Goal: Communication & Community: Answer question/provide support

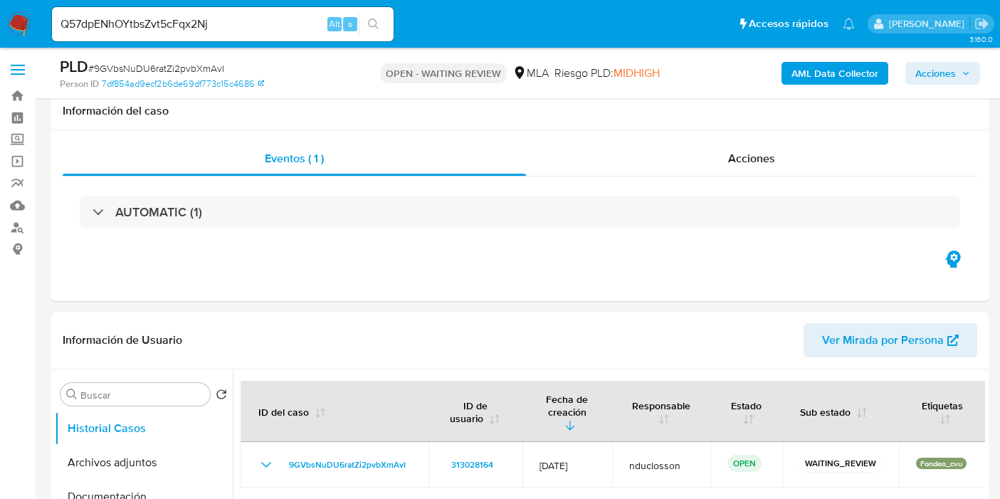
select select "10"
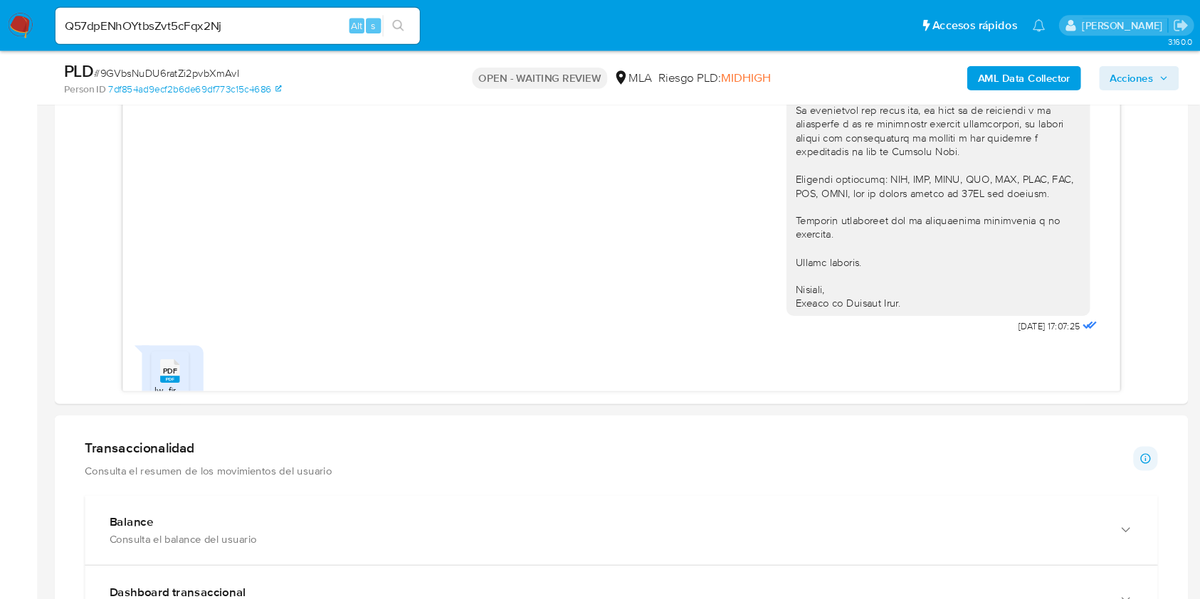
scroll to position [773, 0]
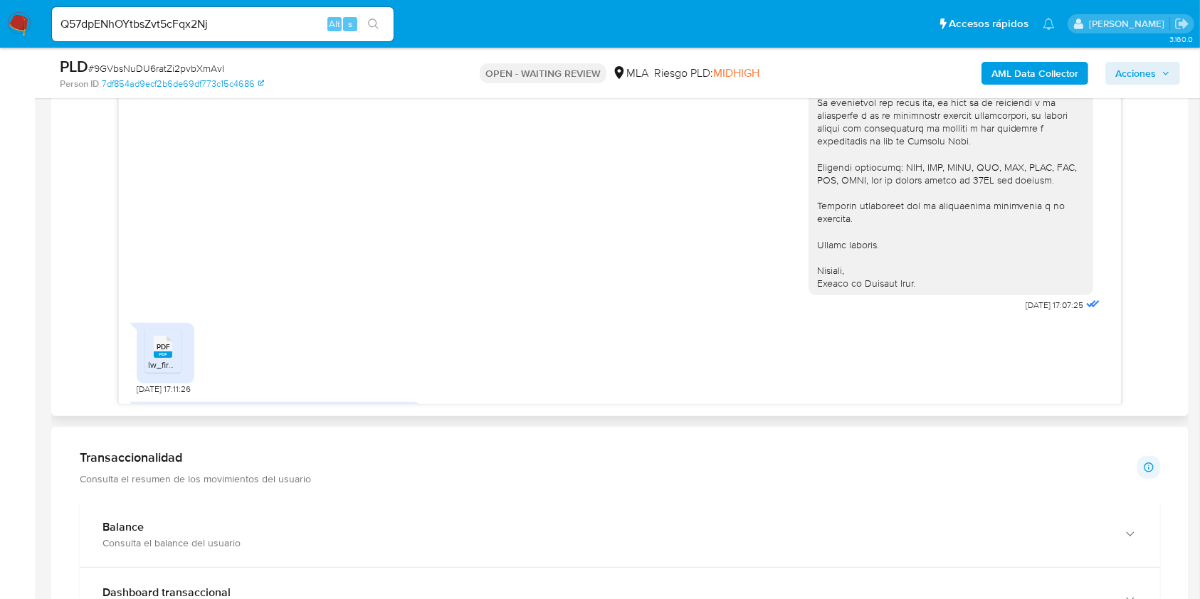
drag, startPoint x: 827, startPoint y: 27, endPoint x: 753, endPoint y: 366, distance: 347.2
click at [665, 376] on div "PDF PDF lw_firm_3333424_optimized.pdf 01/09/2025 17:11:26" at bounding box center [620, 355] width 966 height 79
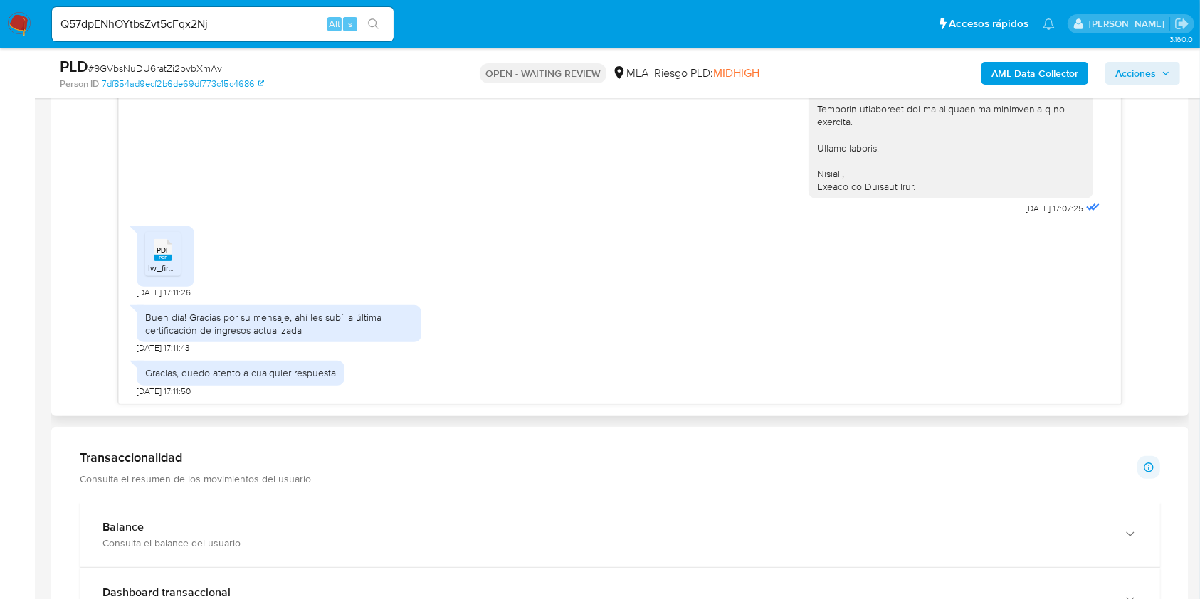
scroll to position [1510, 0]
click at [180, 67] on span "# 9GVbsNuDU6ratZi2pvbXmAvI" at bounding box center [156, 68] width 136 height 14
copy span "9GVbsNuDU6ratZi2pvbXmAvI"
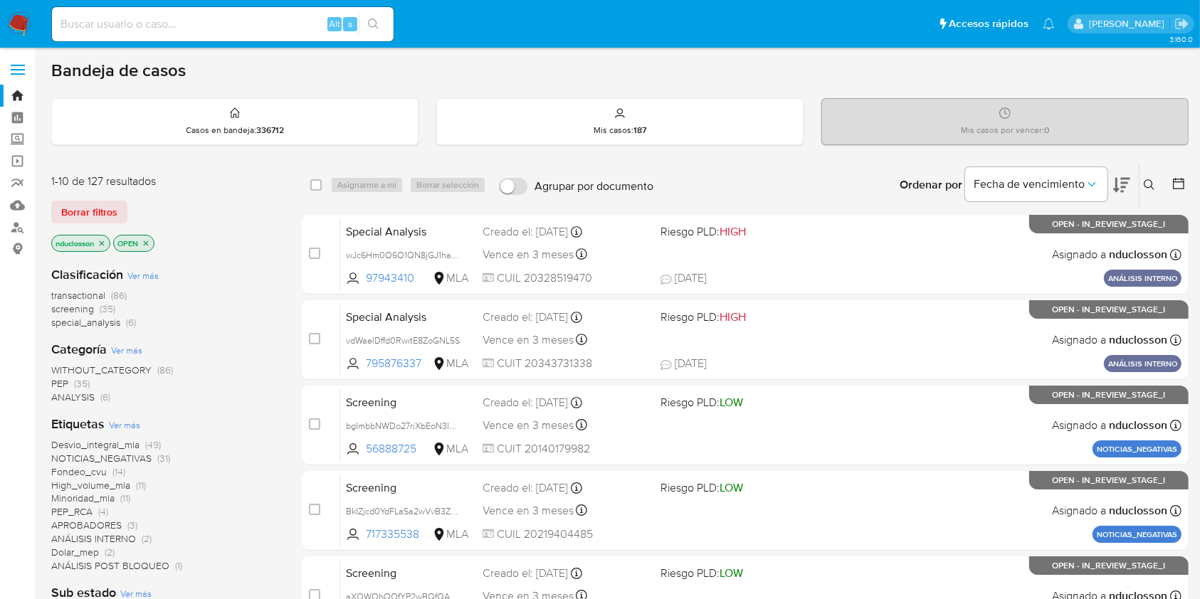
click at [1147, 188] on icon at bounding box center [1148, 184] width 11 height 11
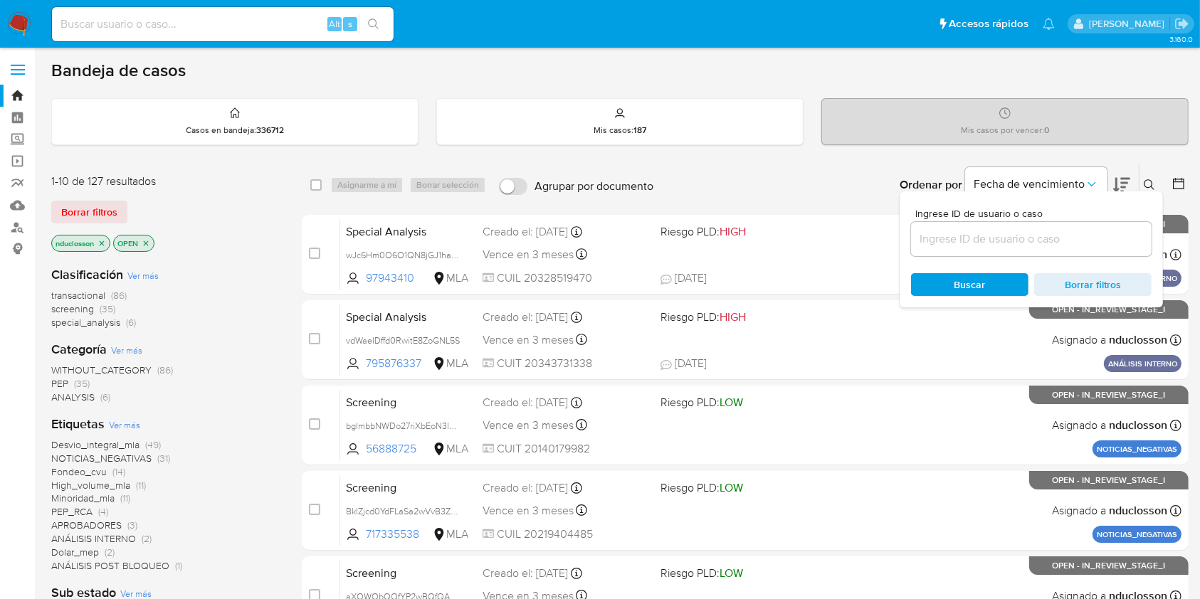
click at [971, 240] on input at bounding box center [1031, 239] width 240 height 18
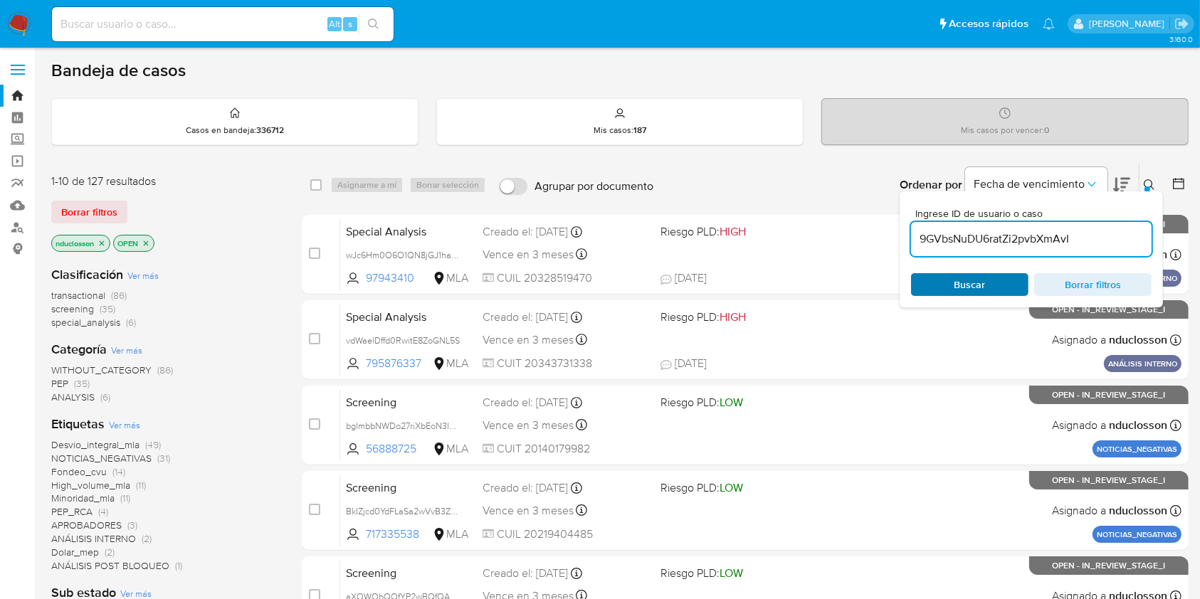
type input "9GVbsNuDU6ratZi2pvbXmAvI"
click at [945, 287] on span "Buscar" at bounding box center [969, 285] width 97 height 20
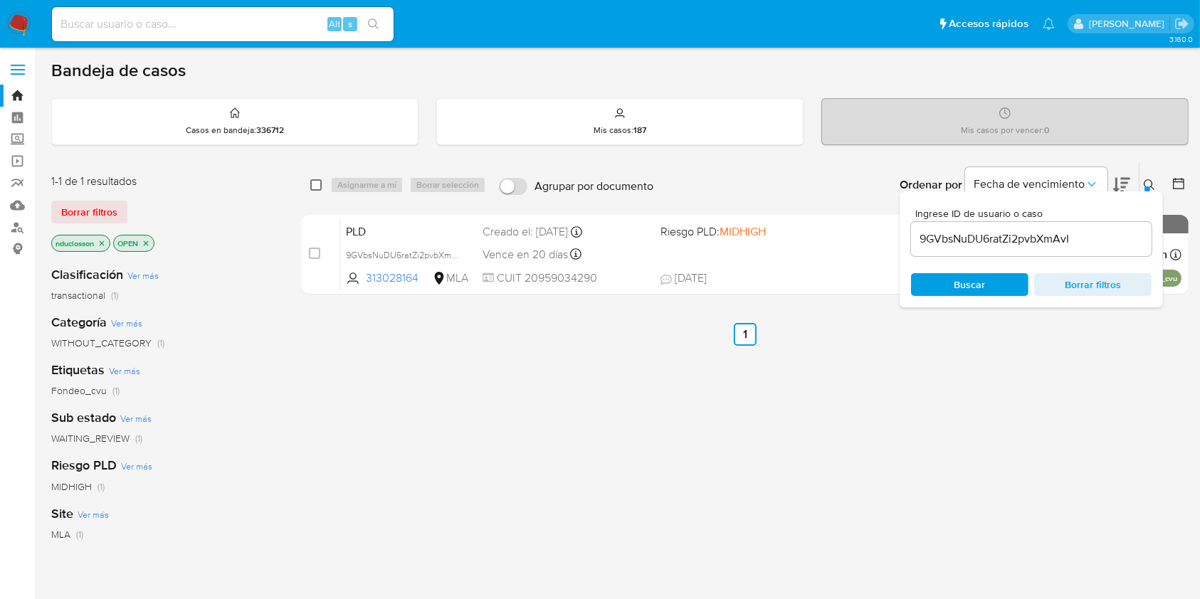
click at [321, 184] on input "checkbox" at bounding box center [315, 184] width 11 height 11
checkbox input "true"
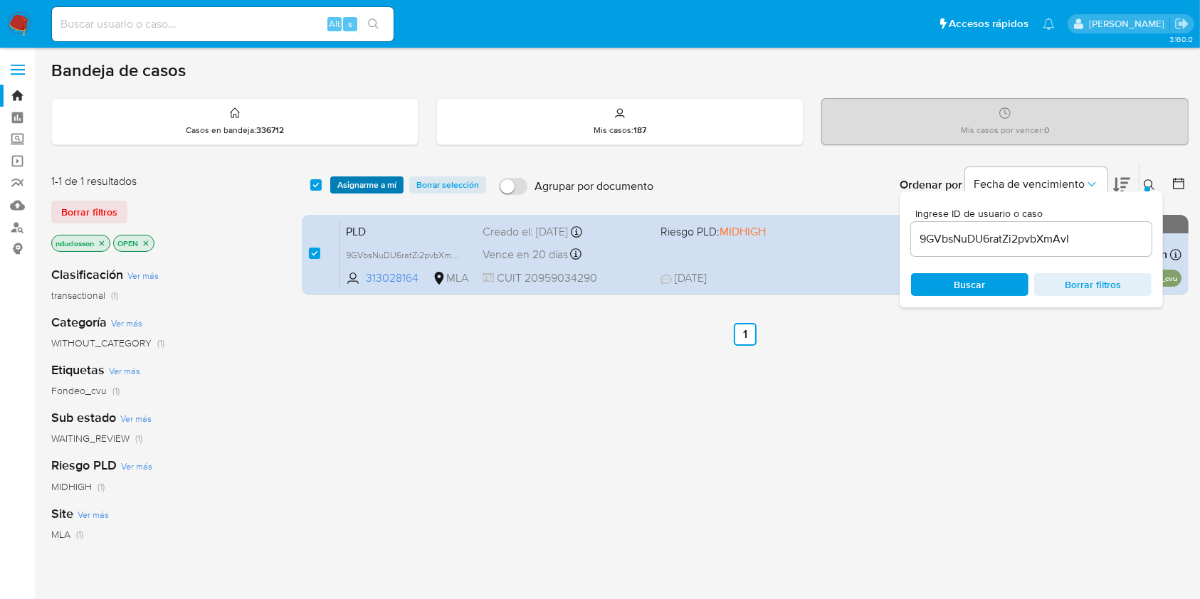
click at [347, 184] on span "Asignarme a mí" at bounding box center [366, 185] width 59 height 14
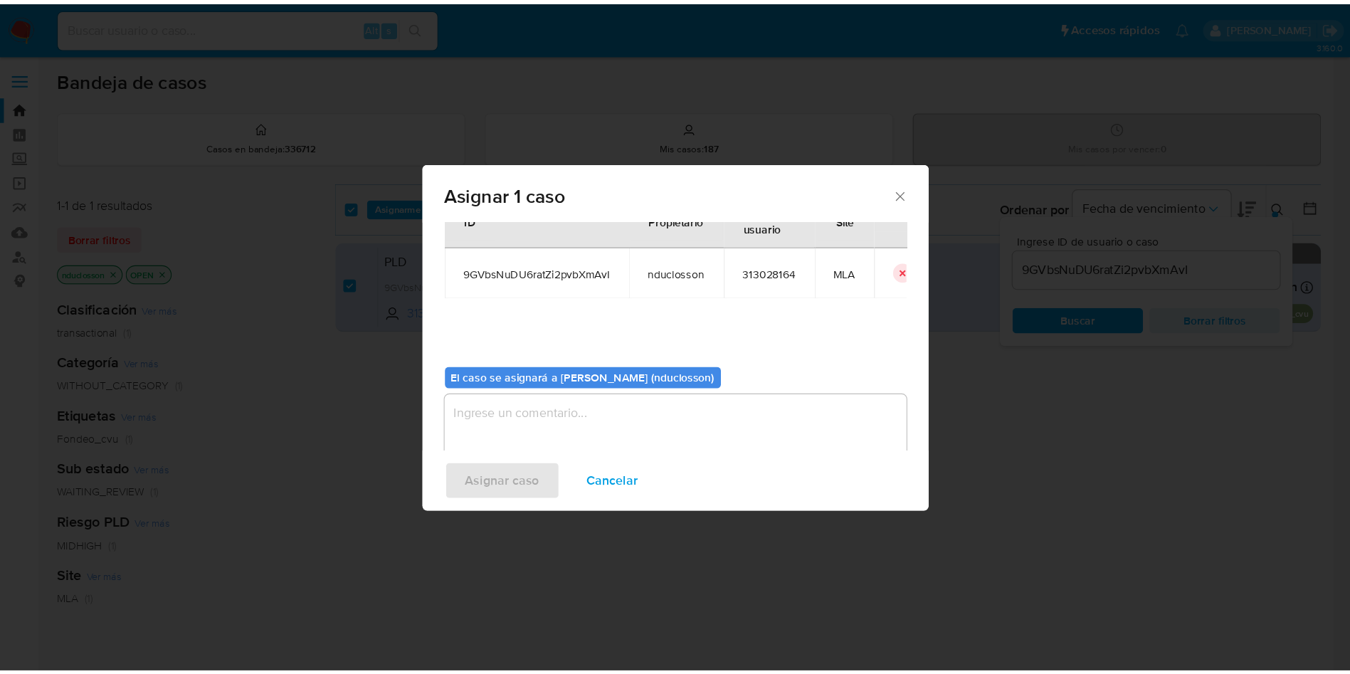
scroll to position [73, 0]
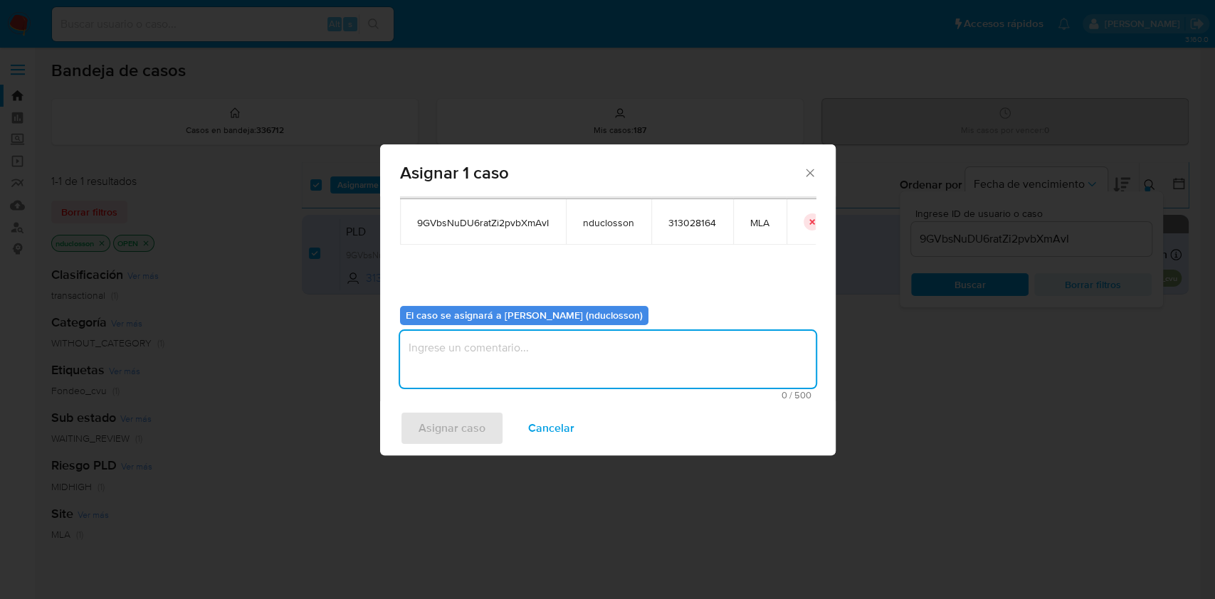
click at [468, 381] on textarea "assign-modal" at bounding box center [608, 359] width 416 height 57
click at [447, 416] on span "Asignar caso" at bounding box center [451, 428] width 67 height 31
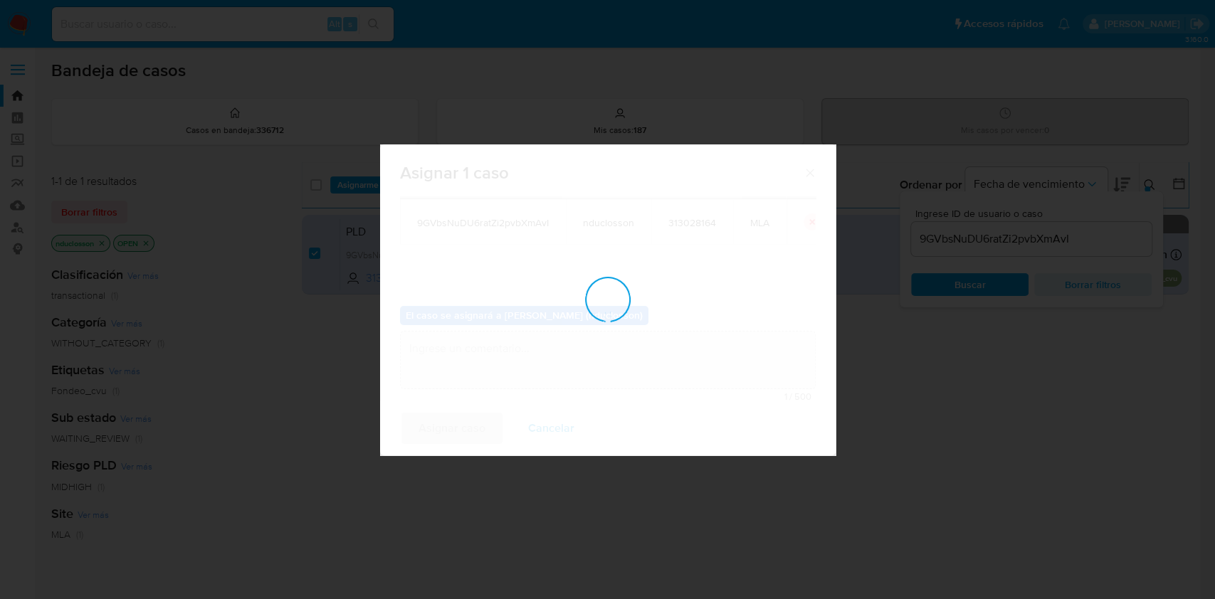
checkbox input "false"
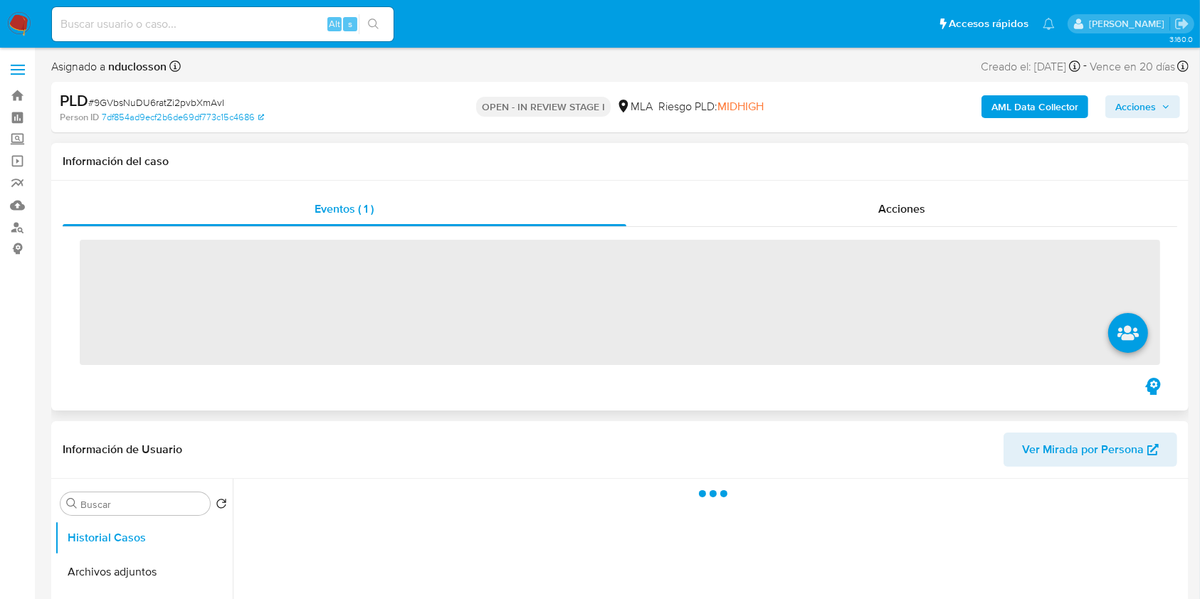
drag, startPoint x: 886, startPoint y: 203, endPoint x: 984, endPoint y: 248, distance: 107.6
click at [882, 387] on div "Eventos ( 1 ) Acciones ‌" at bounding box center [619, 296] width 1137 height 230
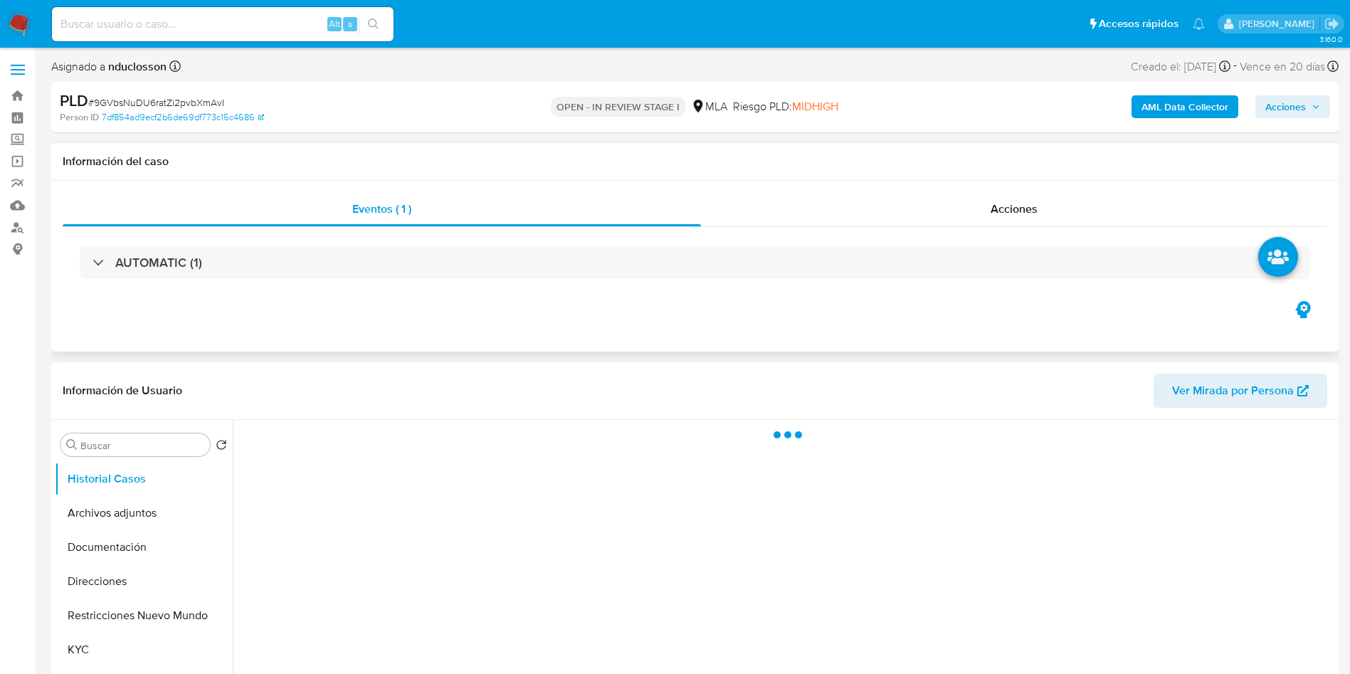
drag, startPoint x: 1179, startPoint y: 3, endPoint x: 645, endPoint y: 240, distance: 583.9
click at [645, 240] on div "AUTOMATIC (1)" at bounding box center [695, 262] width 1264 height 71
select select "10"
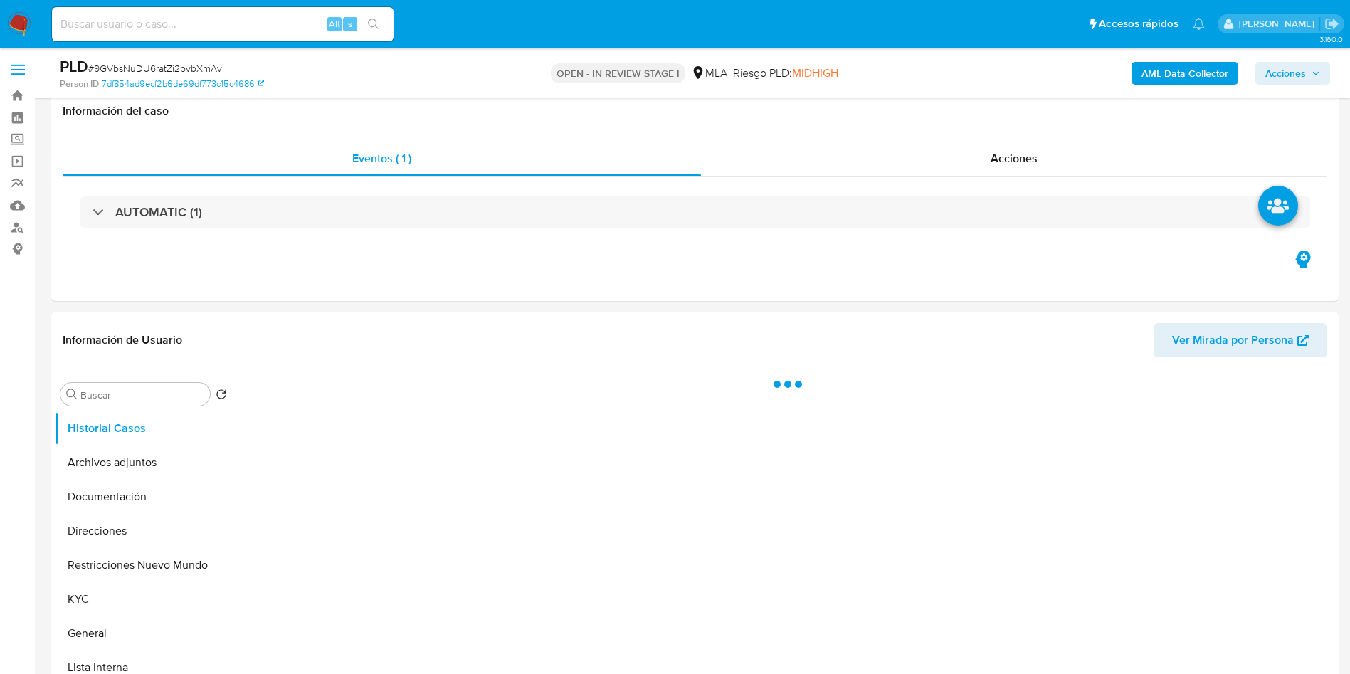
scroll to position [320, 0]
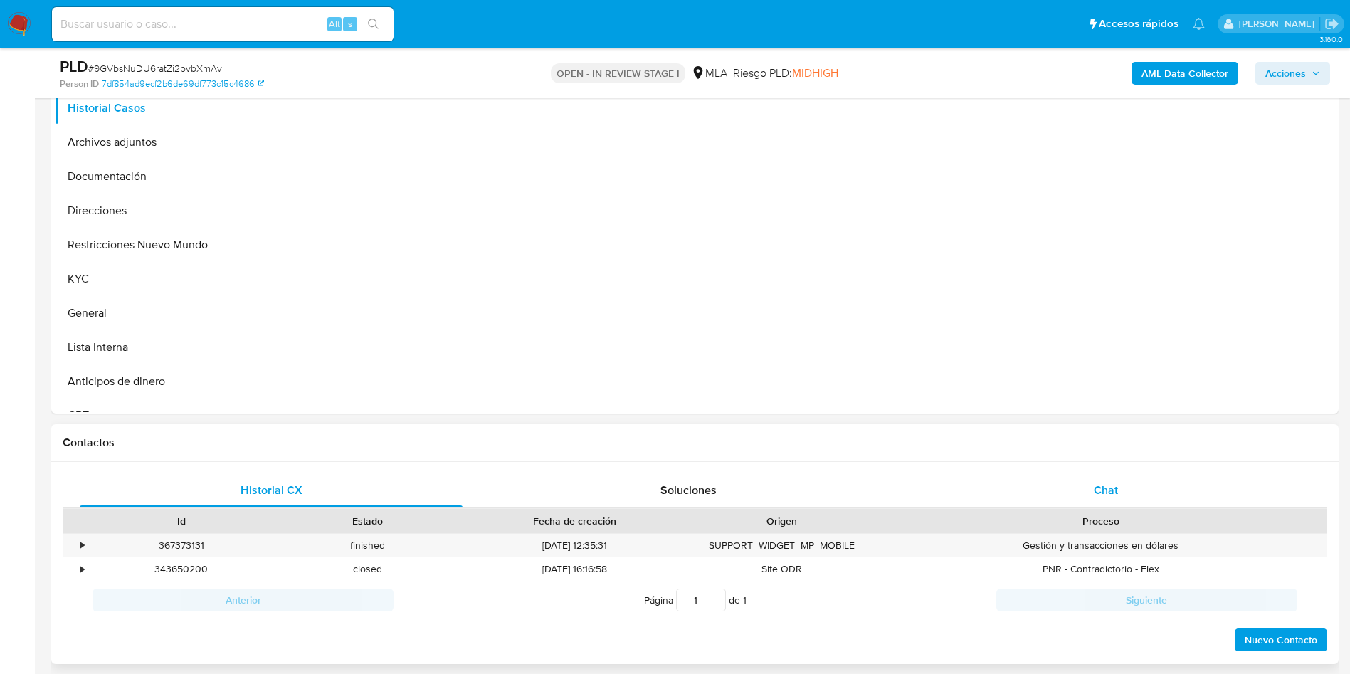
click at [1082, 491] on div "Chat" at bounding box center [1105, 490] width 383 height 34
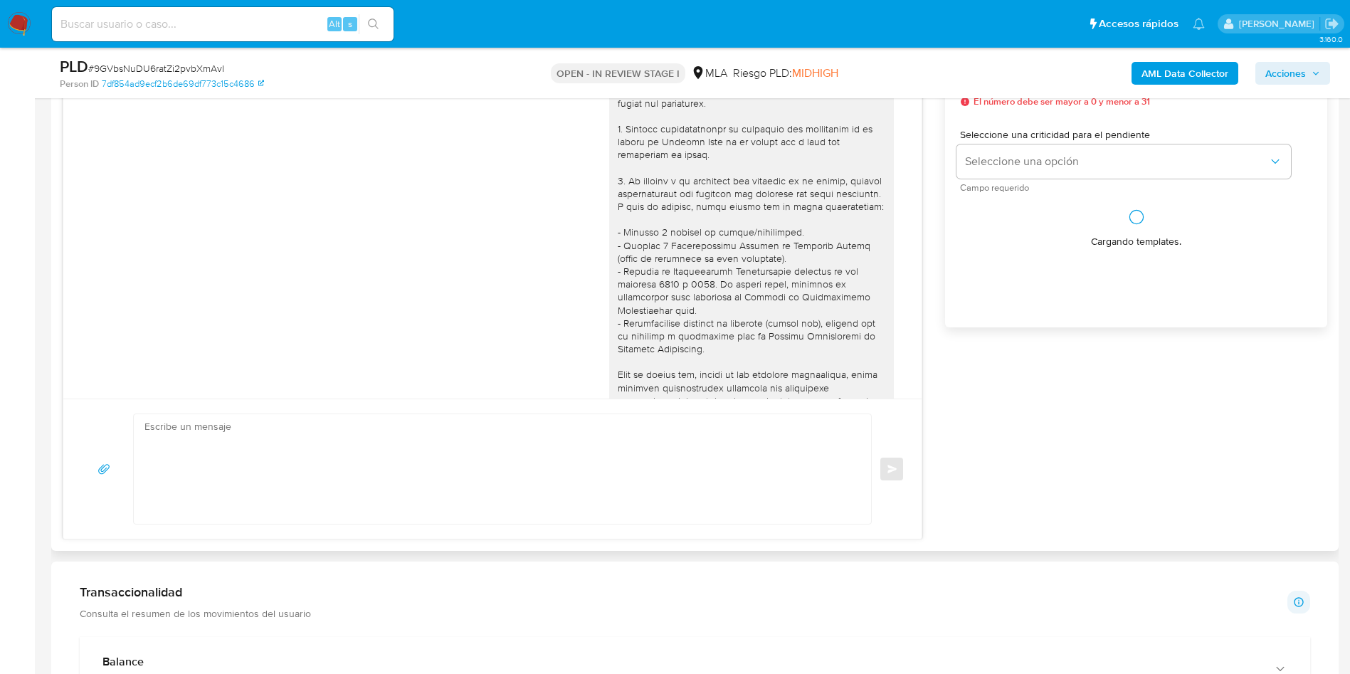
scroll to position [1436, 0]
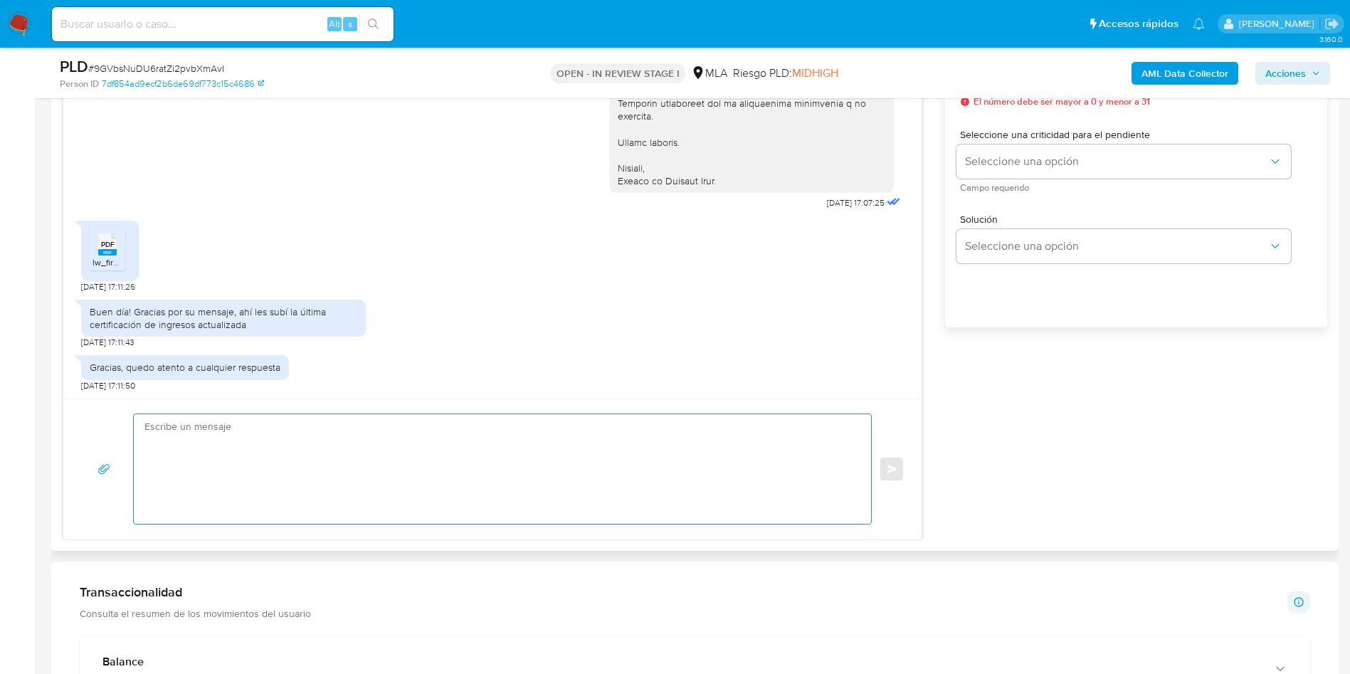
click at [334, 472] on textarea at bounding box center [498, 469] width 709 height 110
paste textarea "Hola, Muchas gracias por tu respuesta. No obstante, necesitamos que nos brindes…"
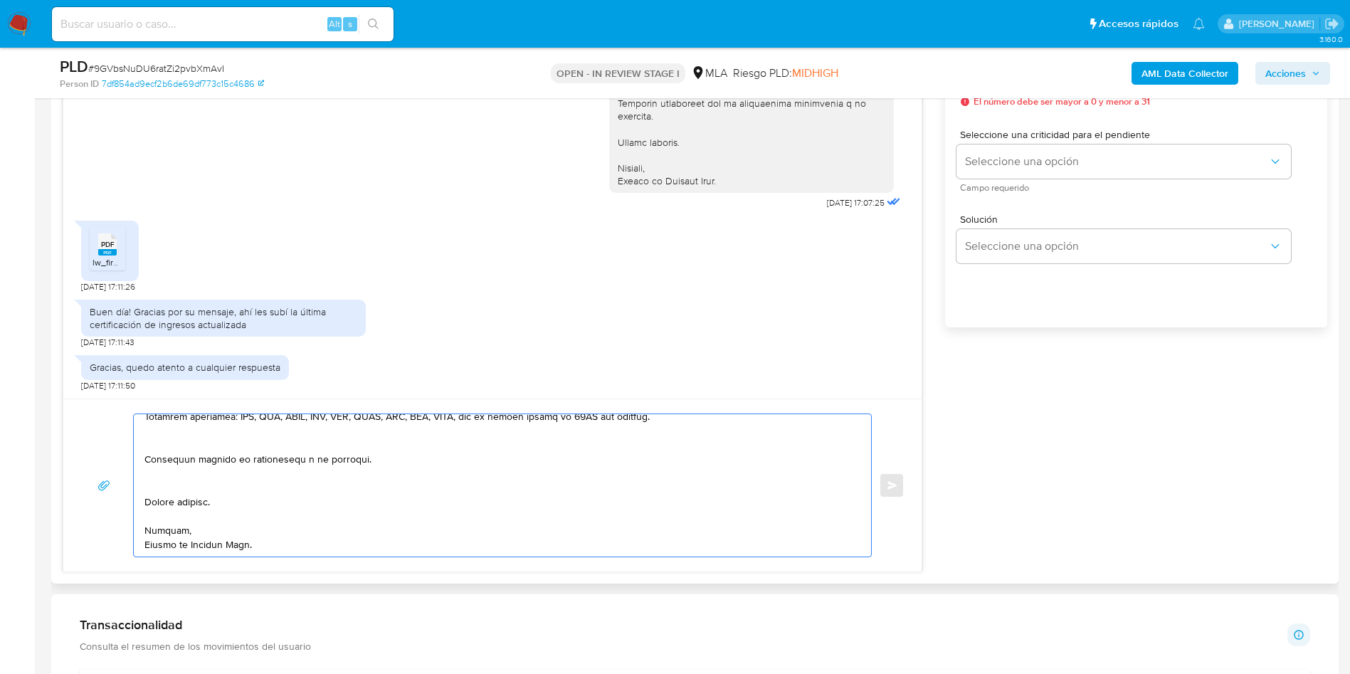
scroll to position [636, 0]
click at [180, 513] on textarea at bounding box center [498, 485] width 709 height 142
click at [170, 481] on textarea at bounding box center [498, 485] width 709 height 142
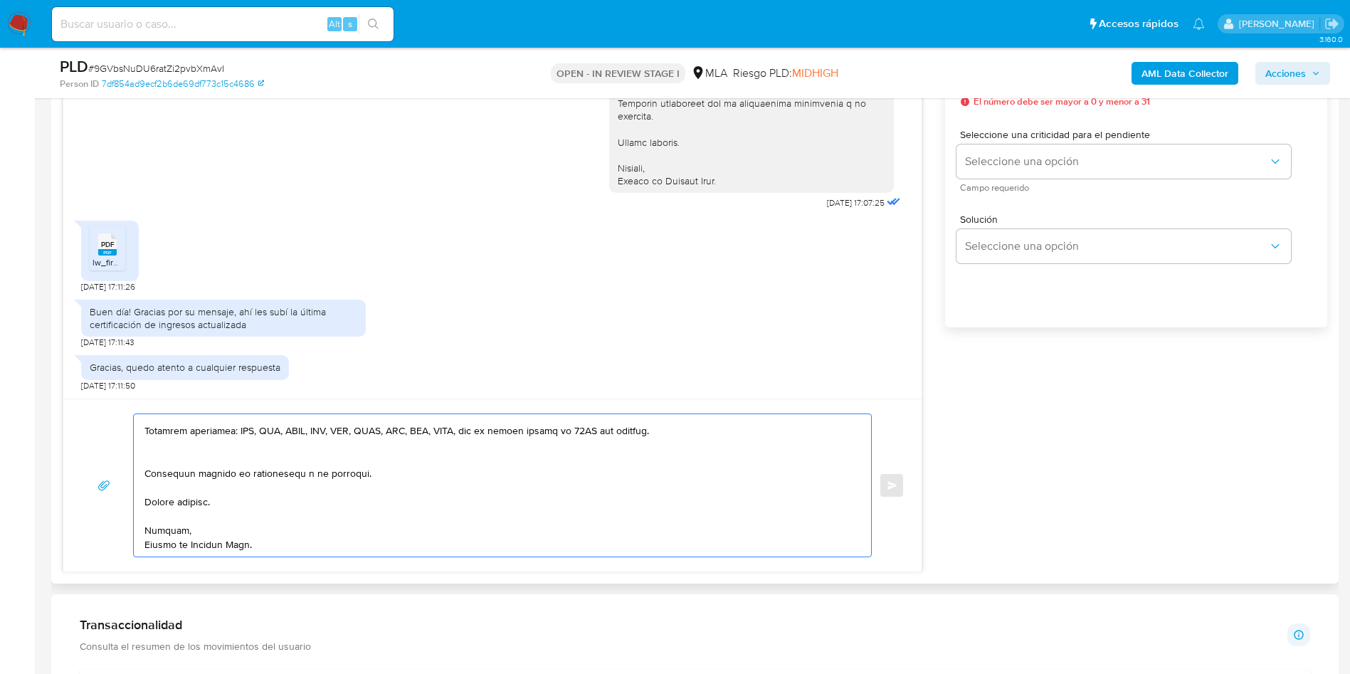
scroll to position [622, 0]
click at [169, 455] on textarea at bounding box center [498, 485] width 709 height 142
drag, startPoint x: 366, startPoint y: 472, endPoint x: 127, endPoint y: 467, distance: 239.8
click at [127, 467] on div "Enviar" at bounding box center [492, 485] width 824 height 144
paste textarea "Quedamos aguardando por la información solicitada"
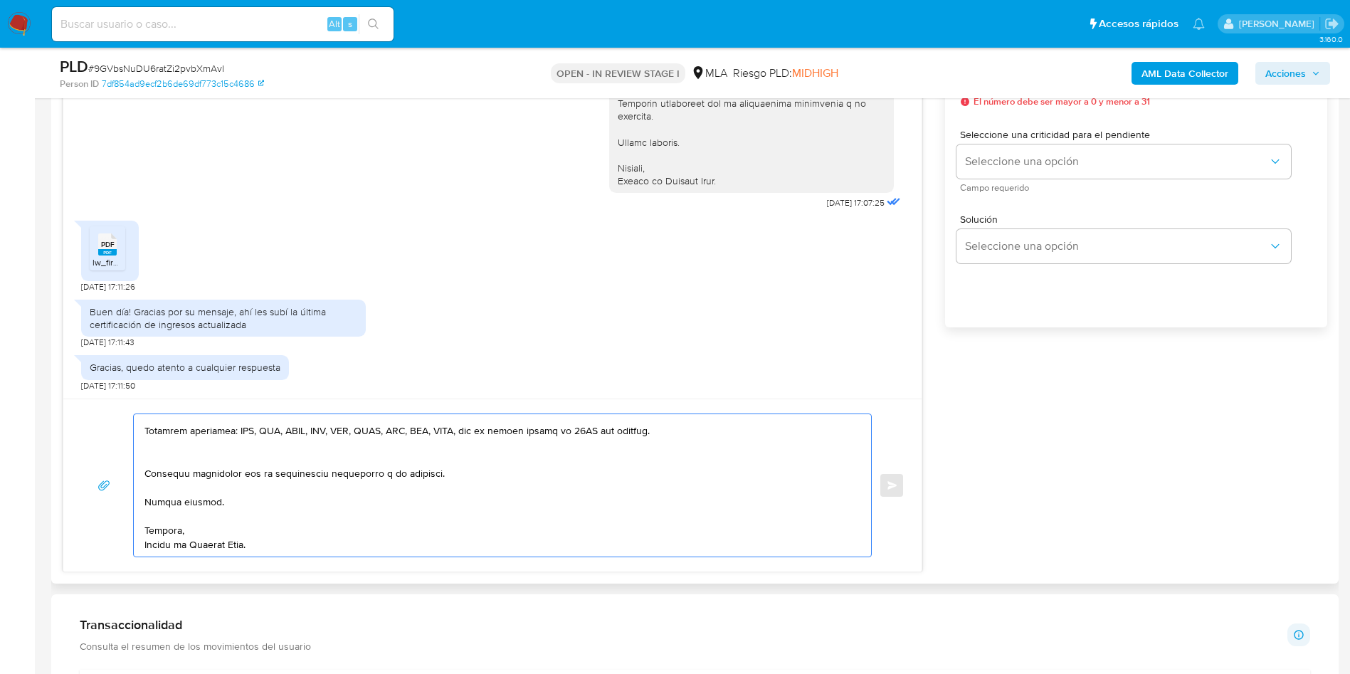
click at [165, 453] on textarea at bounding box center [498, 485] width 709 height 142
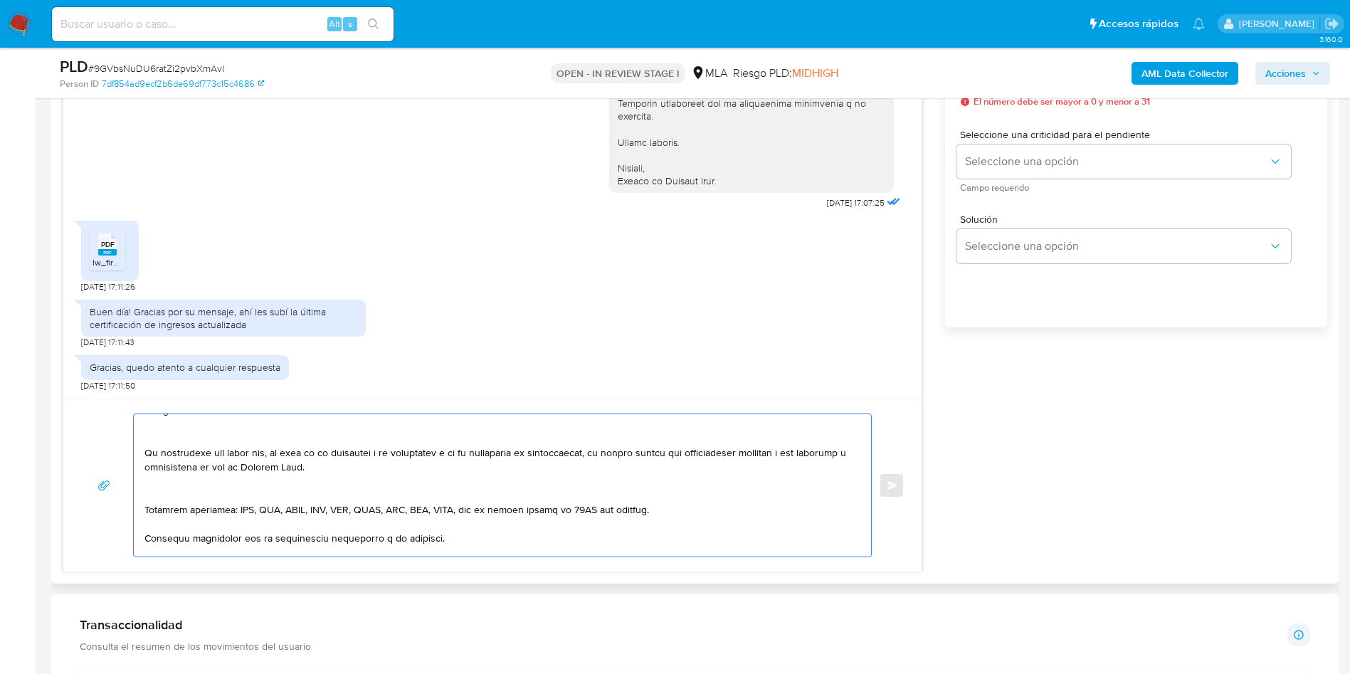
scroll to position [501, 0]
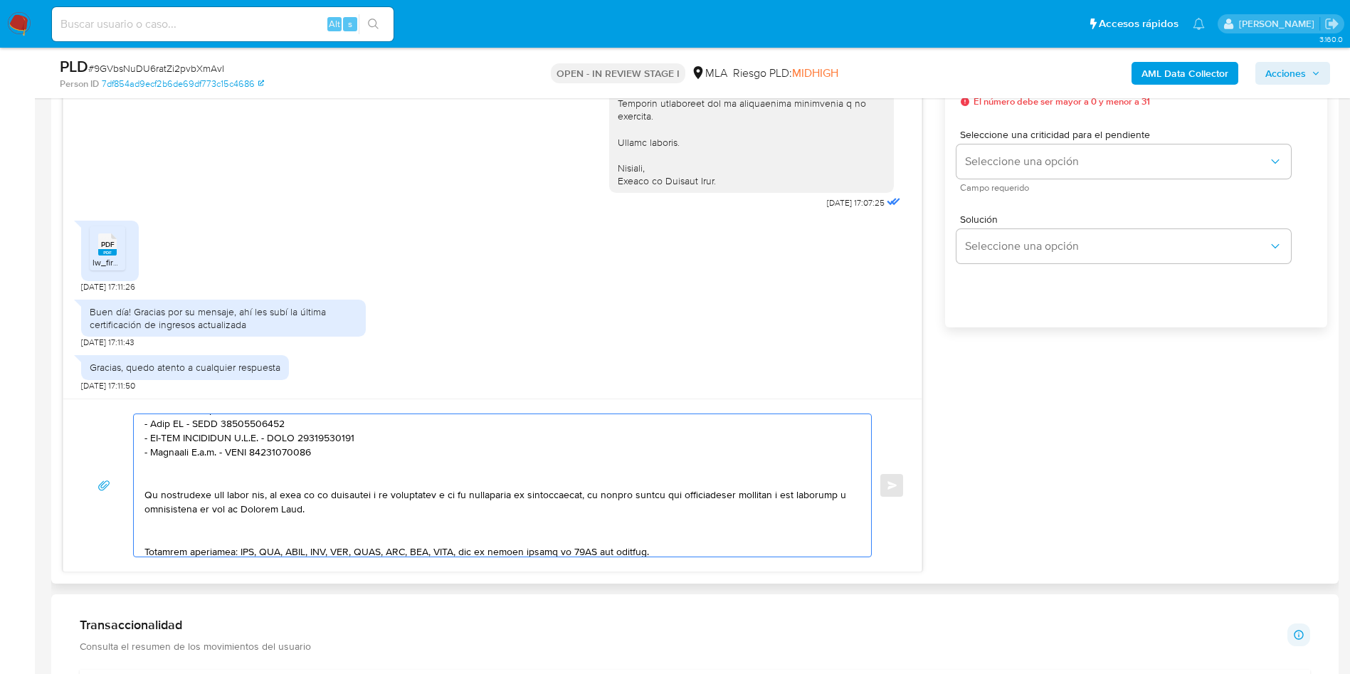
click at [180, 536] on textarea at bounding box center [498, 485] width 709 height 142
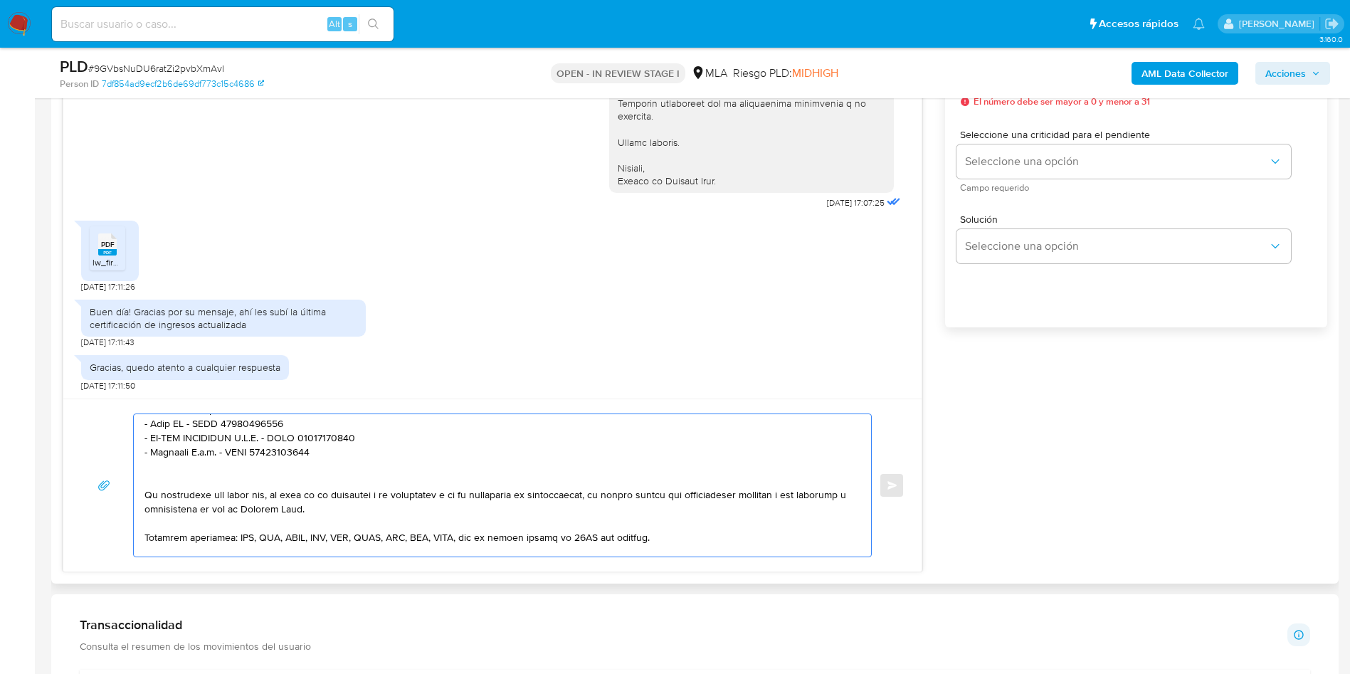
click at [172, 477] on textarea at bounding box center [498, 485] width 709 height 142
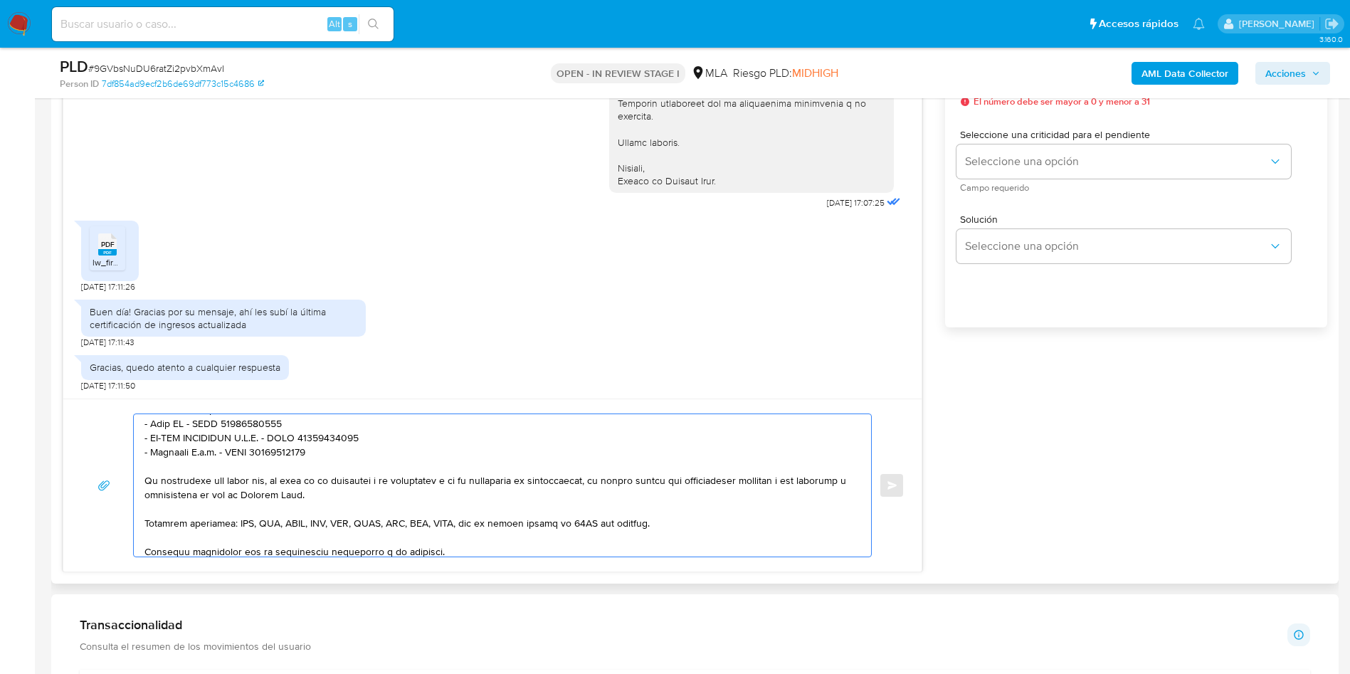
scroll to position [394, 0]
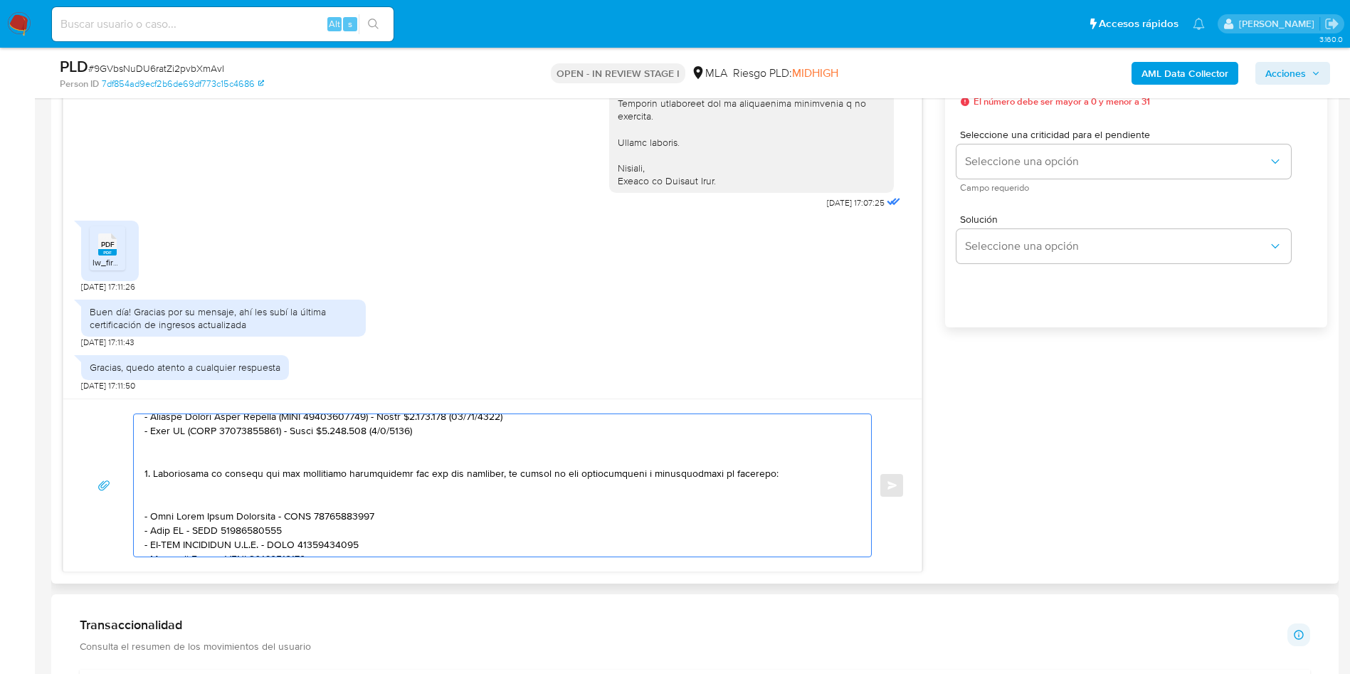
click at [159, 496] on textarea at bounding box center [498, 485] width 709 height 142
click at [172, 452] on textarea at bounding box center [498, 485] width 709 height 142
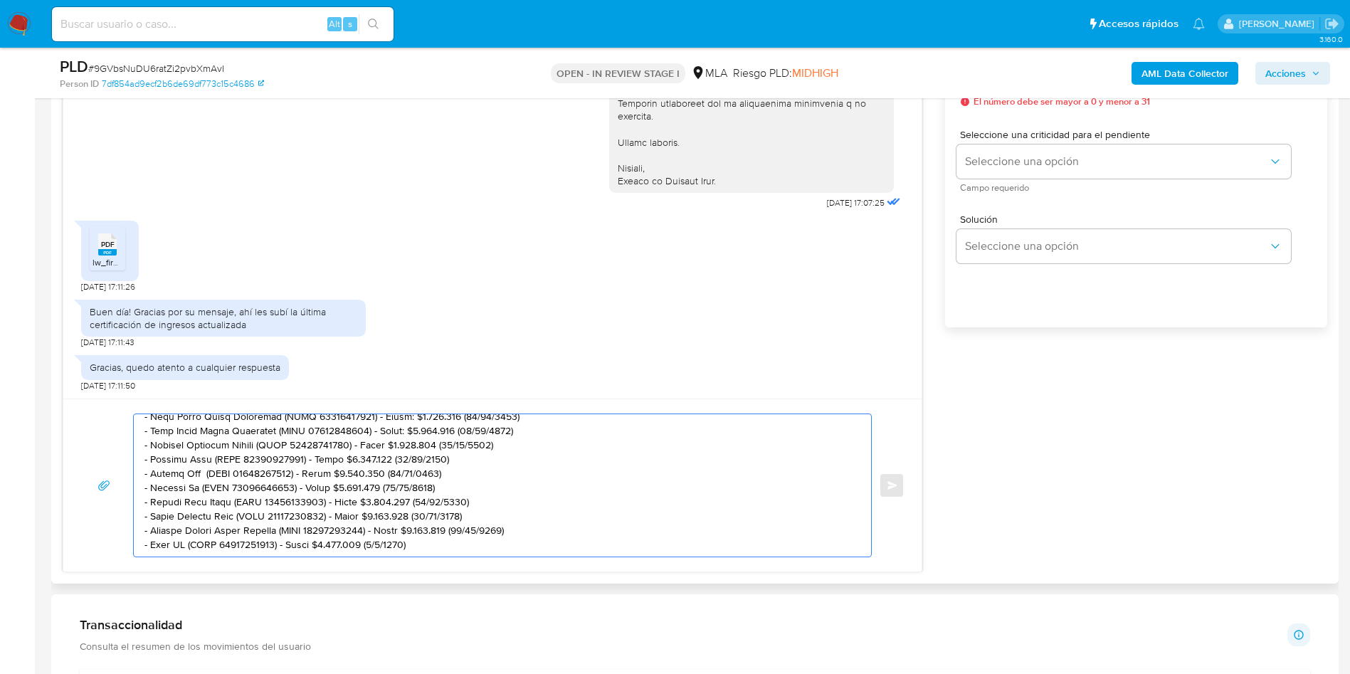
scroll to position [181, 0]
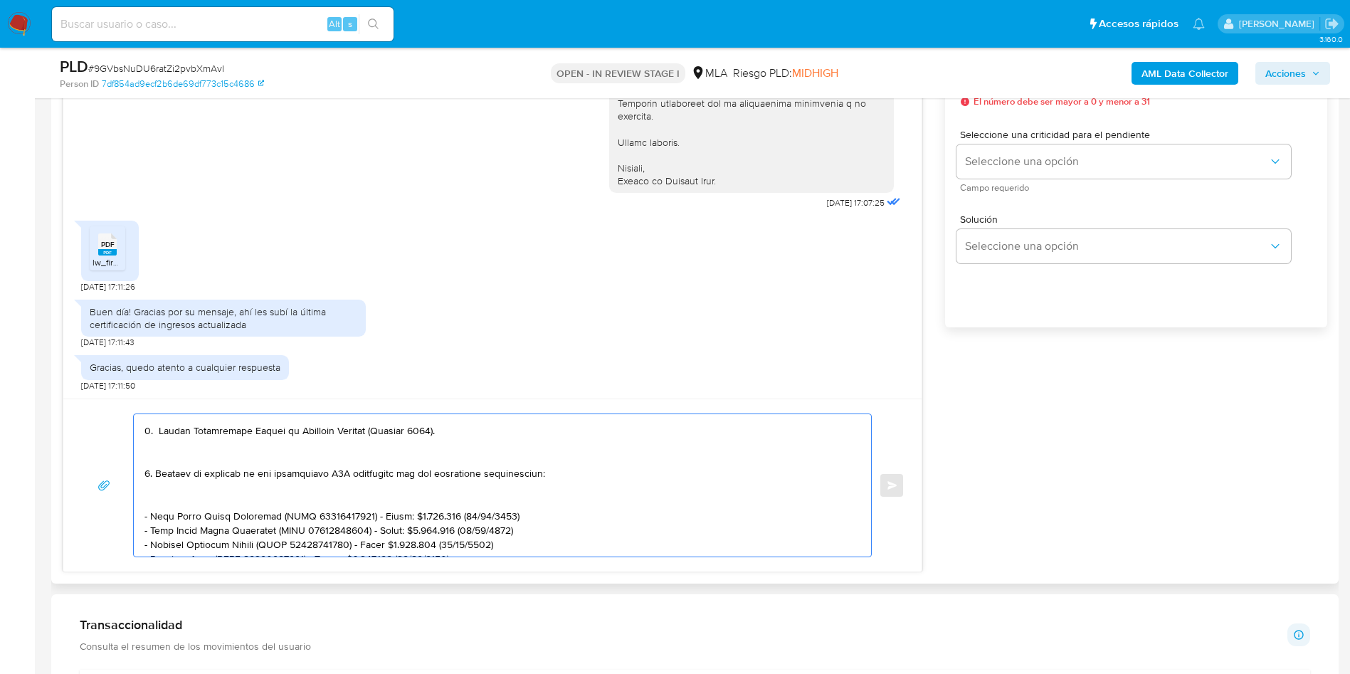
click at [165, 503] on textarea at bounding box center [498, 485] width 709 height 142
click at [175, 450] on textarea at bounding box center [498, 485] width 709 height 142
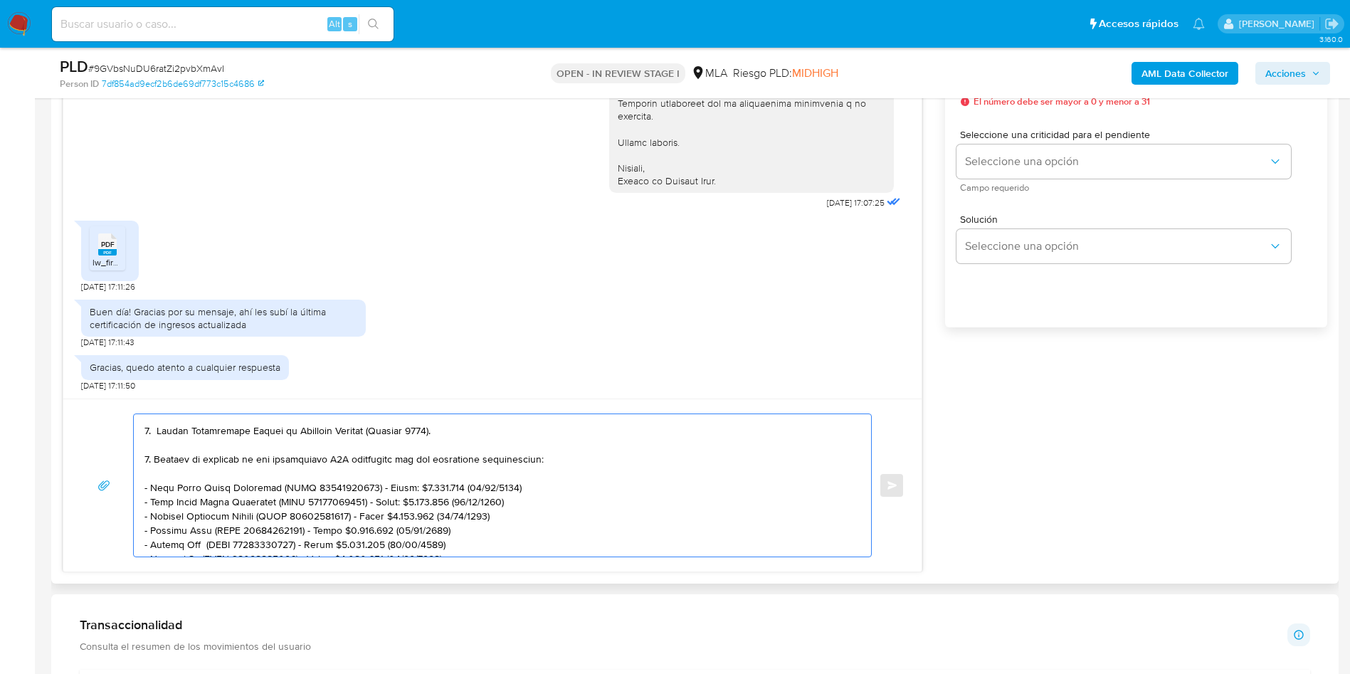
scroll to position [166, 0]
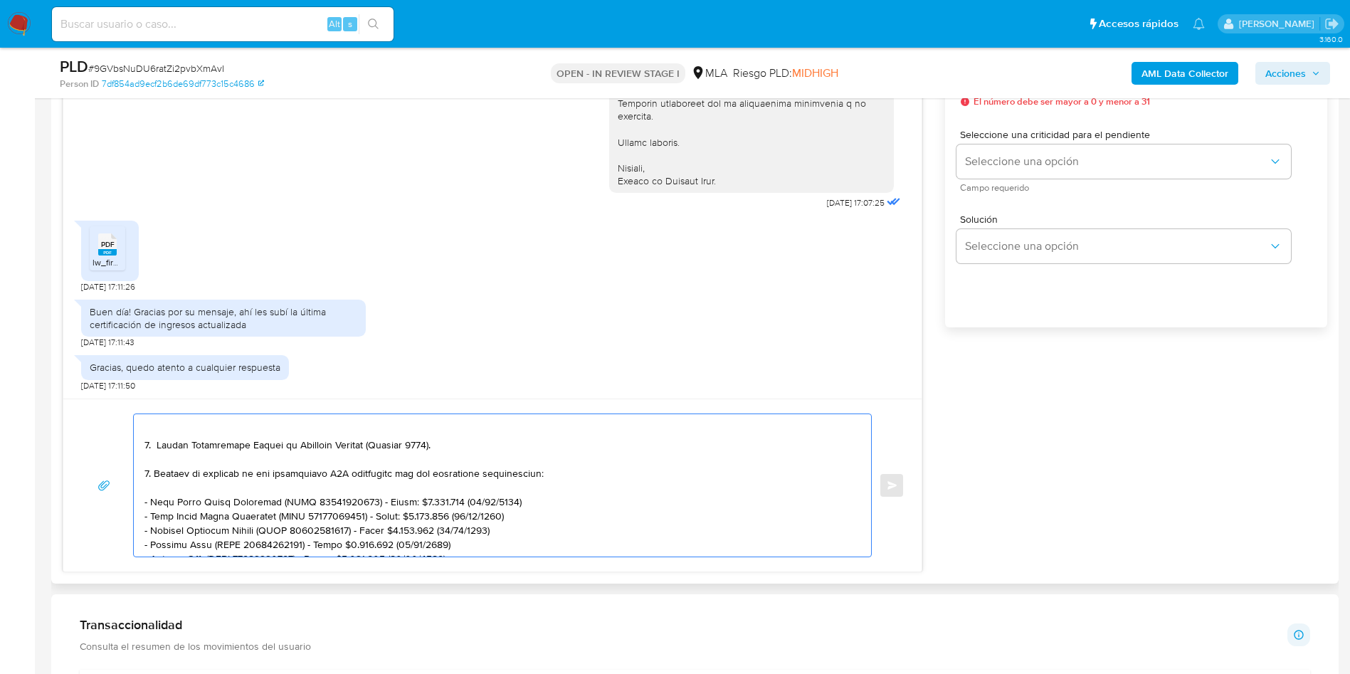
click at [175, 433] on textarea at bounding box center [498, 485] width 709 height 142
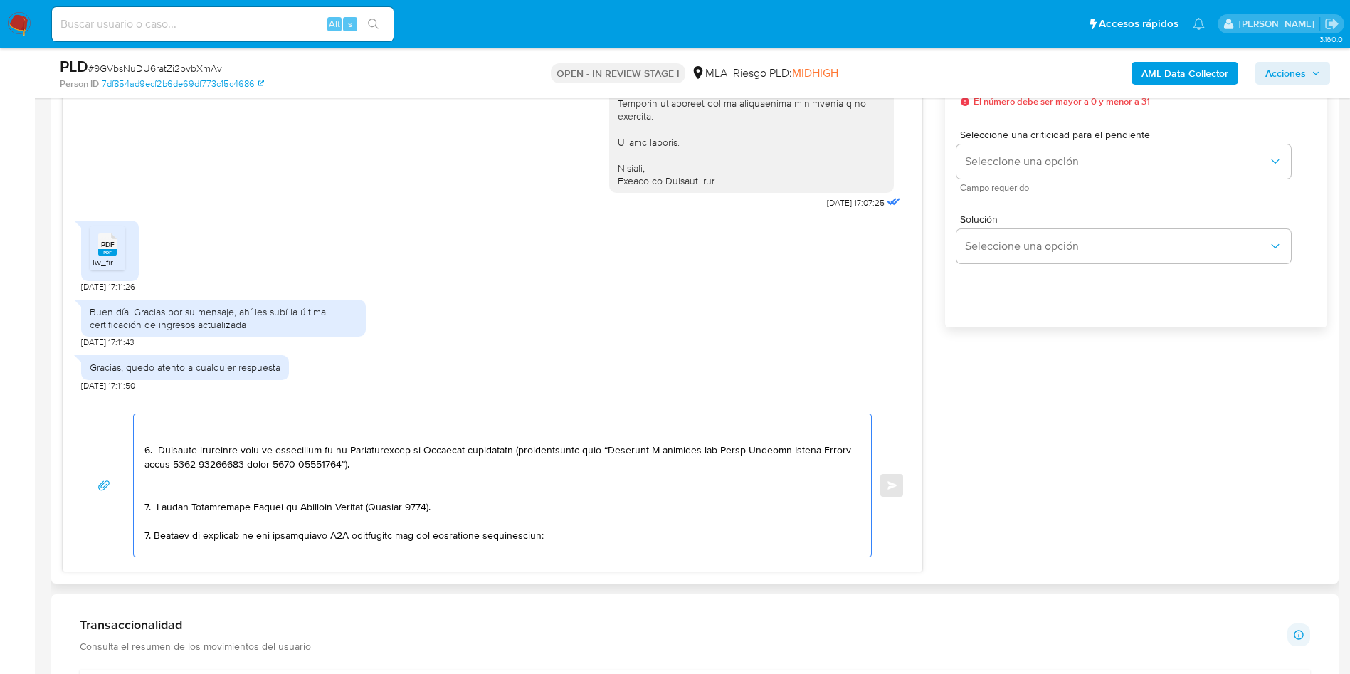
scroll to position [60, 0]
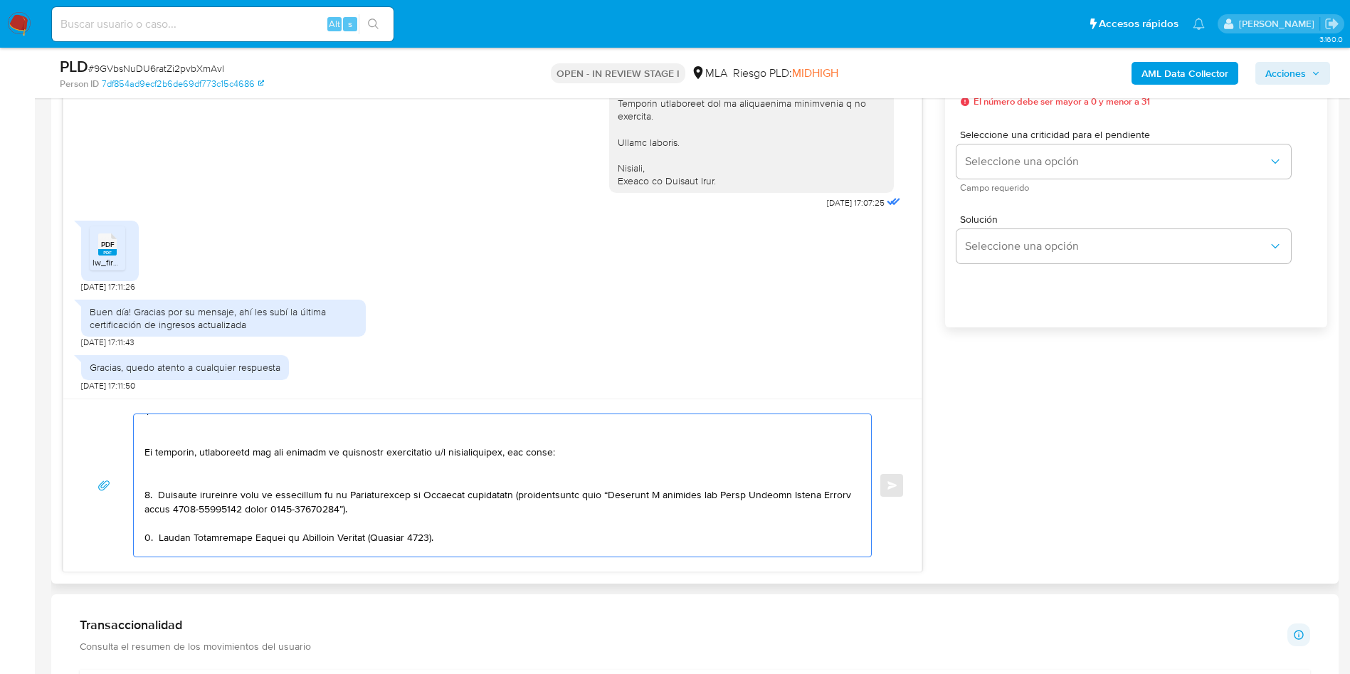
click at [177, 483] on textarea at bounding box center [498, 485] width 709 height 142
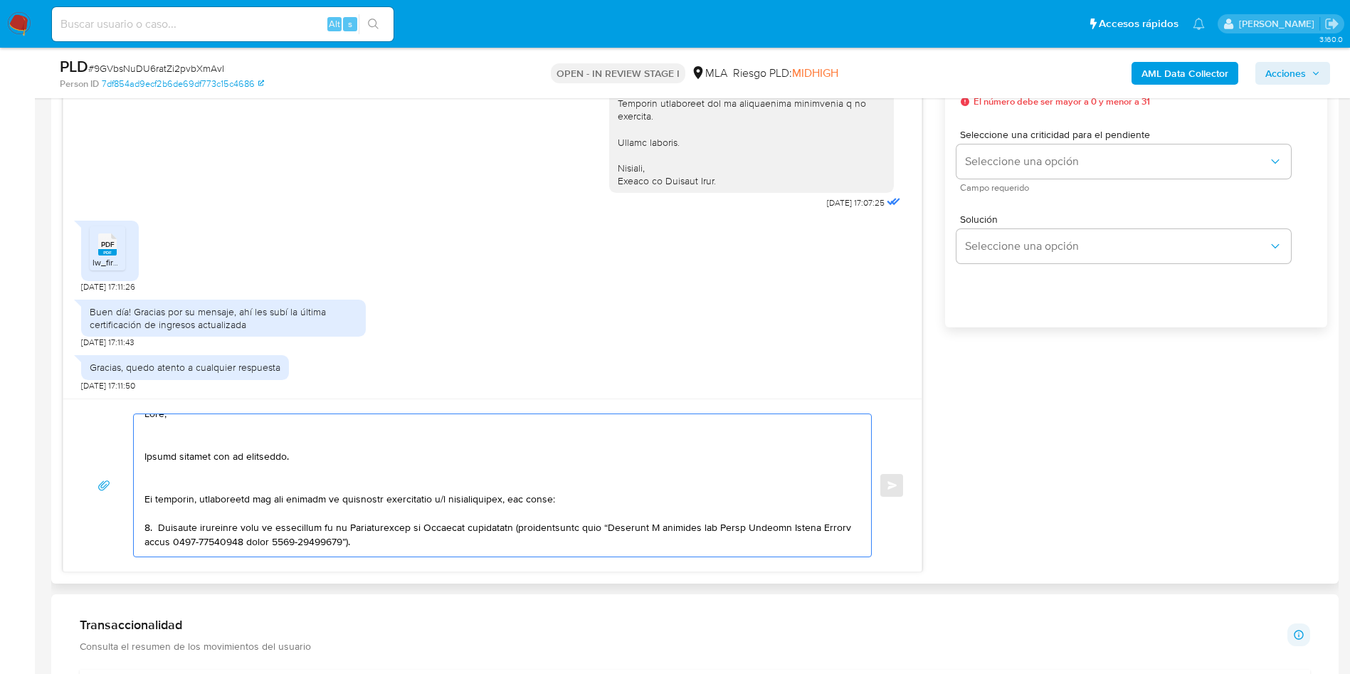
scroll to position [0, 0]
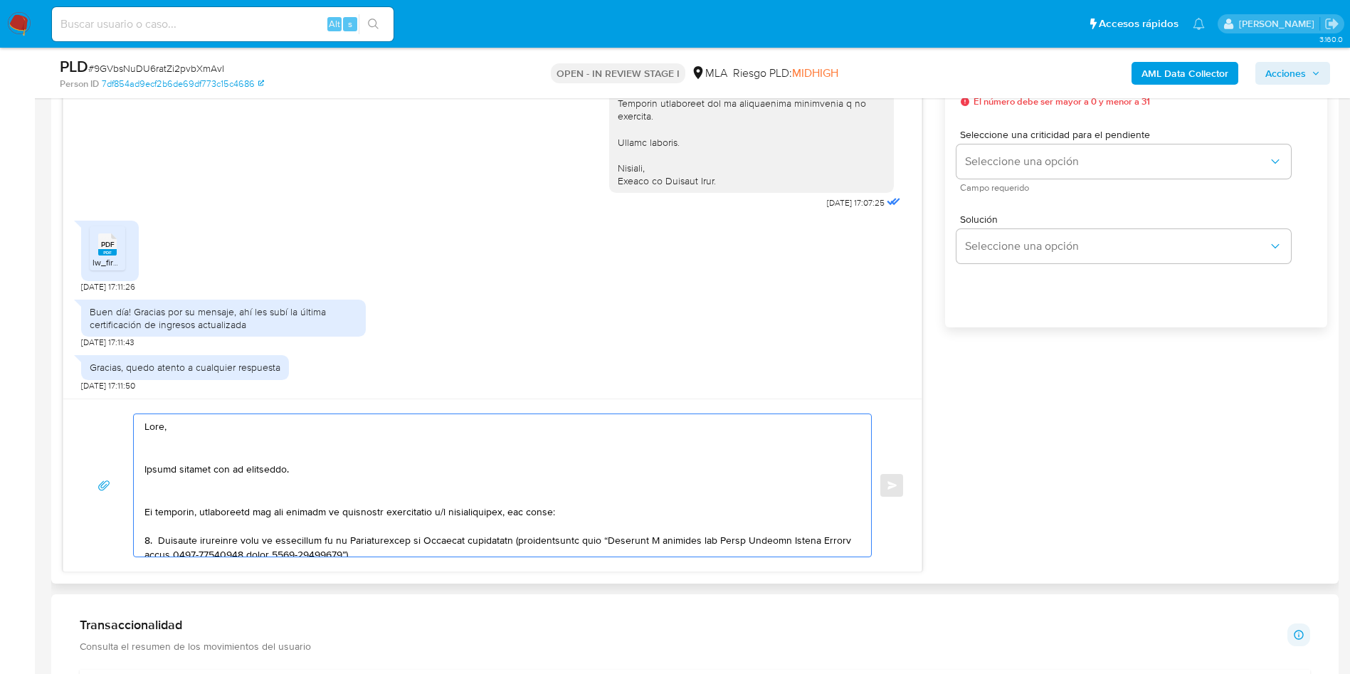
click at [176, 485] on textarea at bounding box center [498, 485] width 709 height 142
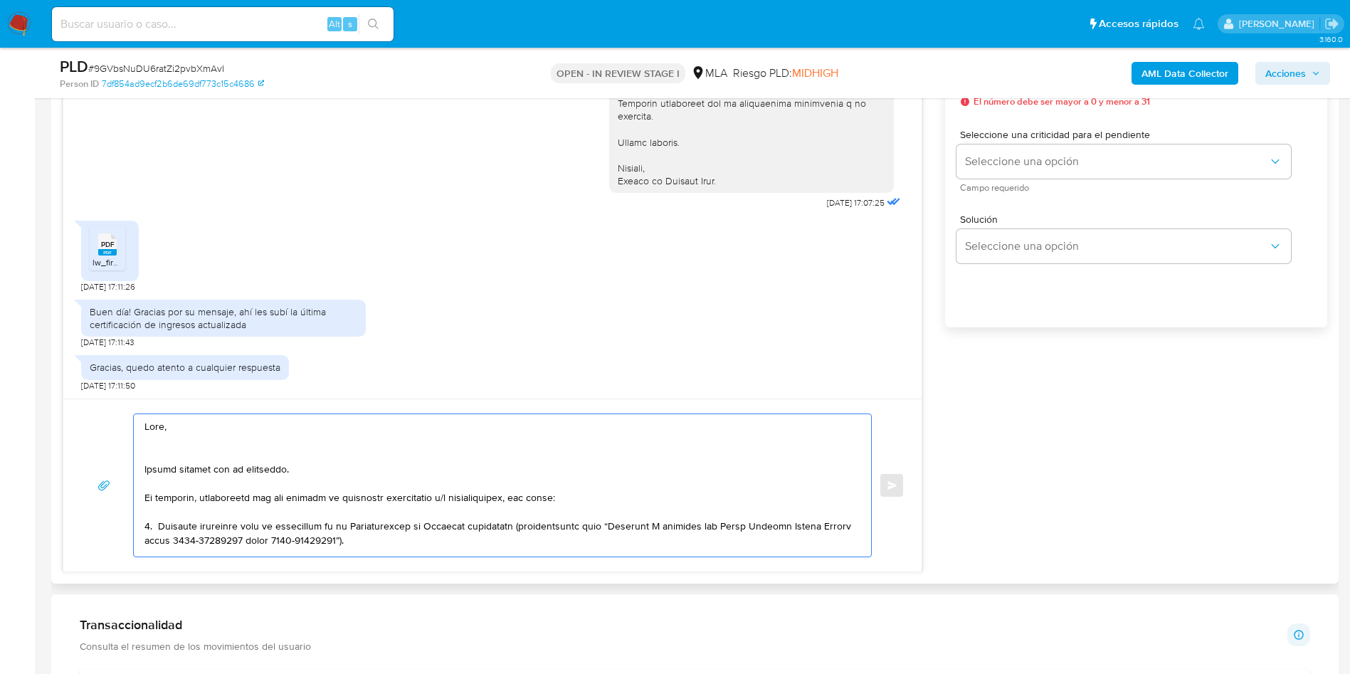
click at [174, 453] on textarea at bounding box center [498, 485] width 709 height 142
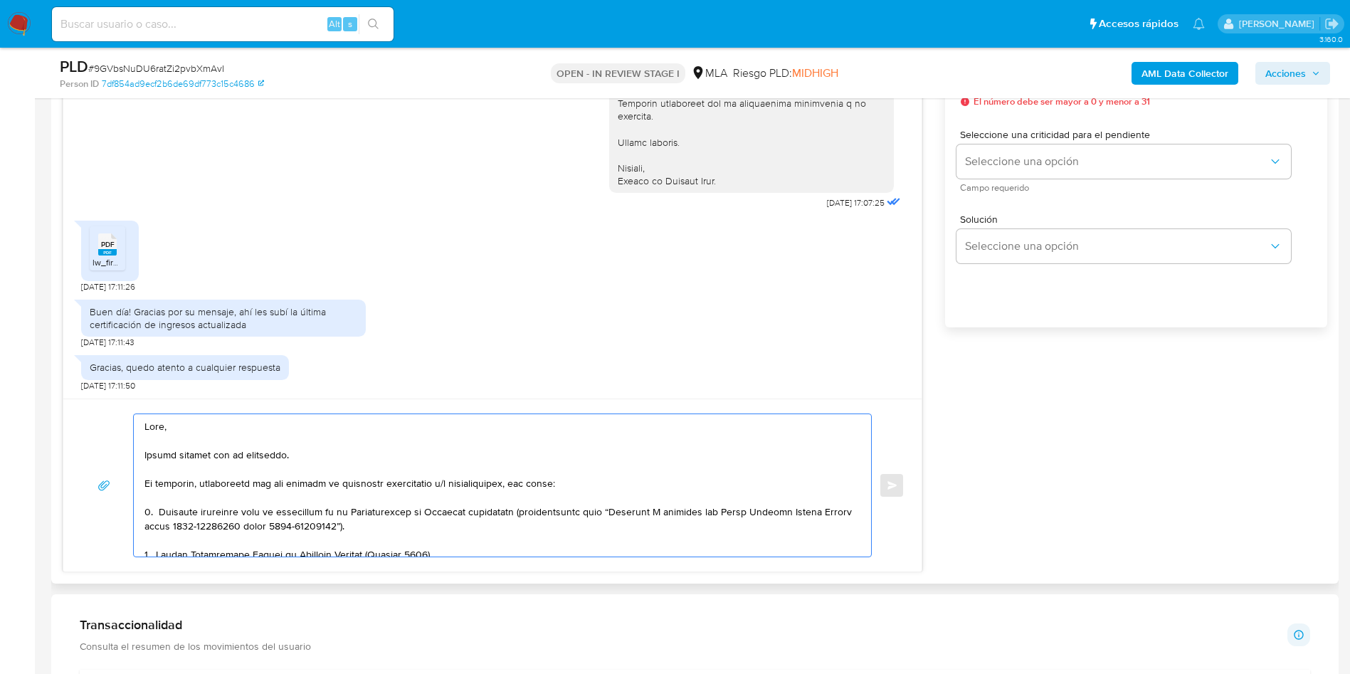
click at [162, 424] on textarea at bounding box center [498, 485] width 709 height 142
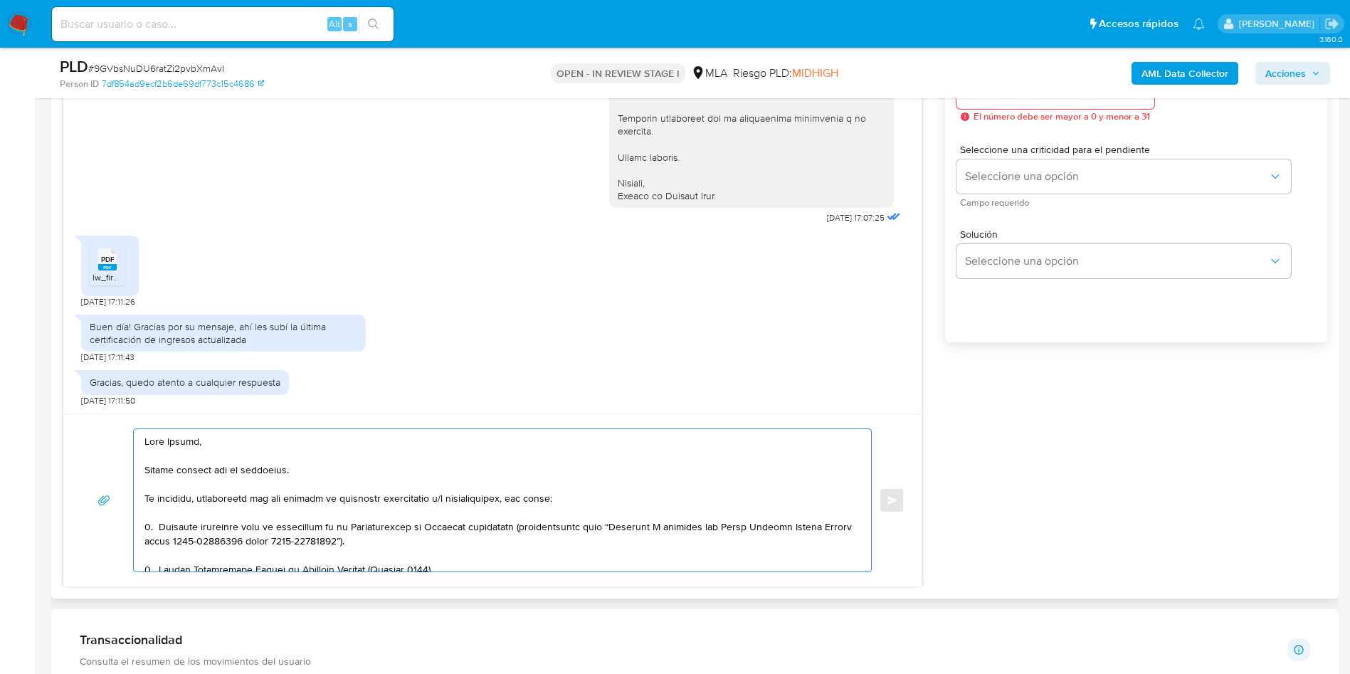
scroll to position [640, 0]
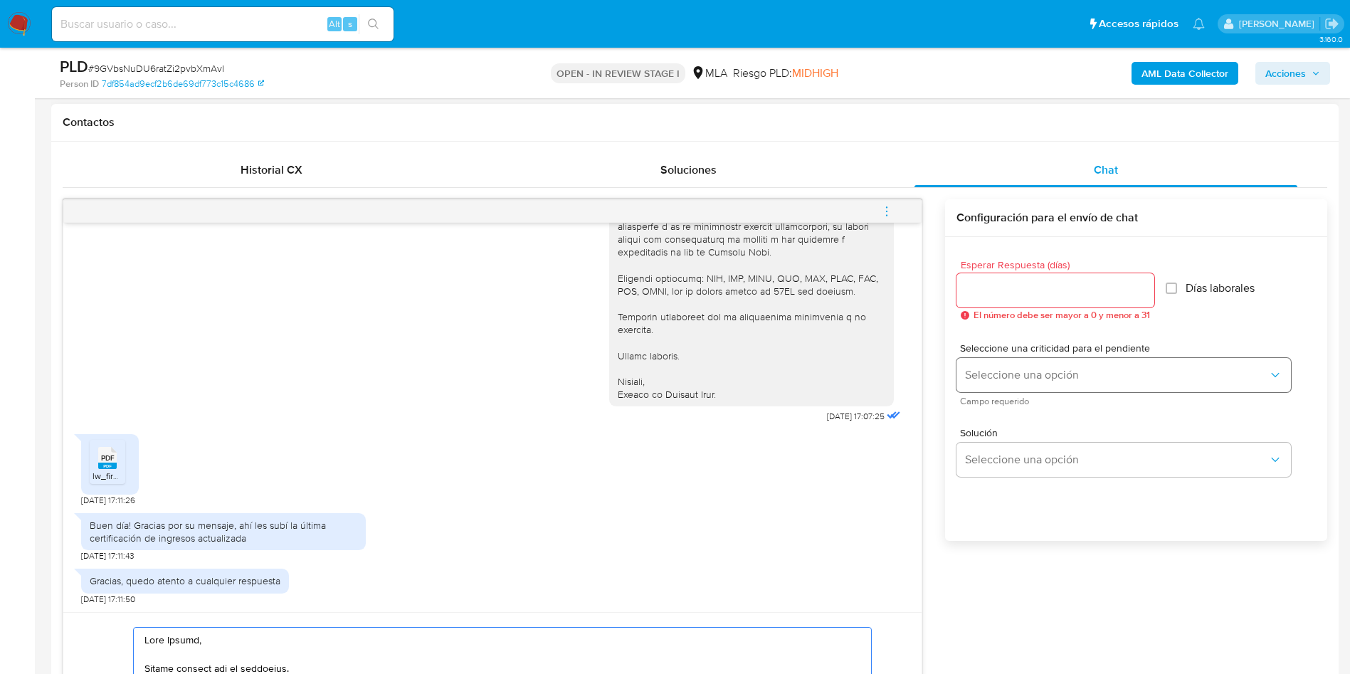
type textarea "Hola Nestor, Muchas gracias por tu respuesta. No obstante, necesitamos que nos …"
click at [1051, 380] on span "Seleccione una opción" at bounding box center [1116, 375] width 303 height 14
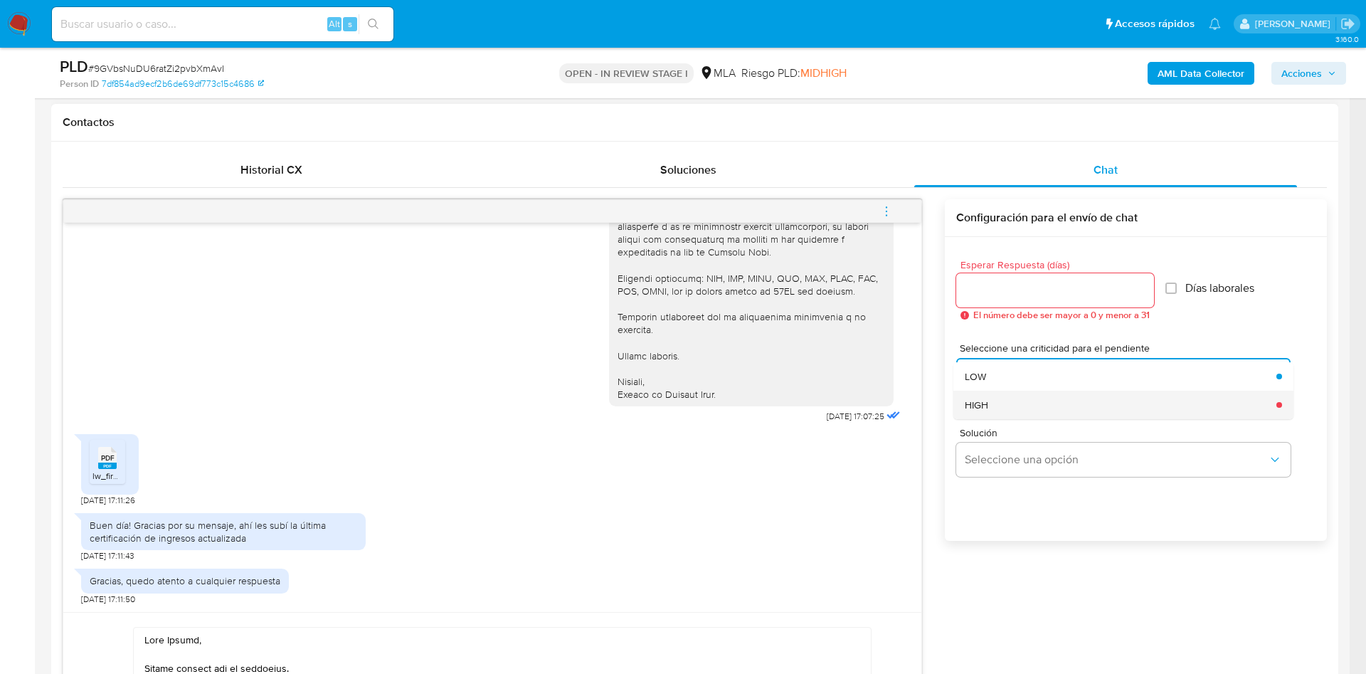
click at [1029, 407] on div "HIGH" at bounding box center [1116, 405] width 303 height 28
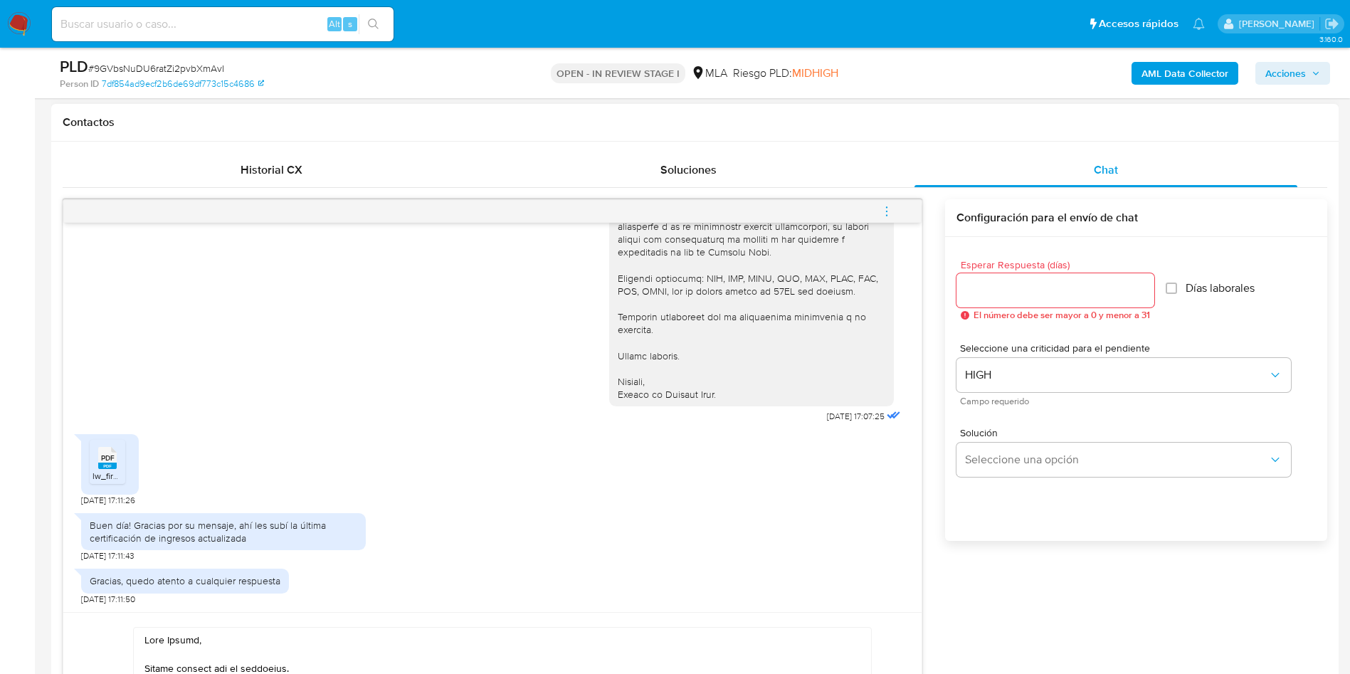
click at [1016, 299] on input "Esperar Respuesta (días)" at bounding box center [1055, 290] width 198 height 18
type input "2"
click at [1002, 581] on div "17/07/2025 19:56:07 Buenas, un gusto saludarles. Gracias por su mensaje primera…" at bounding box center [695, 492] width 1264 height 586
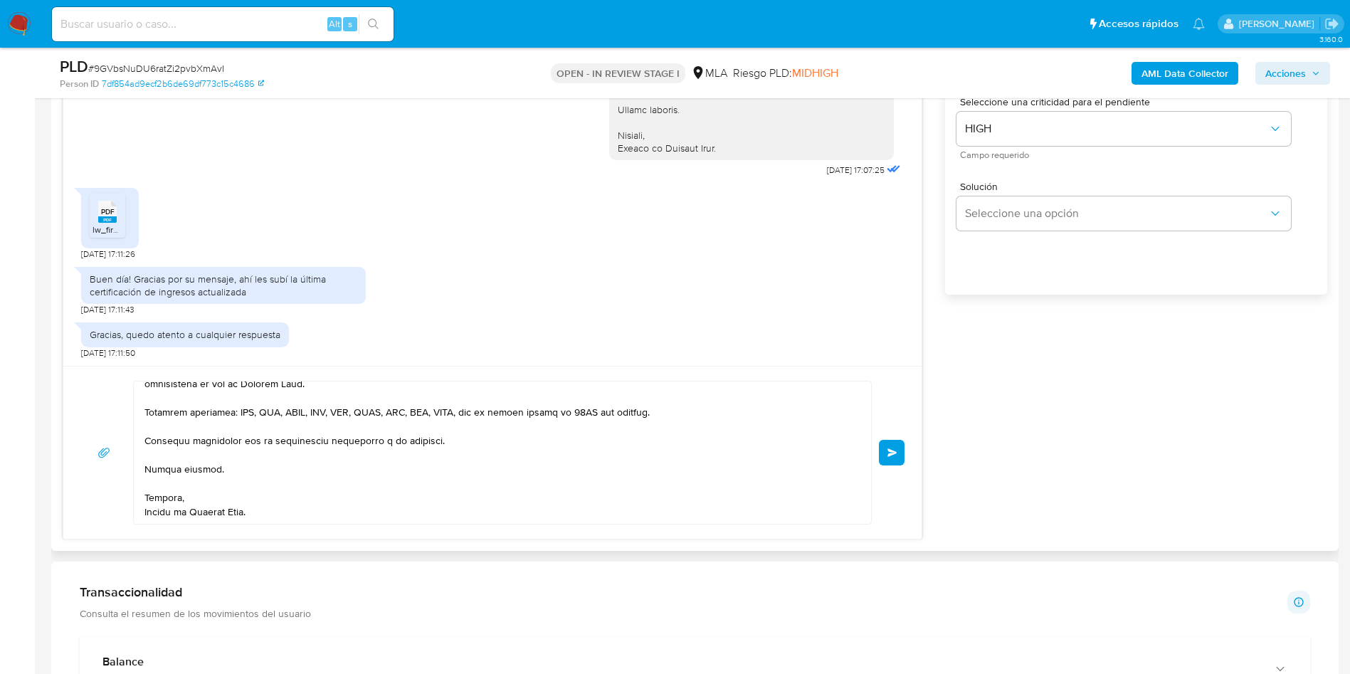
scroll to position [961, 0]
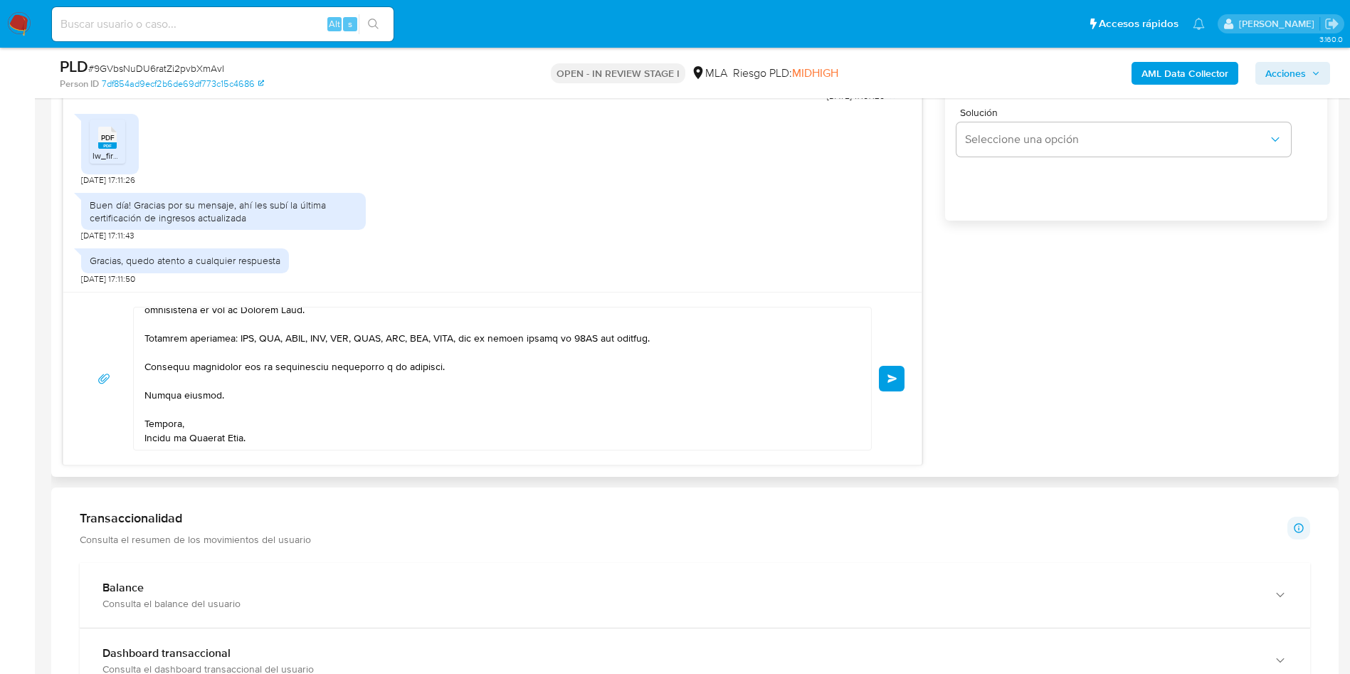
click at [899, 381] on button "Enviar" at bounding box center [892, 379] width 26 height 26
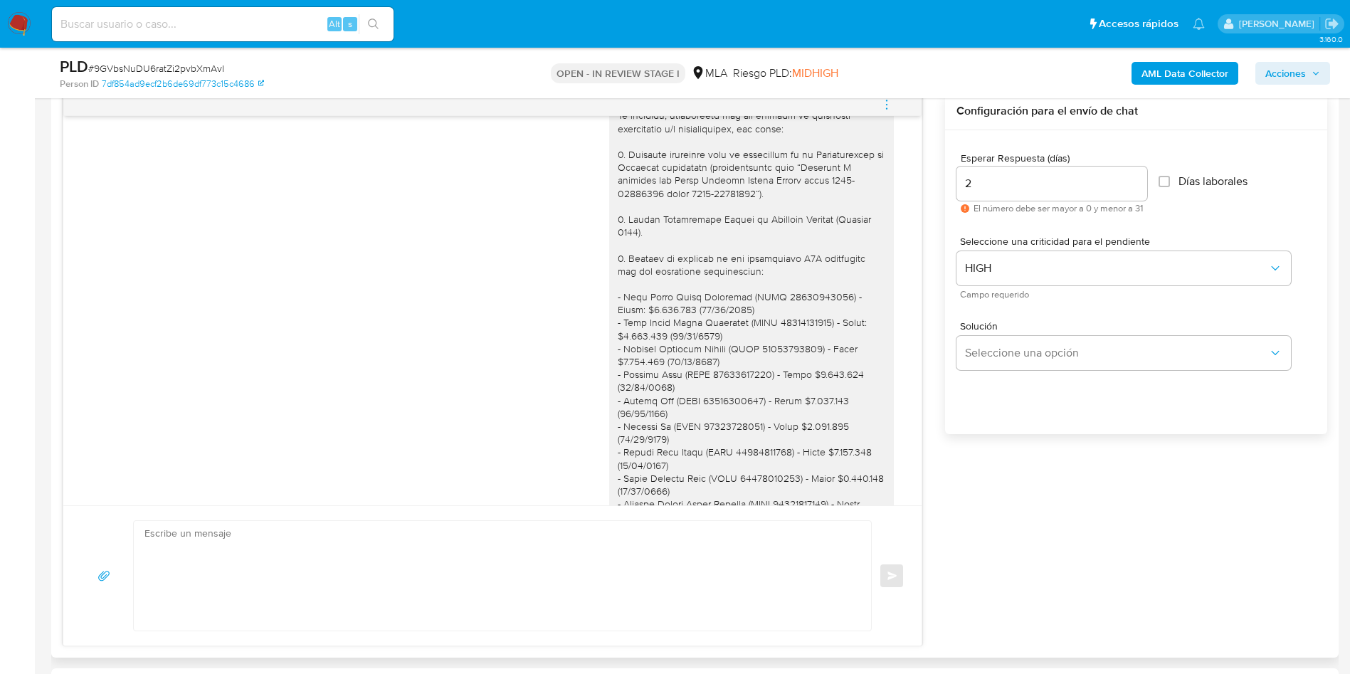
scroll to position [1745, 0]
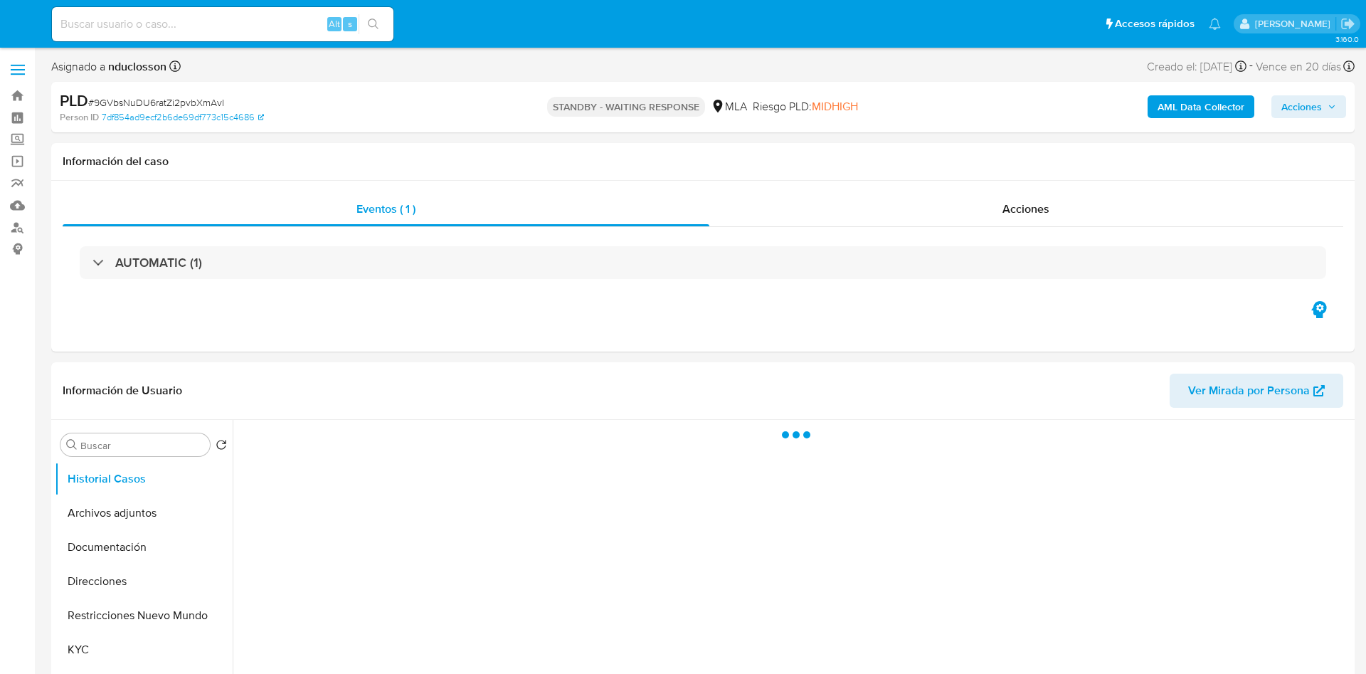
select select "10"
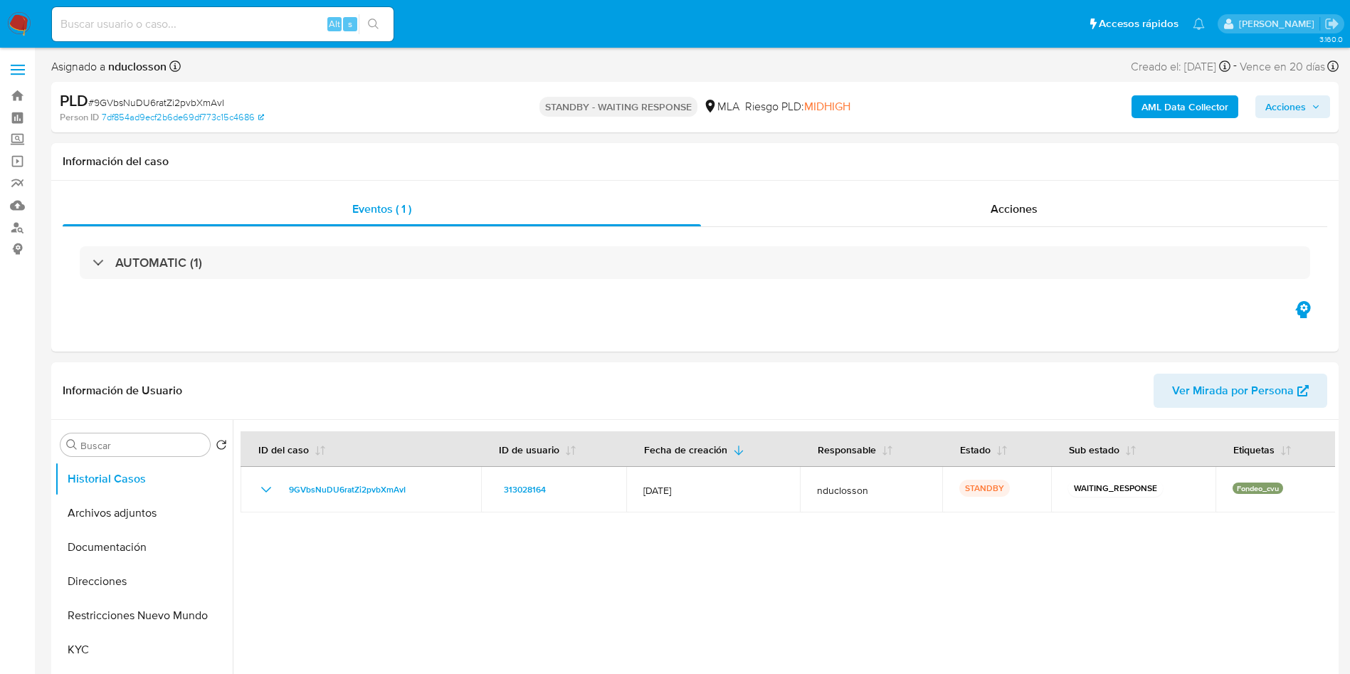
click at [226, 18] on input at bounding box center [223, 24] width 342 height 18
paste input "OgHDteO2GQkyG99xjEVya9Hl"
type input "OgHDteO2GQkyG99xjEVya9Hl"
click at [365, 22] on button "search-icon" at bounding box center [373, 24] width 29 height 20
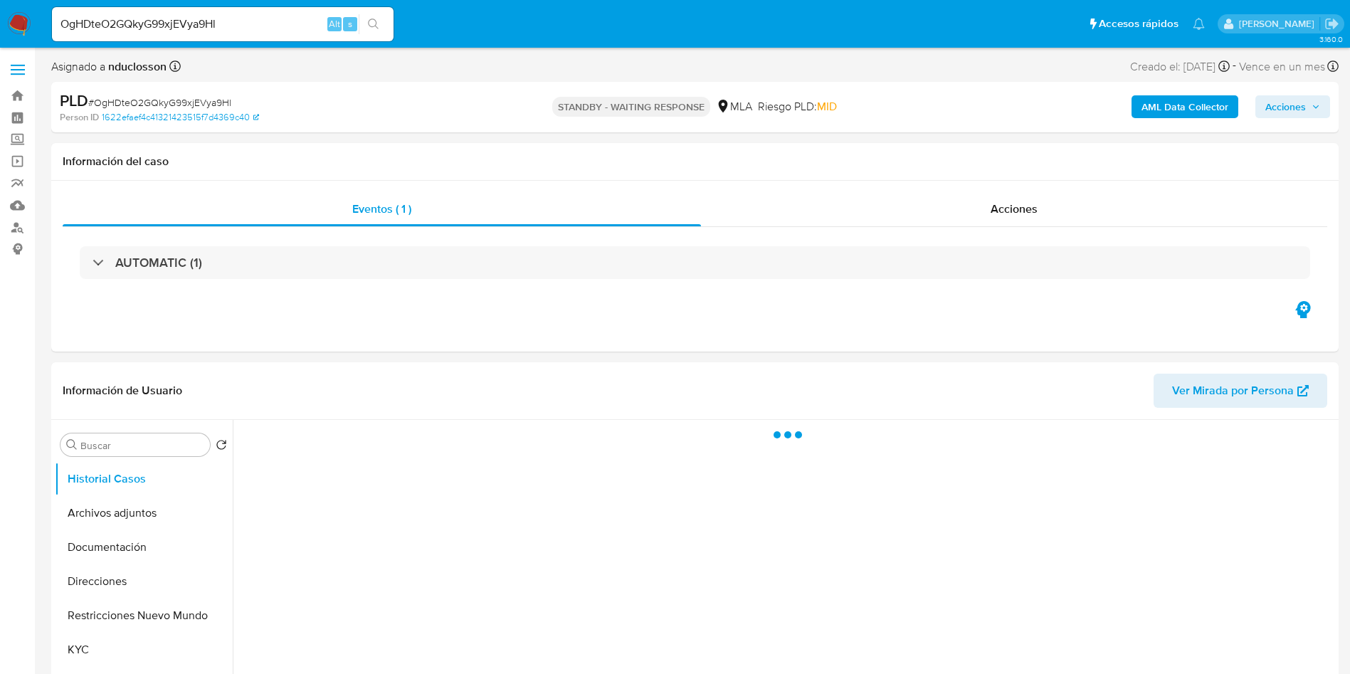
select select "10"
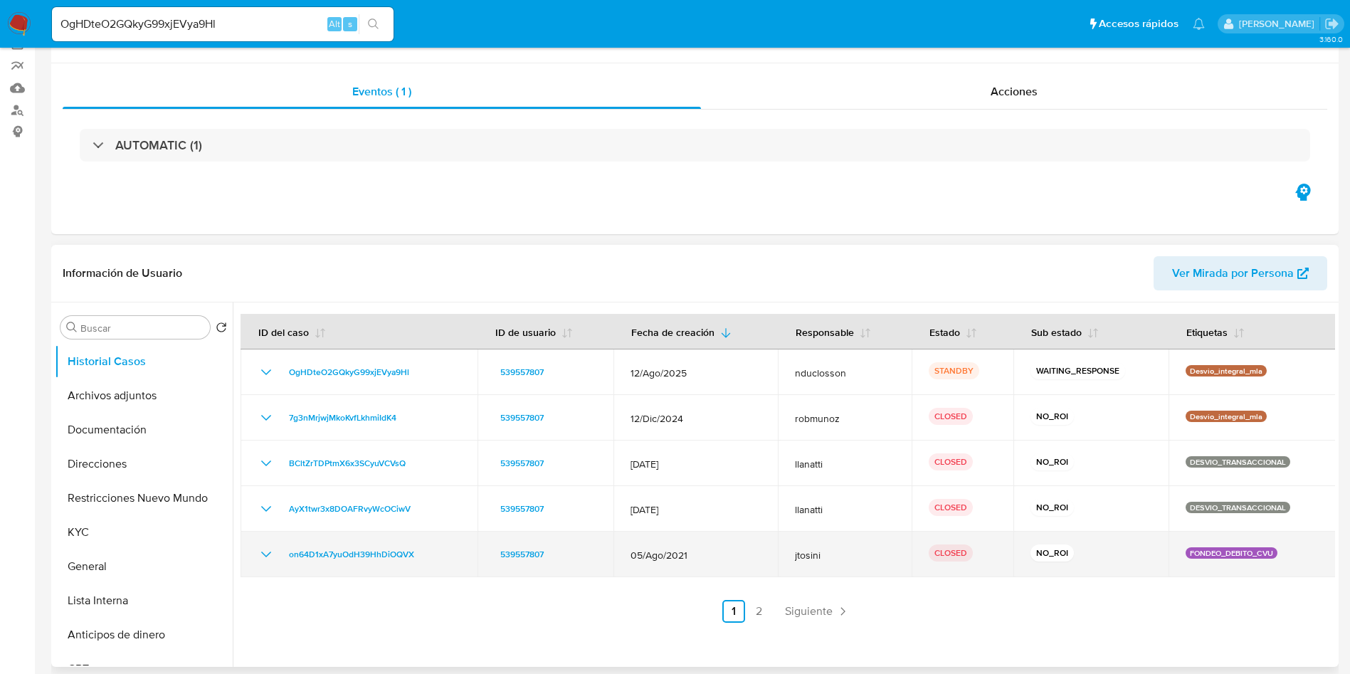
scroll to position [213, 0]
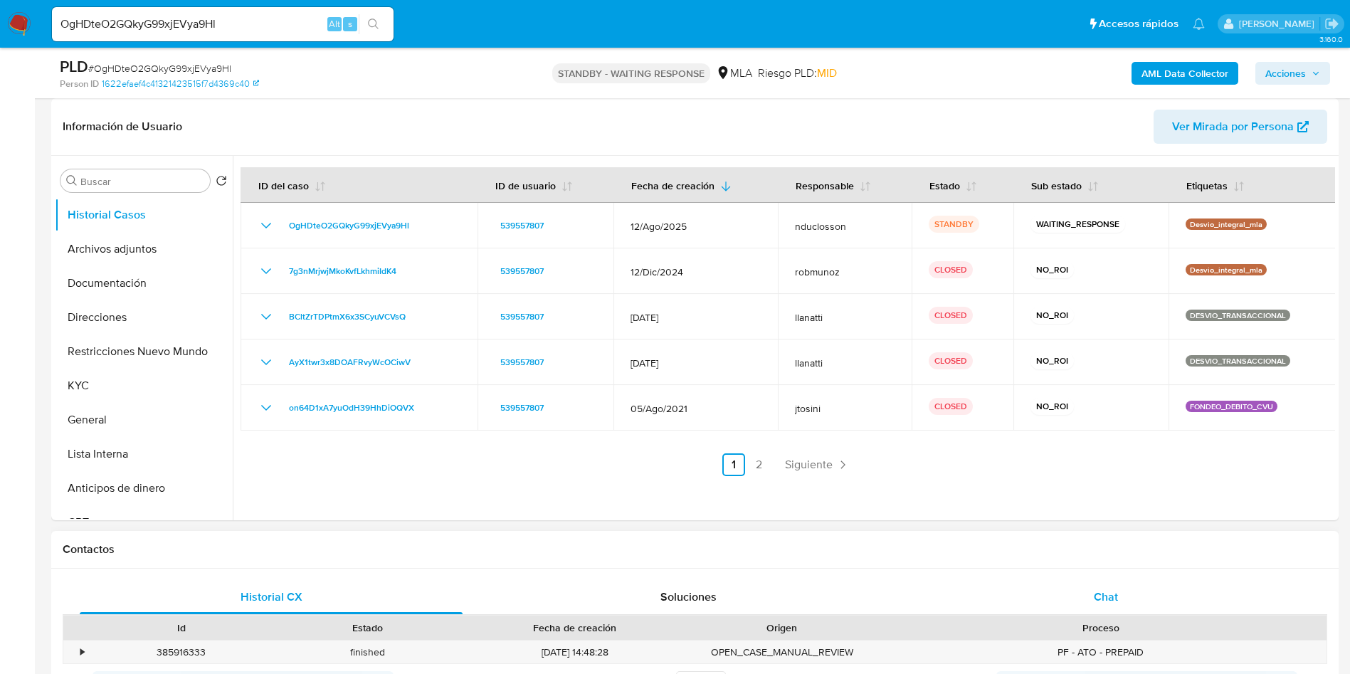
click at [1091, 588] on div "Chat" at bounding box center [1105, 597] width 383 height 34
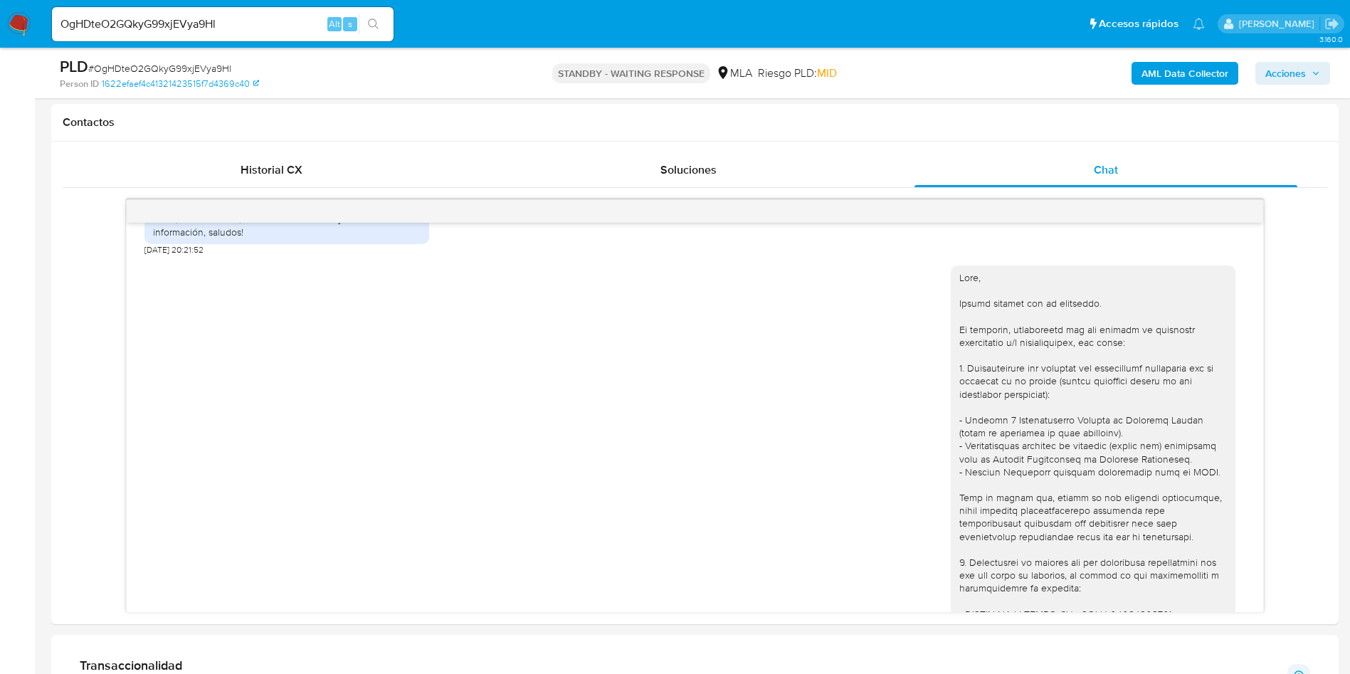
scroll to position [605, 0]
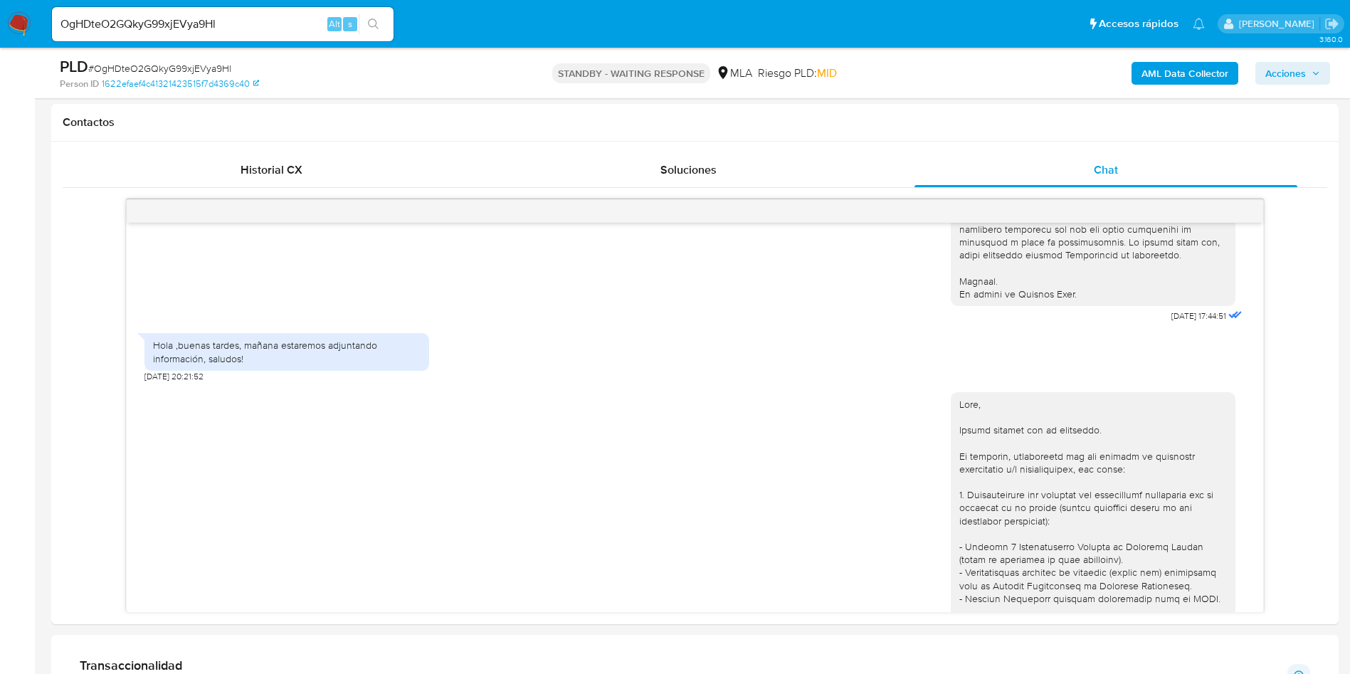
click at [176, 30] on input "OgHDteO2GQkyG99xjEVya9Hl" at bounding box center [223, 24] width 342 height 18
paste input "s67mWYo10FhGGHgf0H9JZN1a"
type input "s67mWYo10FhGGHgf0H9JZN1a"
click at [374, 14] on button "search-icon" at bounding box center [373, 24] width 29 height 20
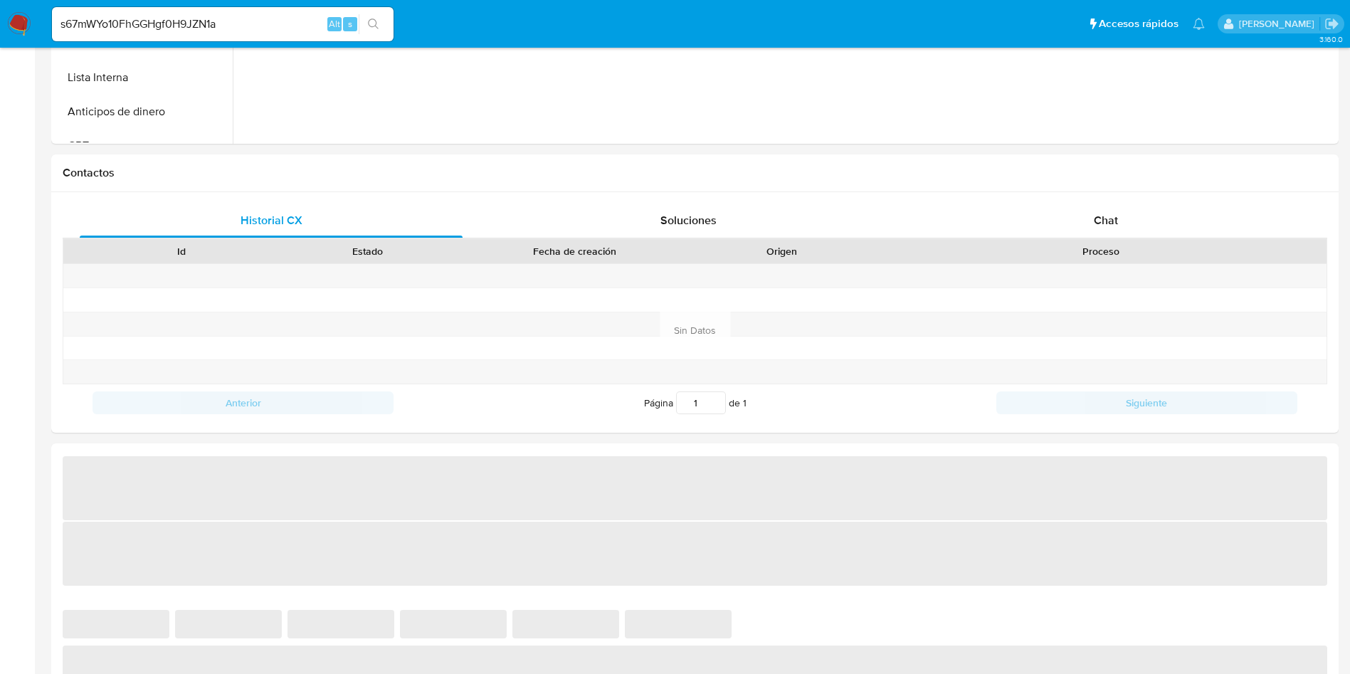
select select "10"
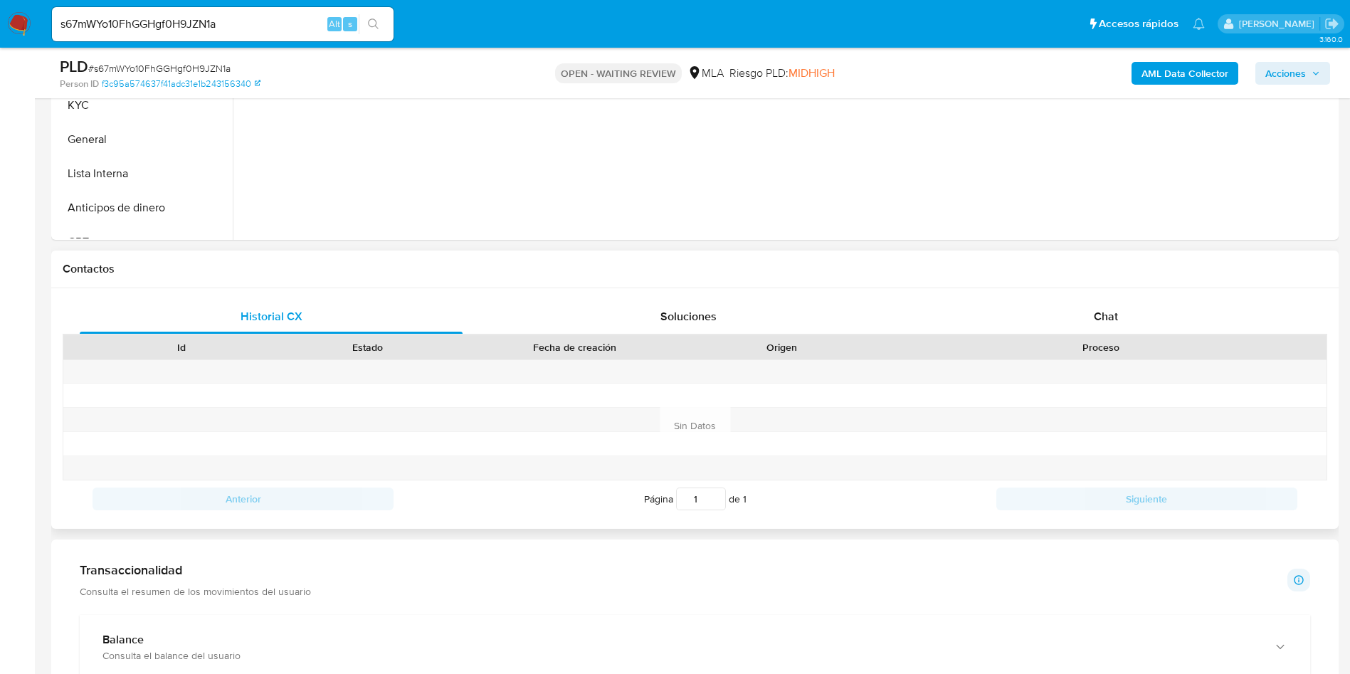
scroll to position [427, 0]
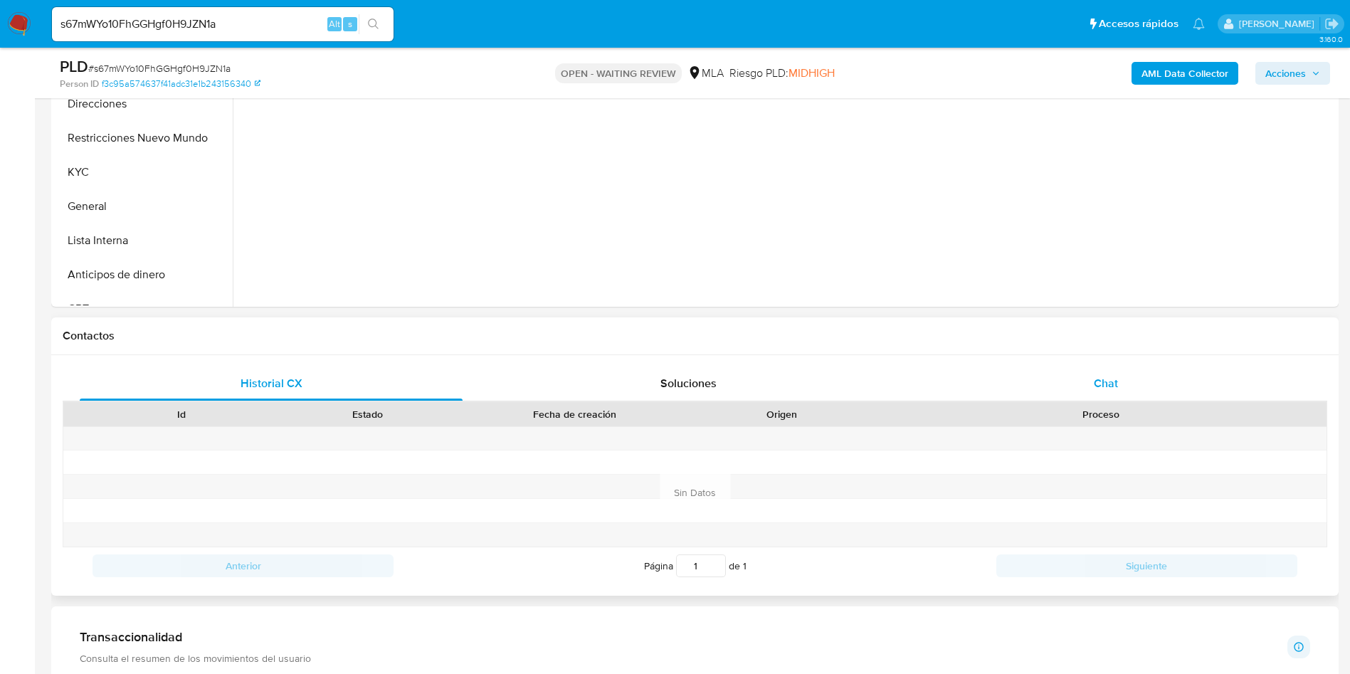
click at [1131, 396] on div "Chat" at bounding box center [1105, 383] width 383 height 34
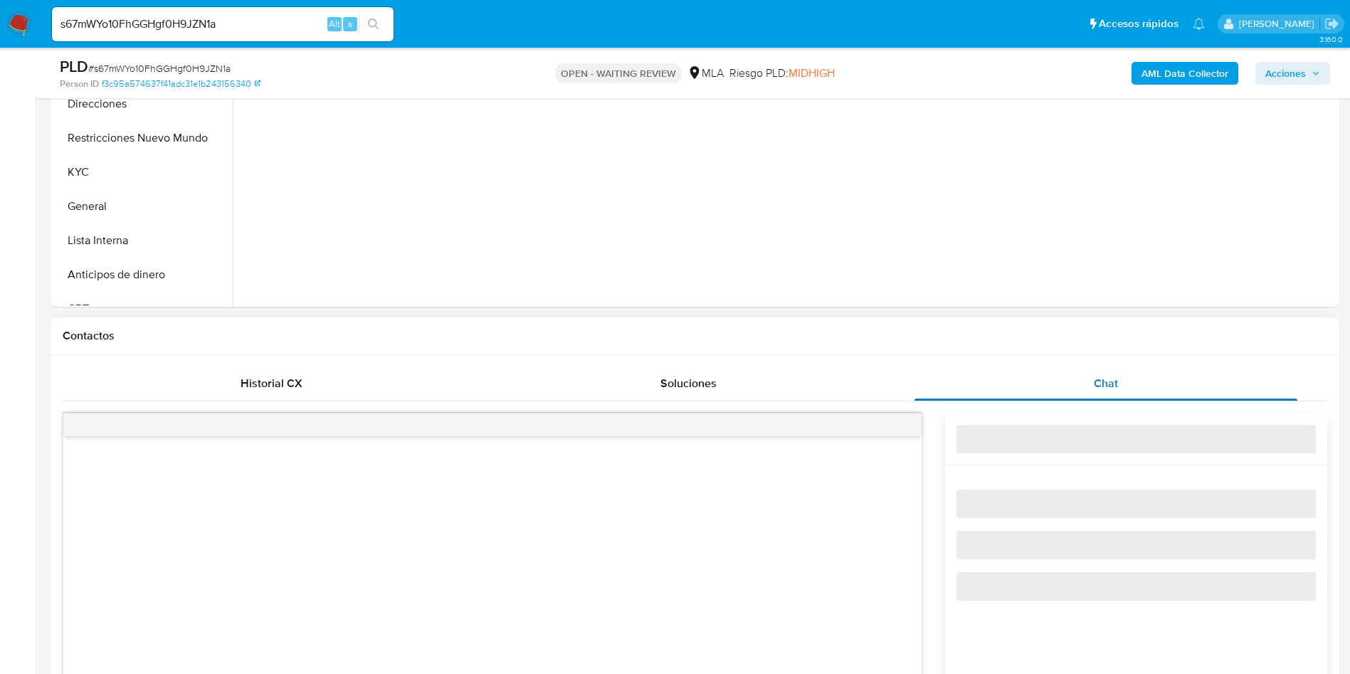
click at [1113, 388] on span "Chat" at bounding box center [1106, 383] width 24 height 16
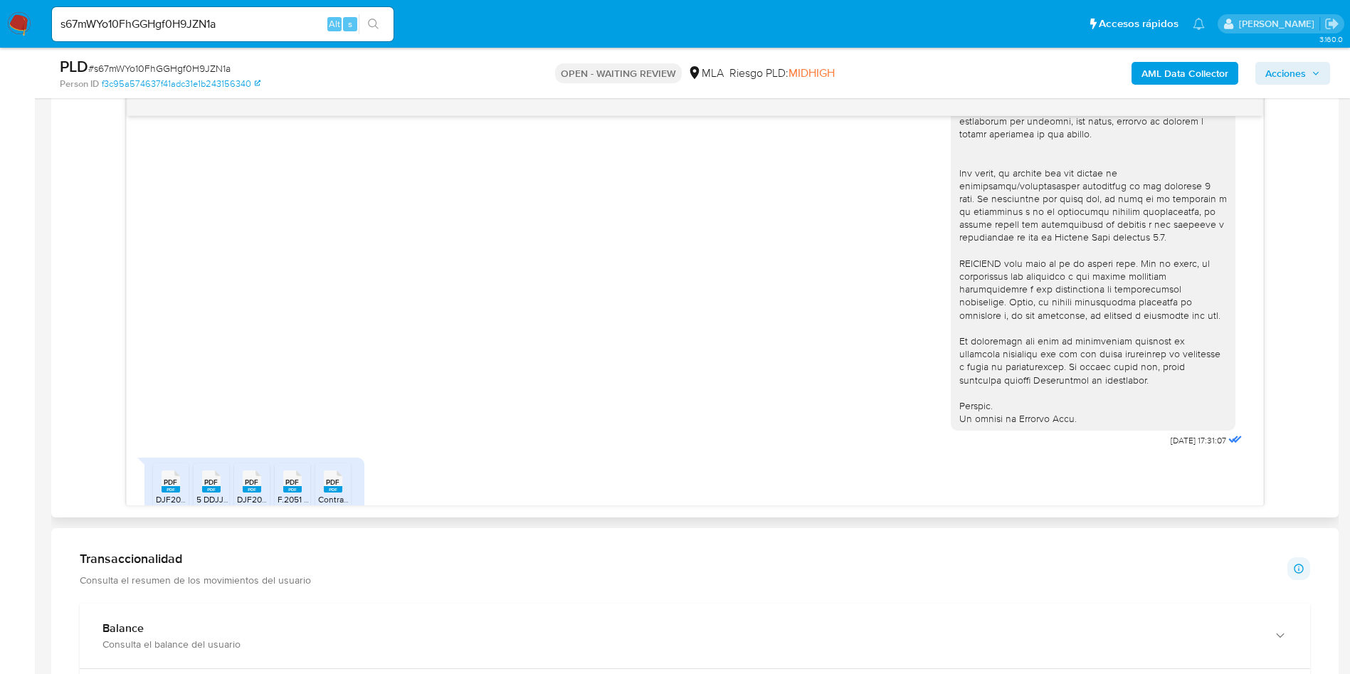
scroll to position [551, 0]
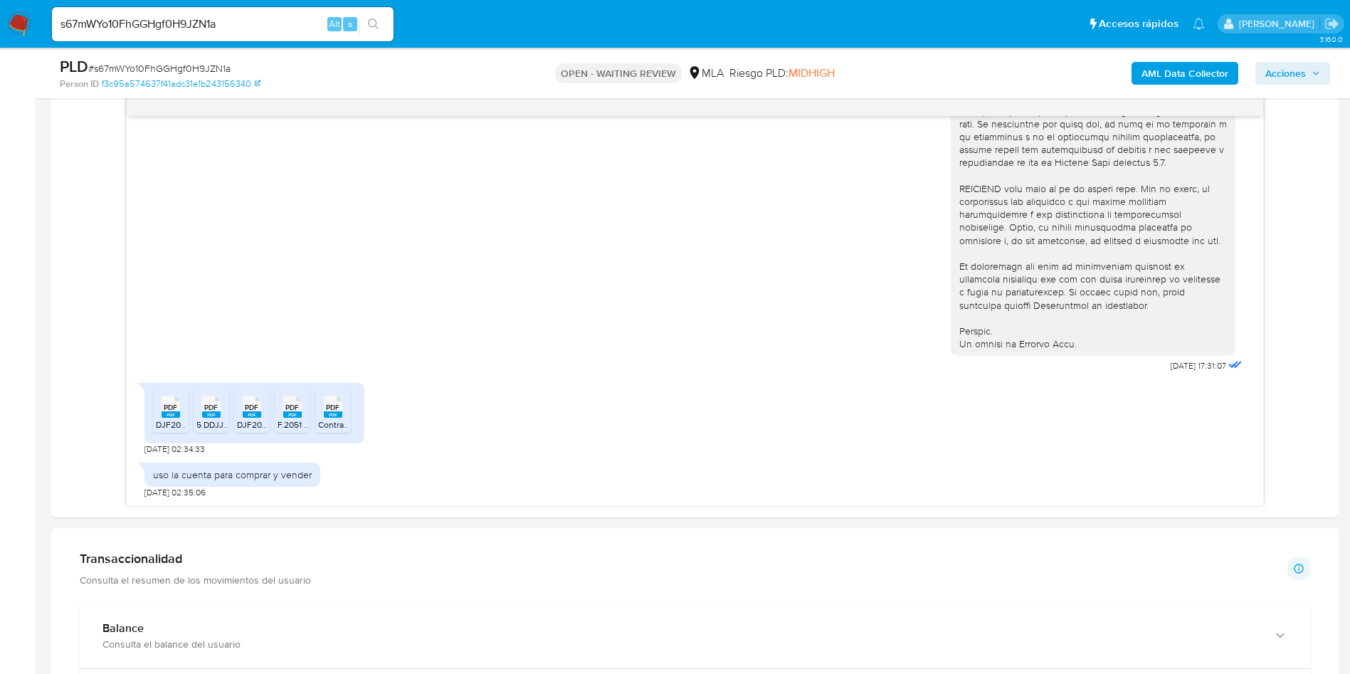
click at [131, 65] on span "# s67mWYo10FhGGHgf0H9JZN1a" at bounding box center [159, 68] width 142 height 14
copy span "s67mWYo10FhGGHgf0H9JZN1a"
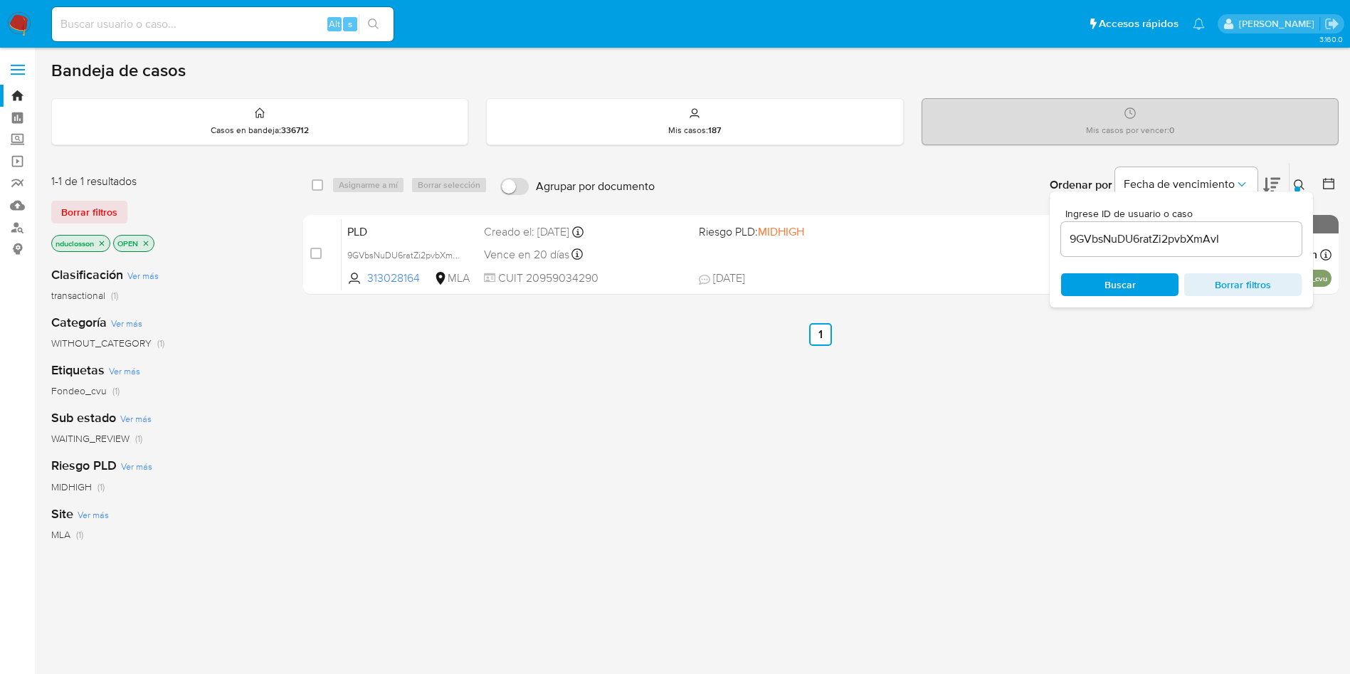
click at [1169, 234] on input "9GVbsNuDU6ratZi2pvbXmAvI" at bounding box center [1181, 239] width 240 height 18
paste input "s67mWYo10FhGGHgf0H9JZN1a"
type input "s67mWYo10FhGGHgf0H9JZN1a"
click at [1116, 284] on div "Buscar Borrar filtros" at bounding box center [1181, 284] width 240 height 23
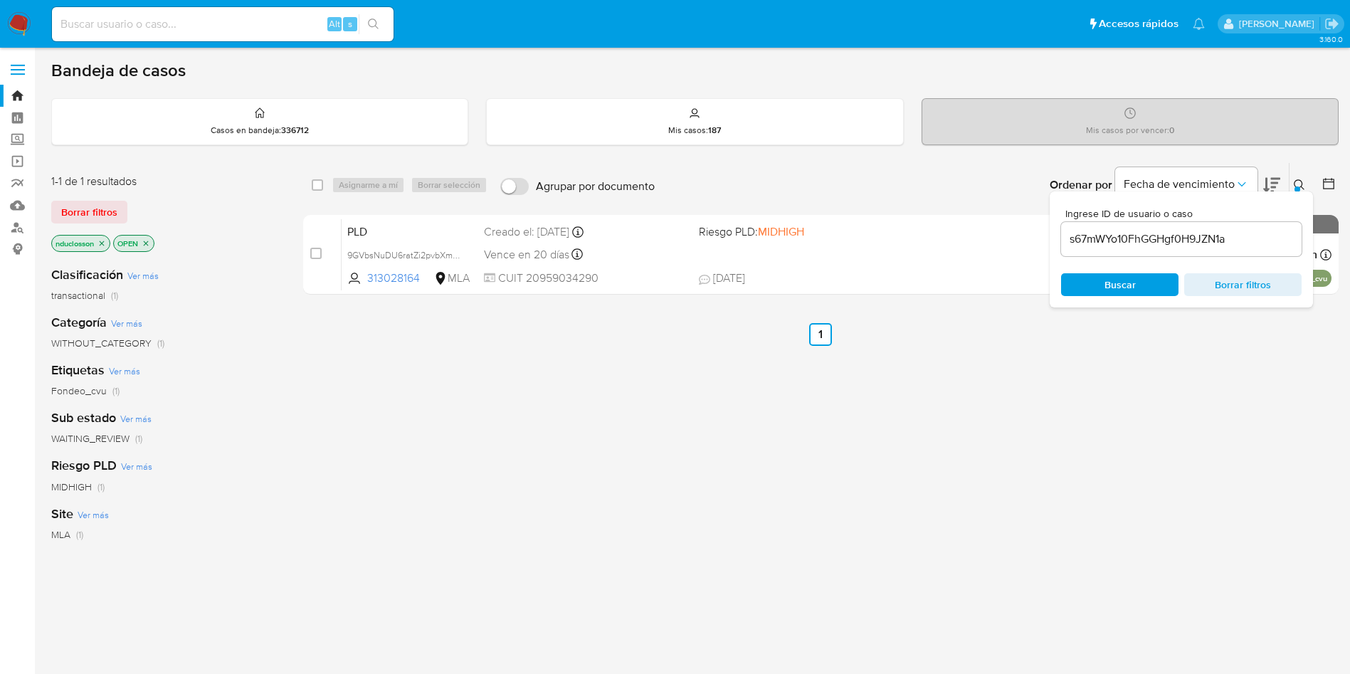
click at [325, 181] on div "select-all-cases-checkbox" at bounding box center [320, 184] width 17 height 17
click at [319, 181] on input "checkbox" at bounding box center [317, 184] width 11 height 11
checkbox input "true"
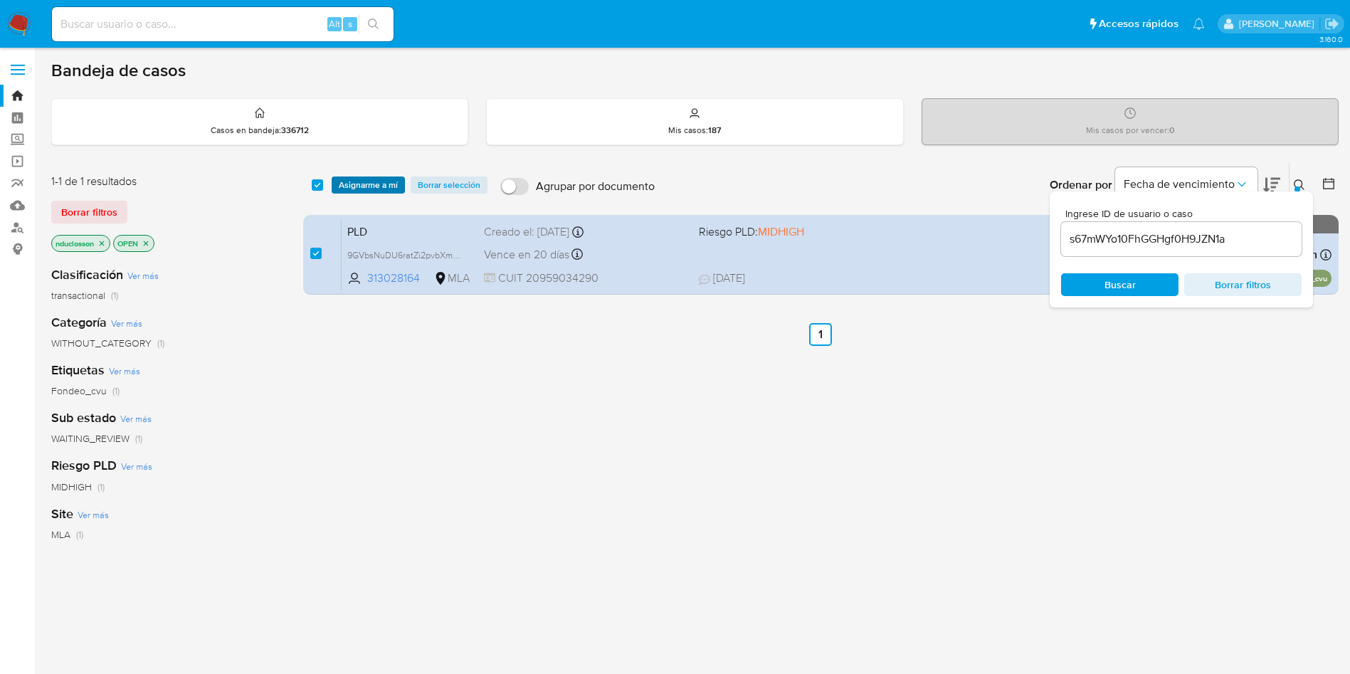
click at [358, 178] on span "Asignarme a mí" at bounding box center [368, 185] width 59 height 14
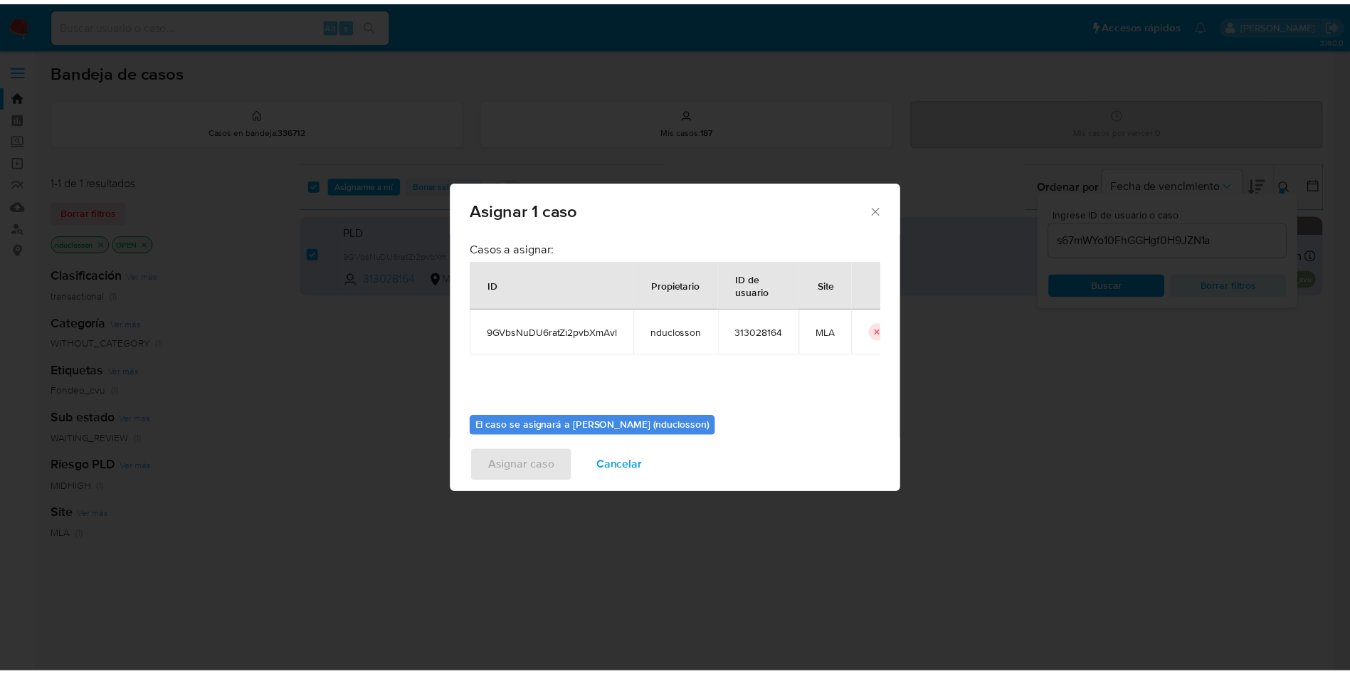
scroll to position [74, 0]
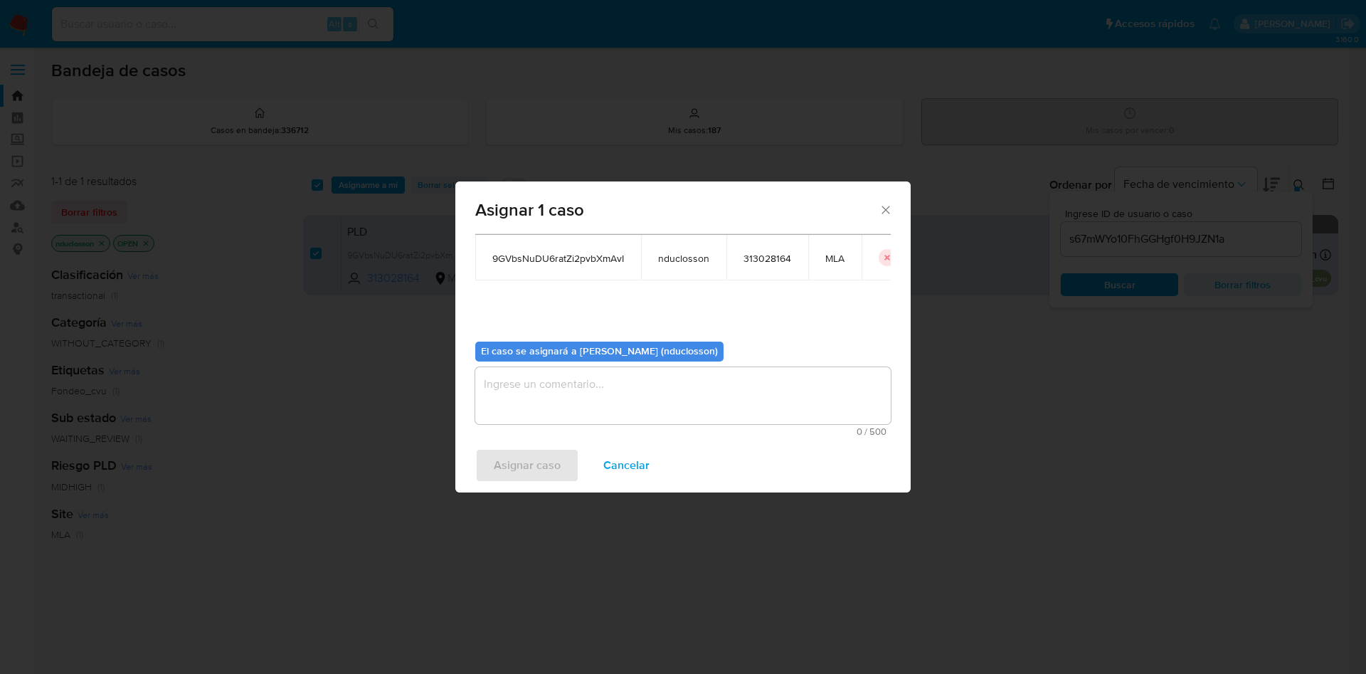
click at [610, 486] on div "Asignar caso Cancelar" at bounding box center [682, 465] width 455 height 54
click at [635, 450] on span "Cancelar" at bounding box center [626, 465] width 46 height 31
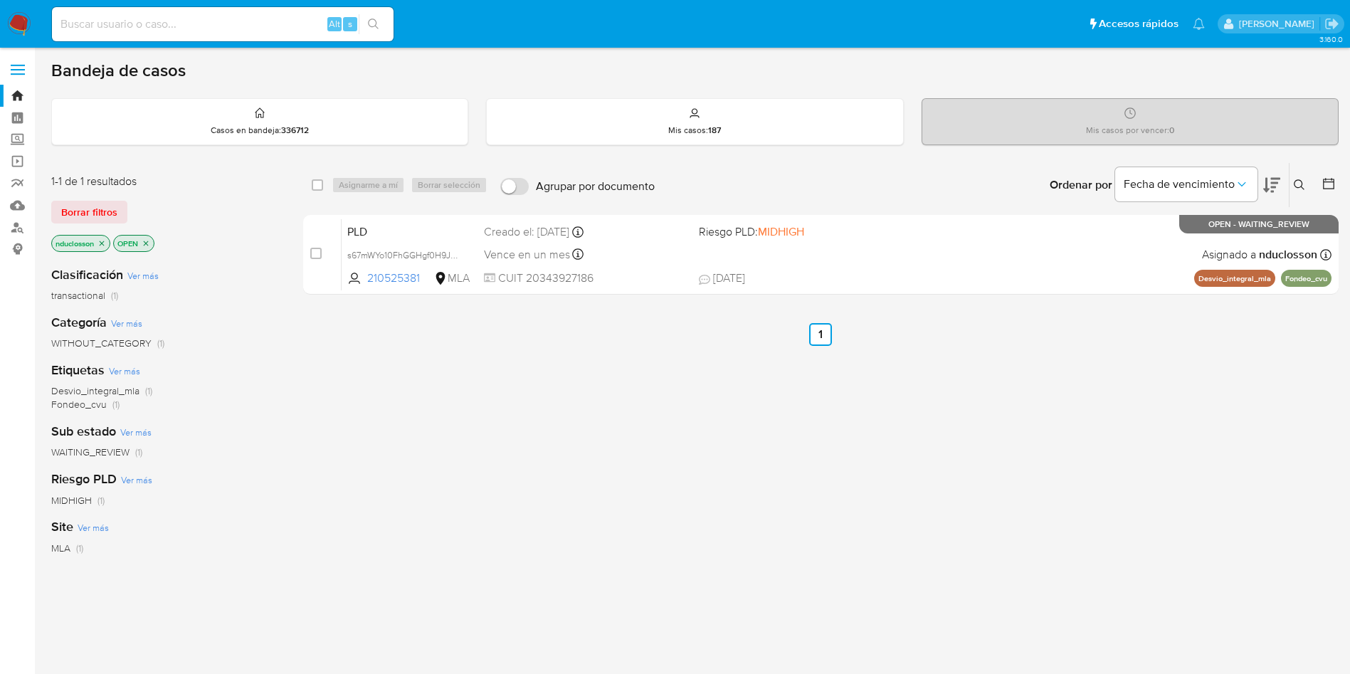
click at [1301, 181] on icon at bounding box center [1299, 184] width 11 height 11
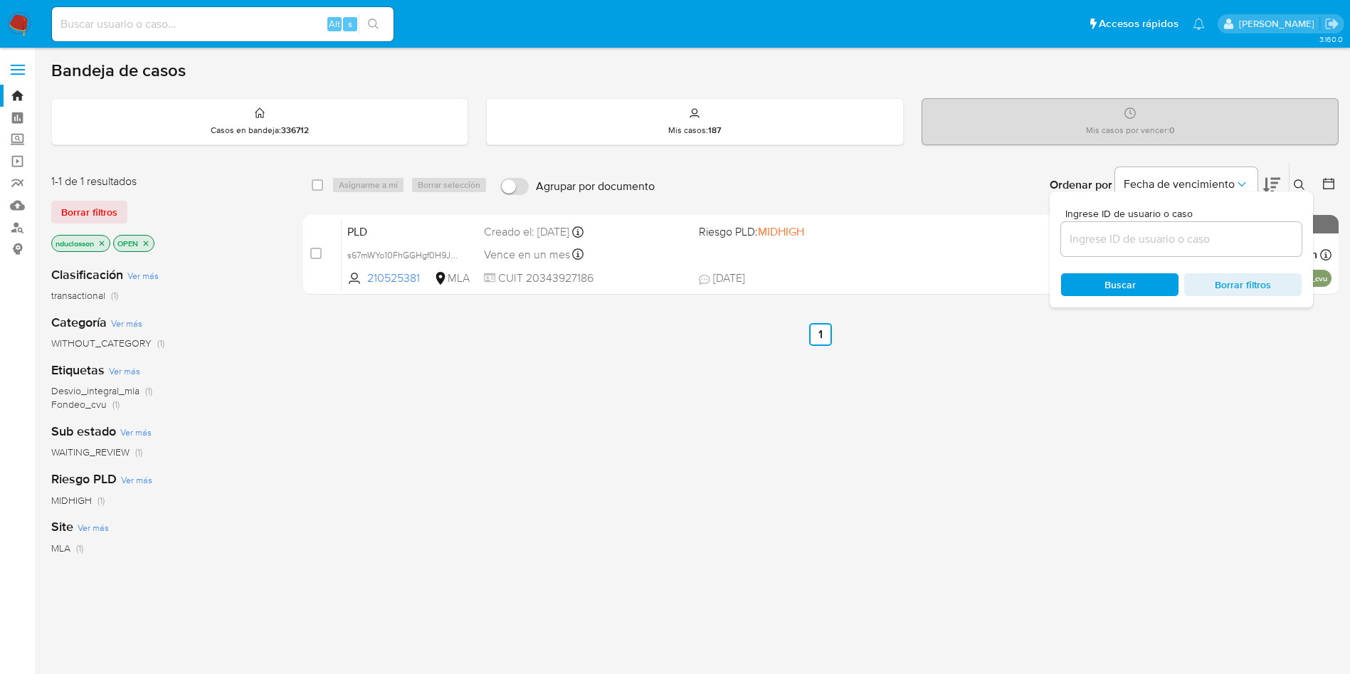
click at [1118, 250] on div at bounding box center [1181, 239] width 240 height 34
click at [1117, 250] on div at bounding box center [1181, 239] width 240 height 34
click at [1107, 244] on input at bounding box center [1181, 239] width 240 height 18
paste input "s67mWYo10FhGGHgf0H9JZN1a"
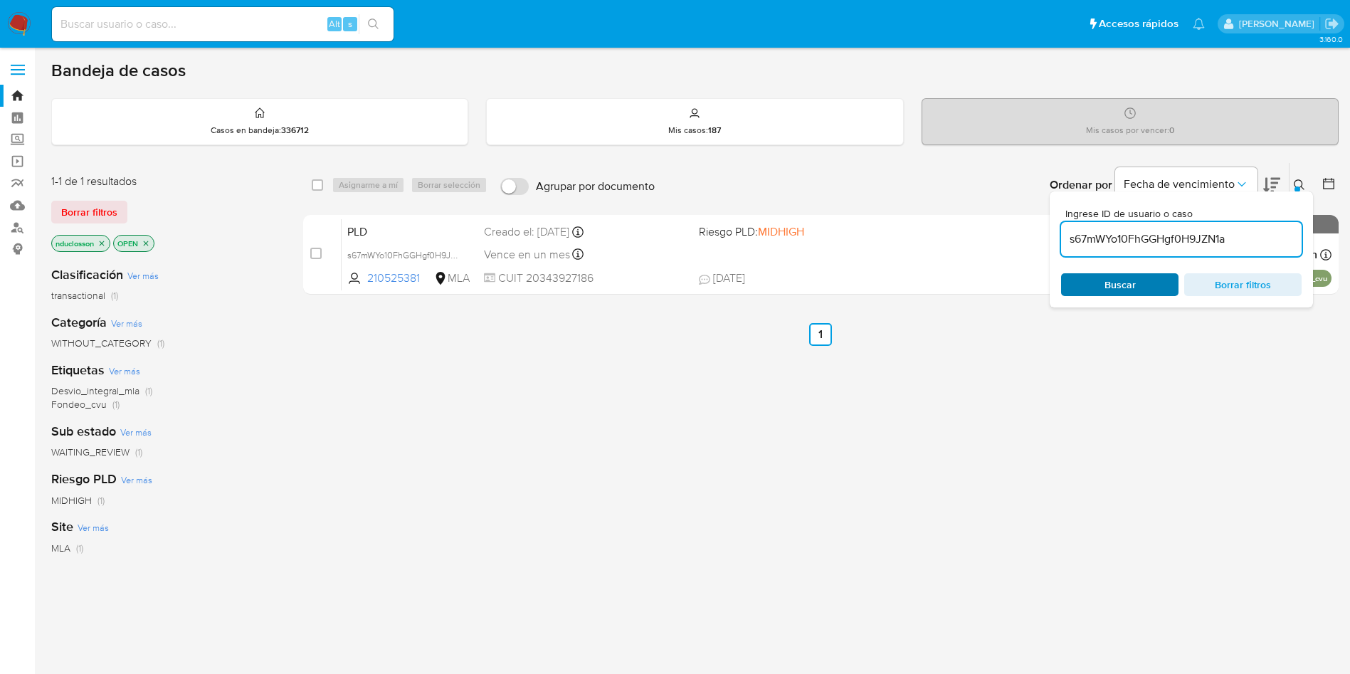
type input "s67mWYo10FhGGHgf0H9JZN1a"
click at [1114, 279] on span "Buscar" at bounding box center [1119, 284] width 31 height 23
click at [317, 184] on input "checkbox" at bounding box center [317, 184] width 11 height 11
checkbox input "true"
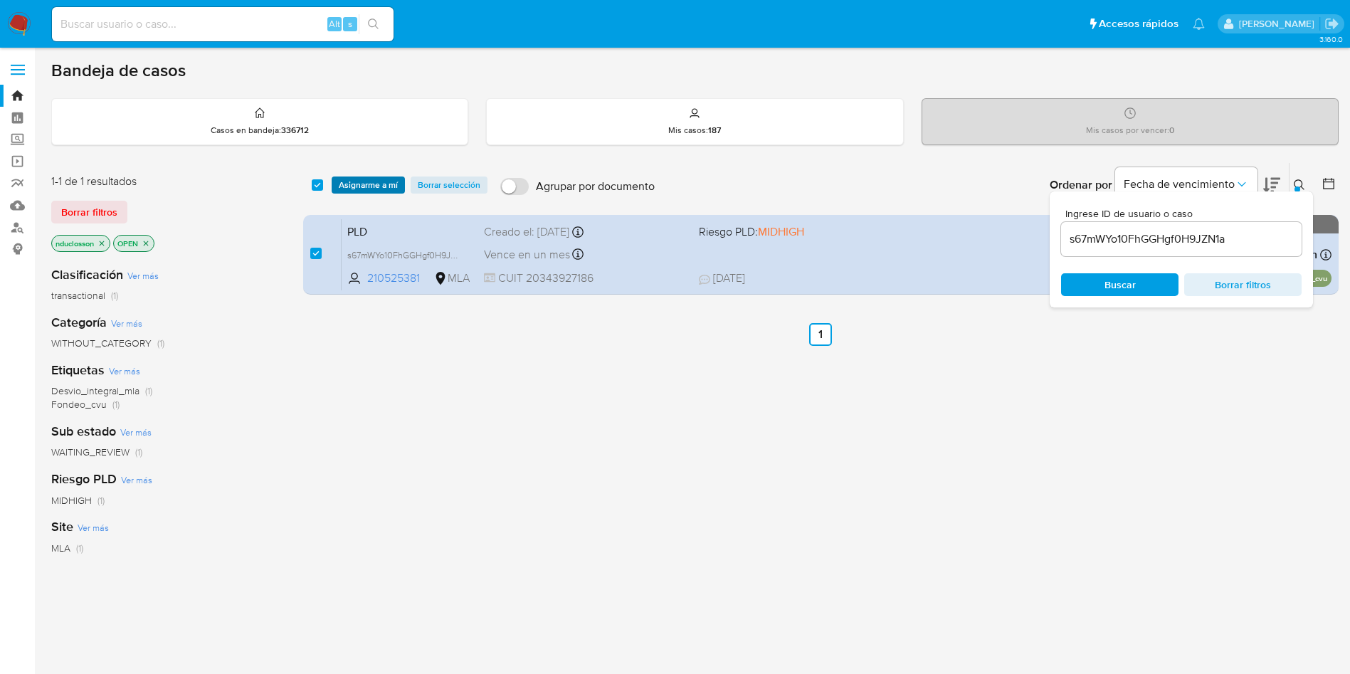
click at [356, 184] on span "Asignarme a mí" at bounding box center [368, 185] width 59 height 14
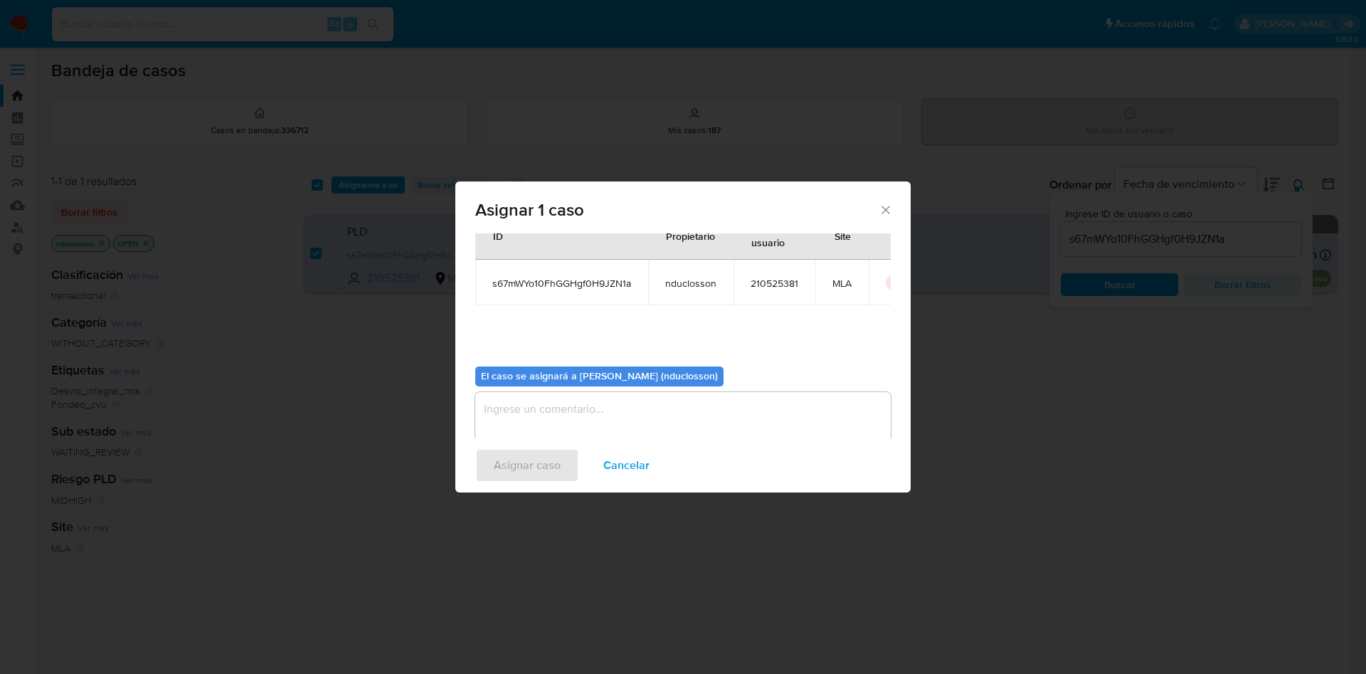
scroll to position [74, 0]
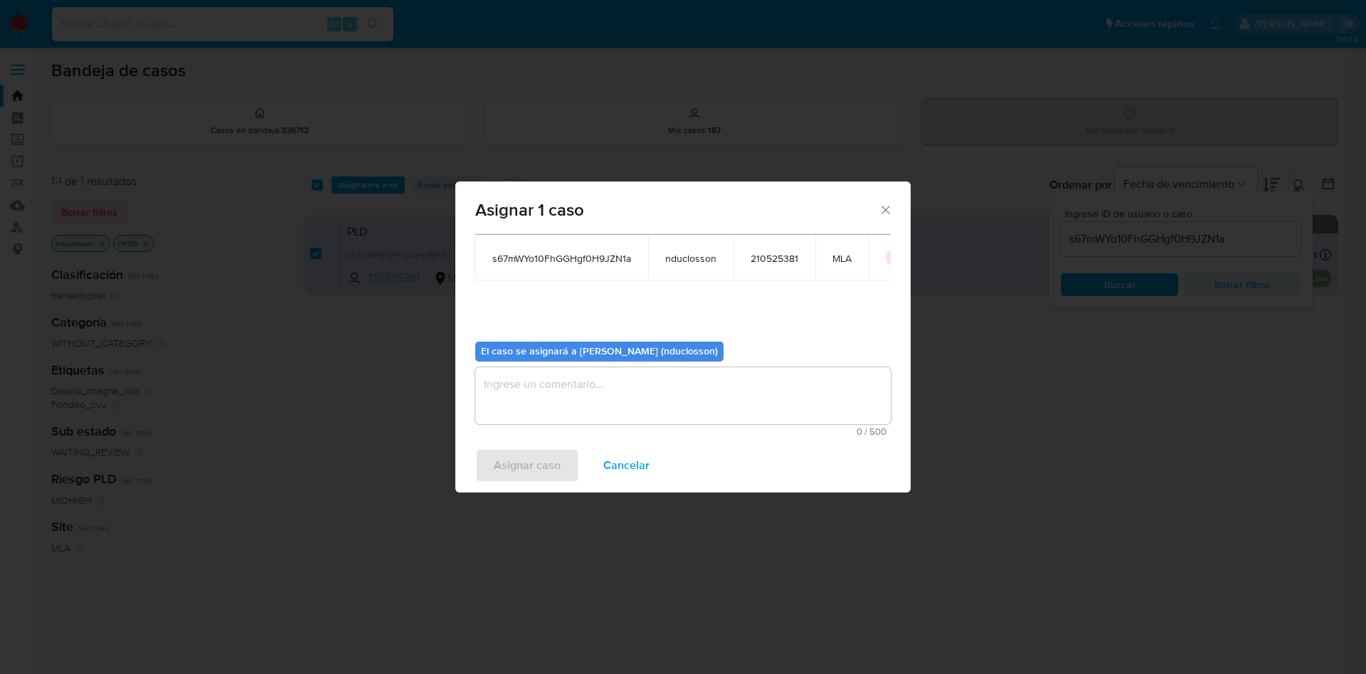
click at [562, 423] on textarea "assign-modal" at bounding box center [683, 395] width 416 height 57
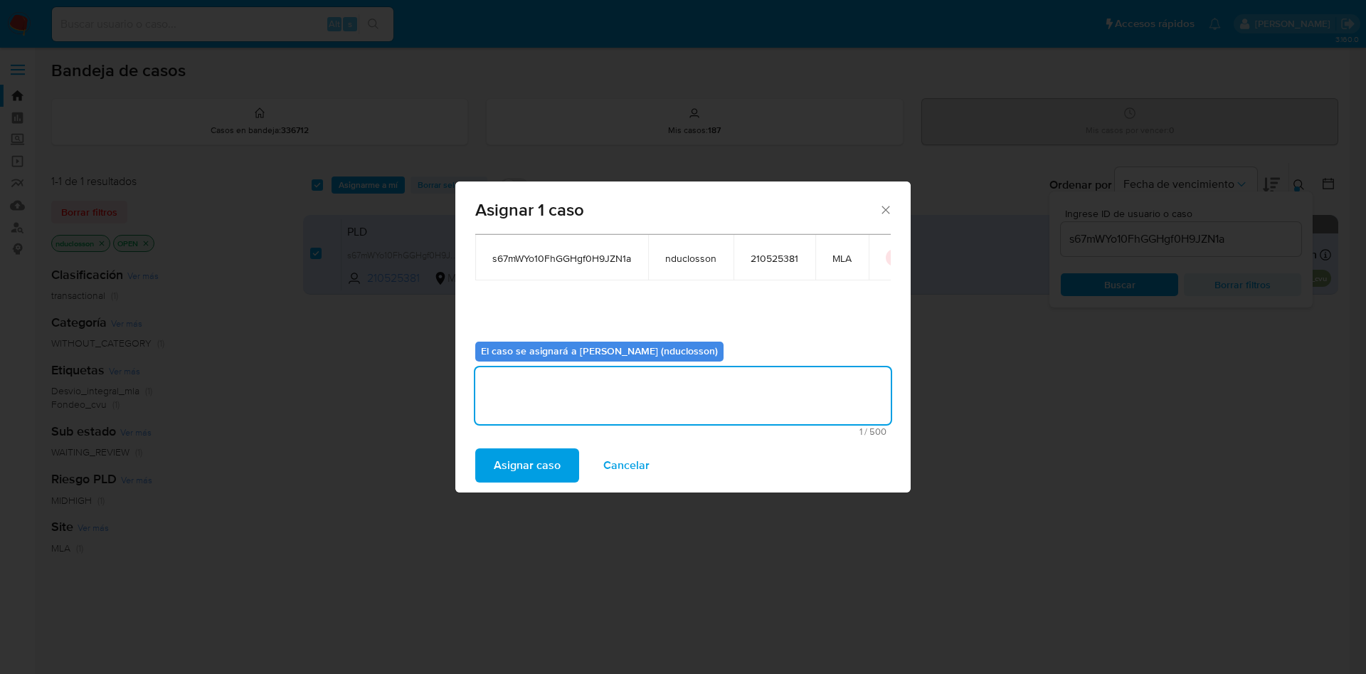
click at [534, 467] on span "Asignar caso" at bounding box center [527, 465] width 67 height 31
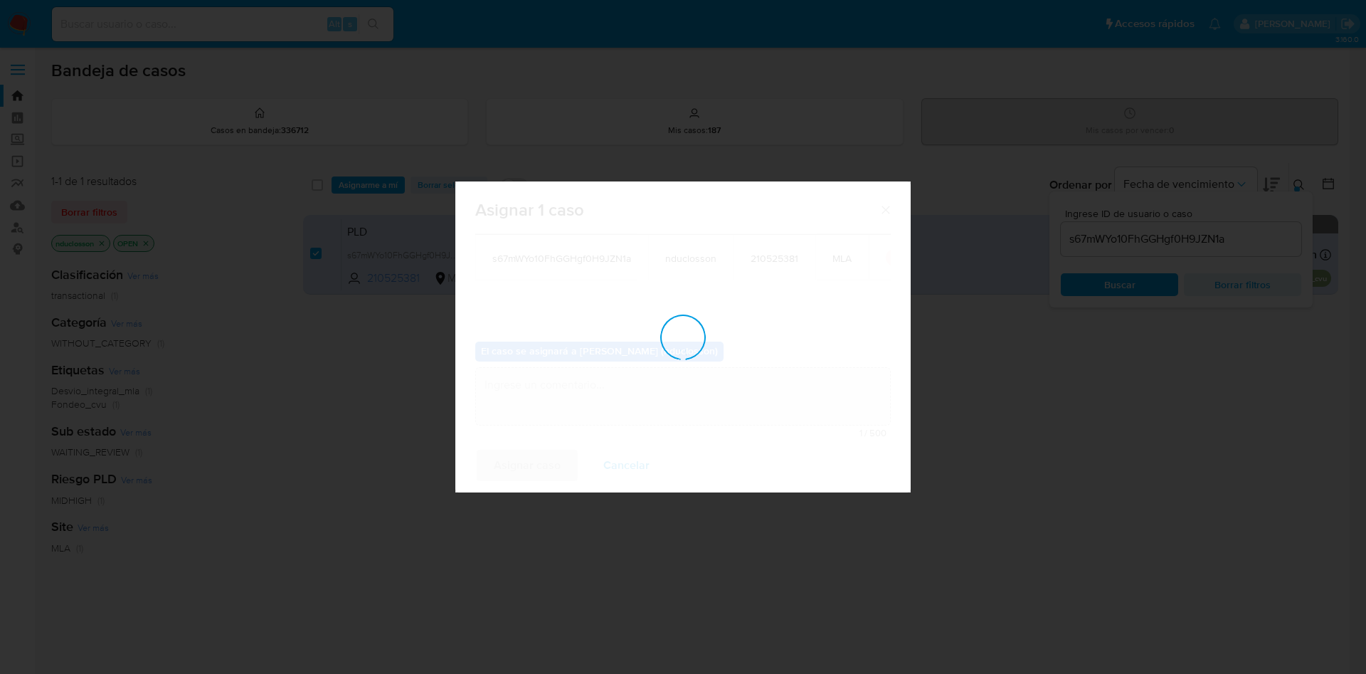
checkbox input "false"
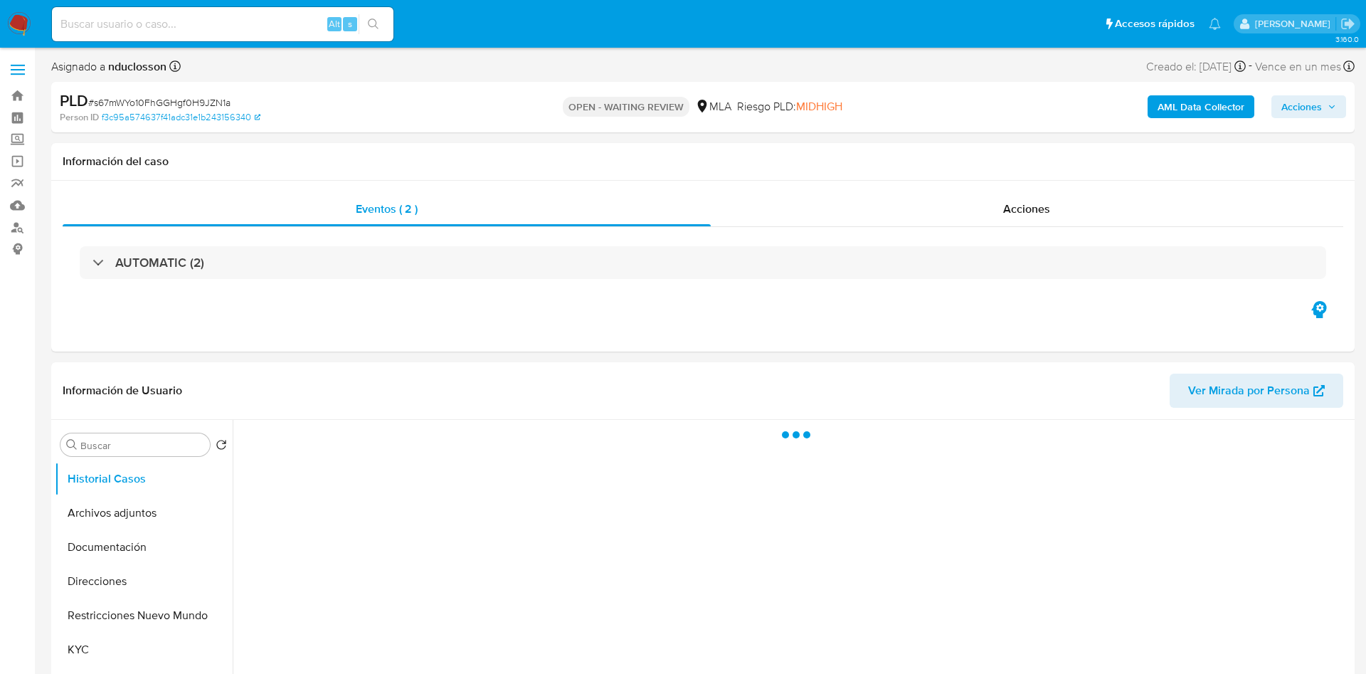
select select "10"
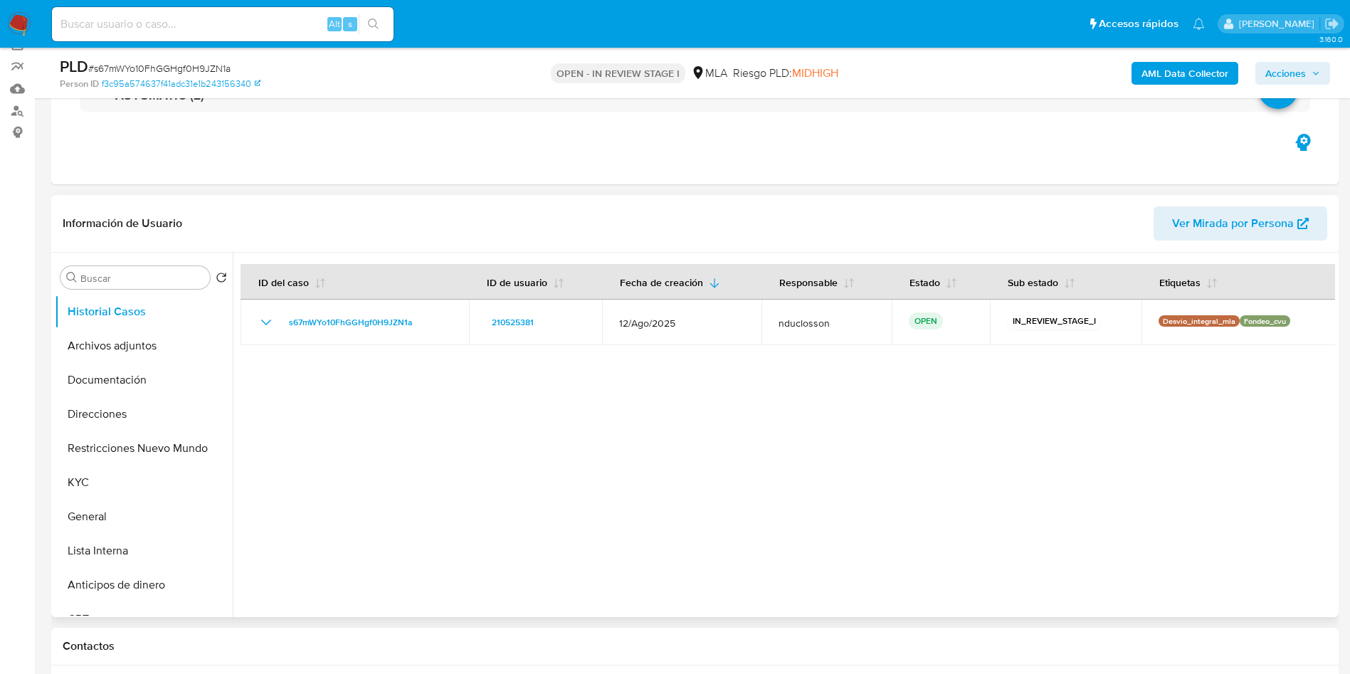
scroll to position [213, 0]
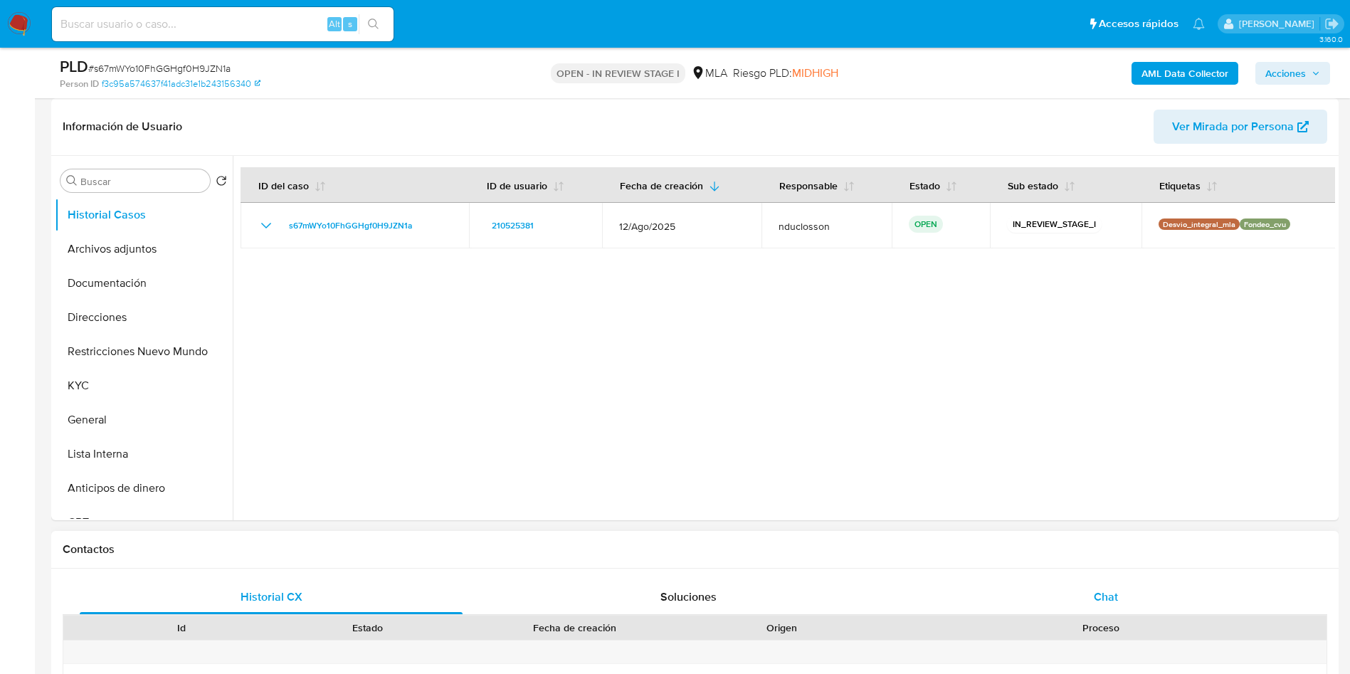
click at [1087, 606] on div "Chat" at bounding box center [1105, 597] width 383 height 34
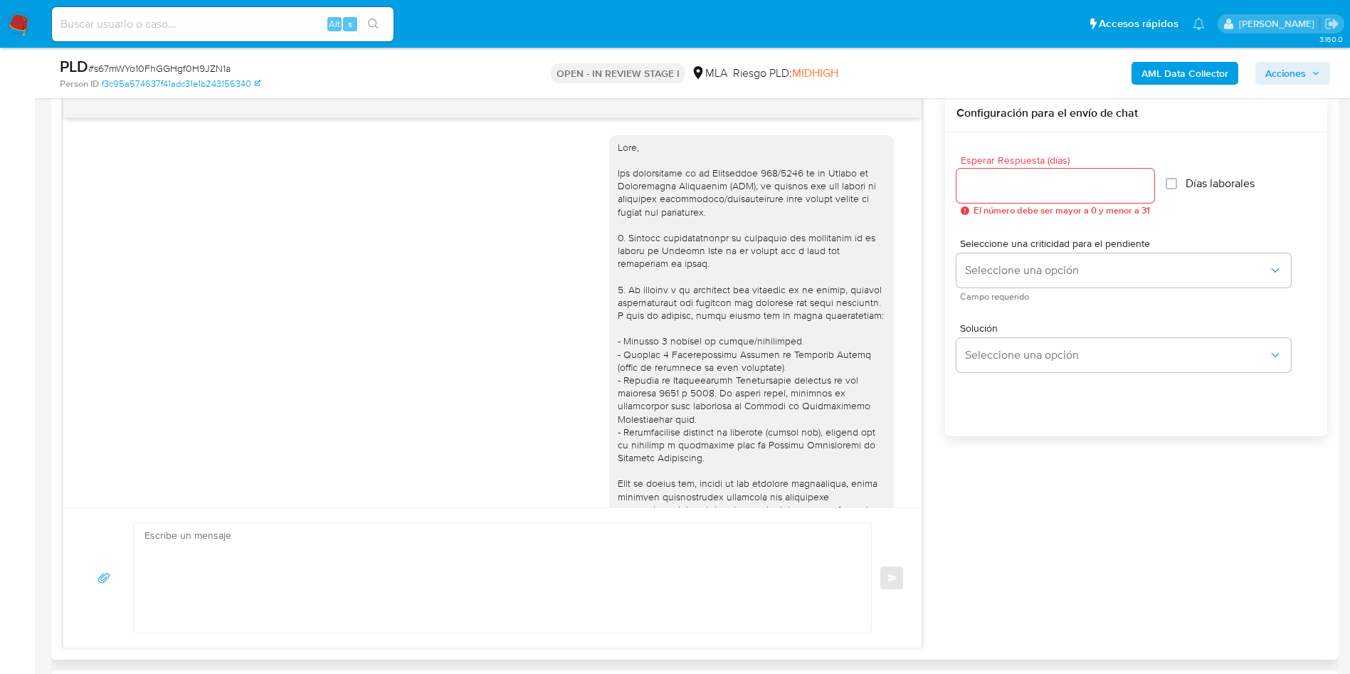
scroll to position [552, 0]
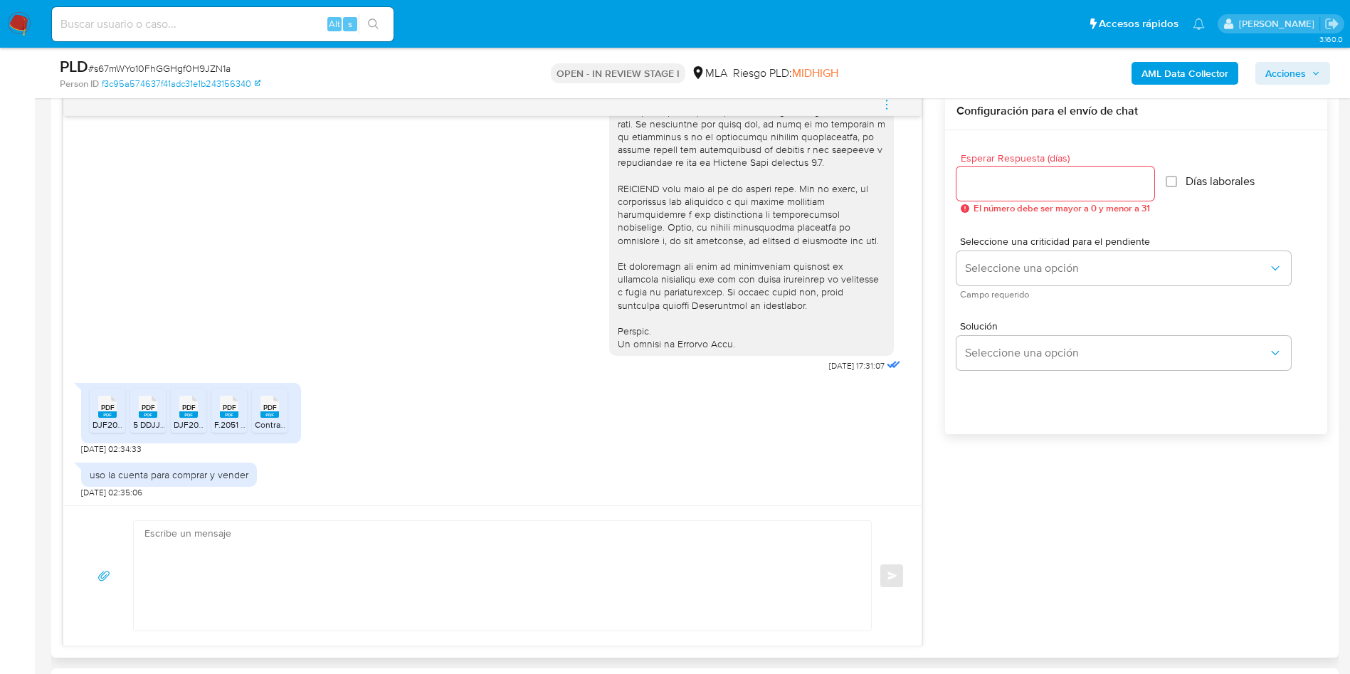
click at [499, 588] on textarea at bounding box center [498, 576] width 709 height 110
paste textarea "Hola Javier, Muchas gracias por tu respuesta. No obstante, necesitamos que nos …"
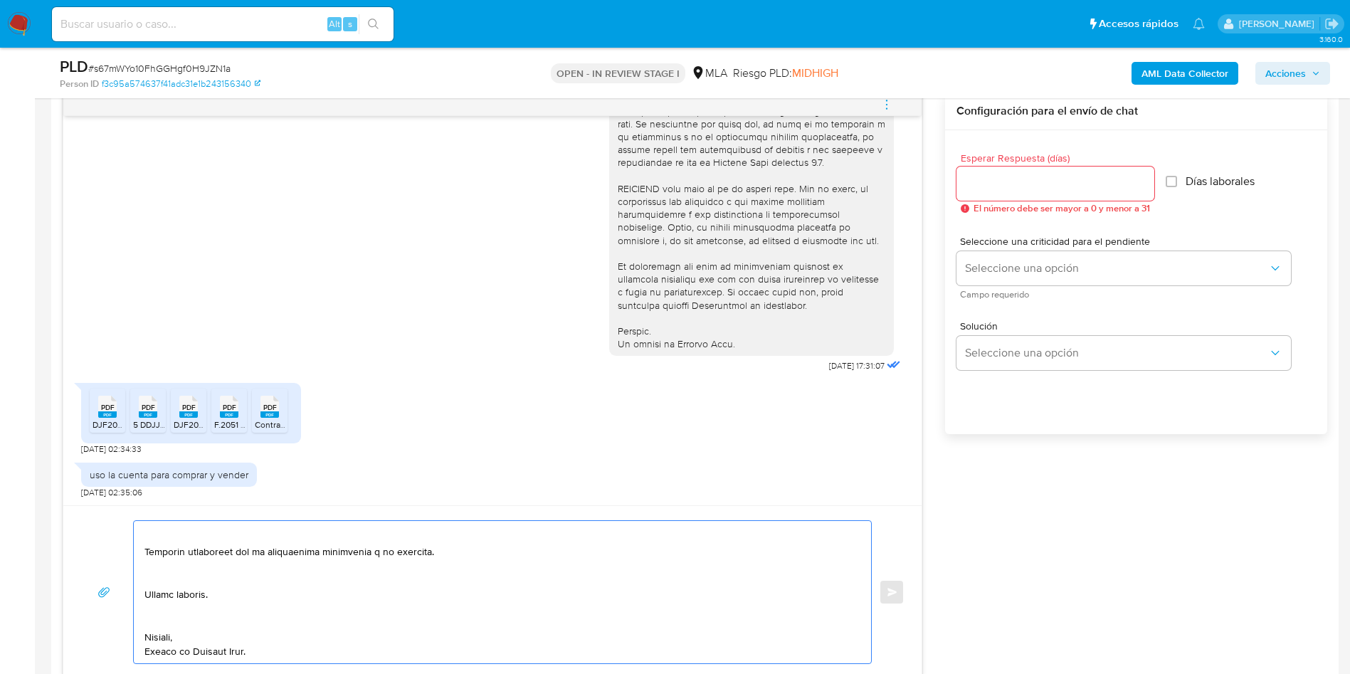
click at [164, 623] on textarea at bounding box center [498, 592] width 709 height 142
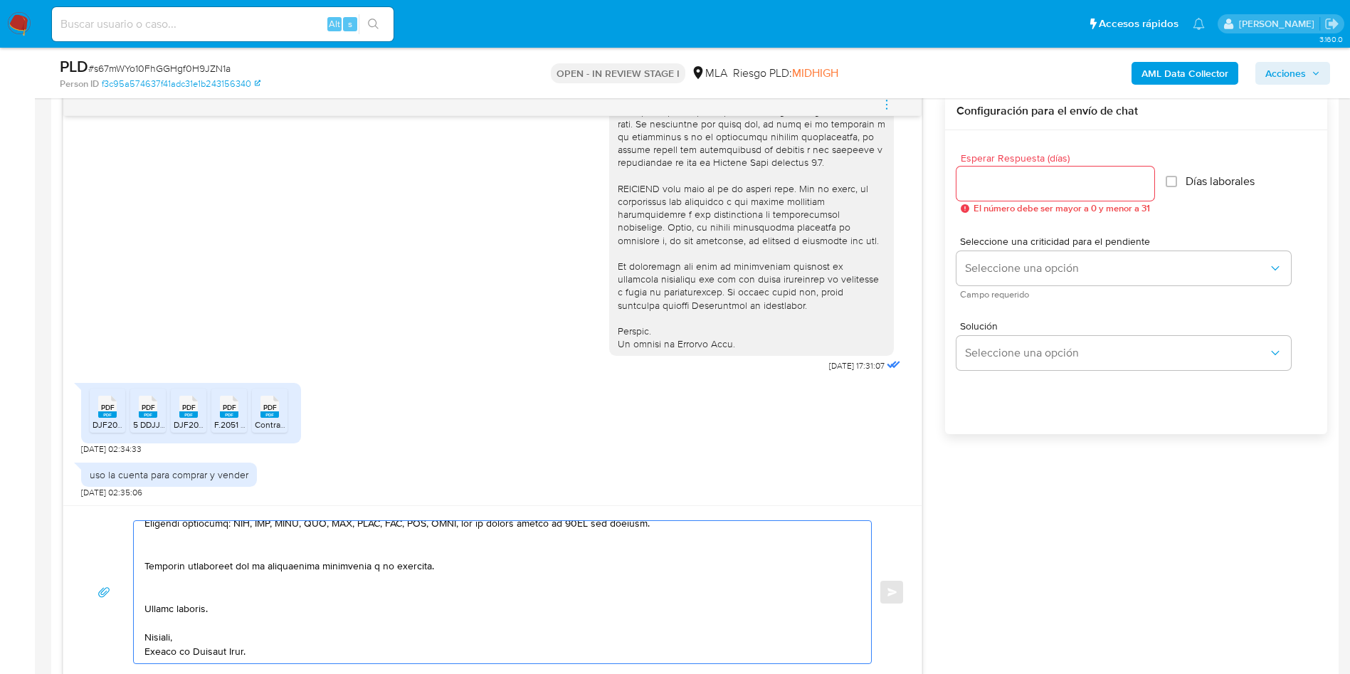
click at [163, 591] on textarea at bounding box center [498, 592] width 709 height 142
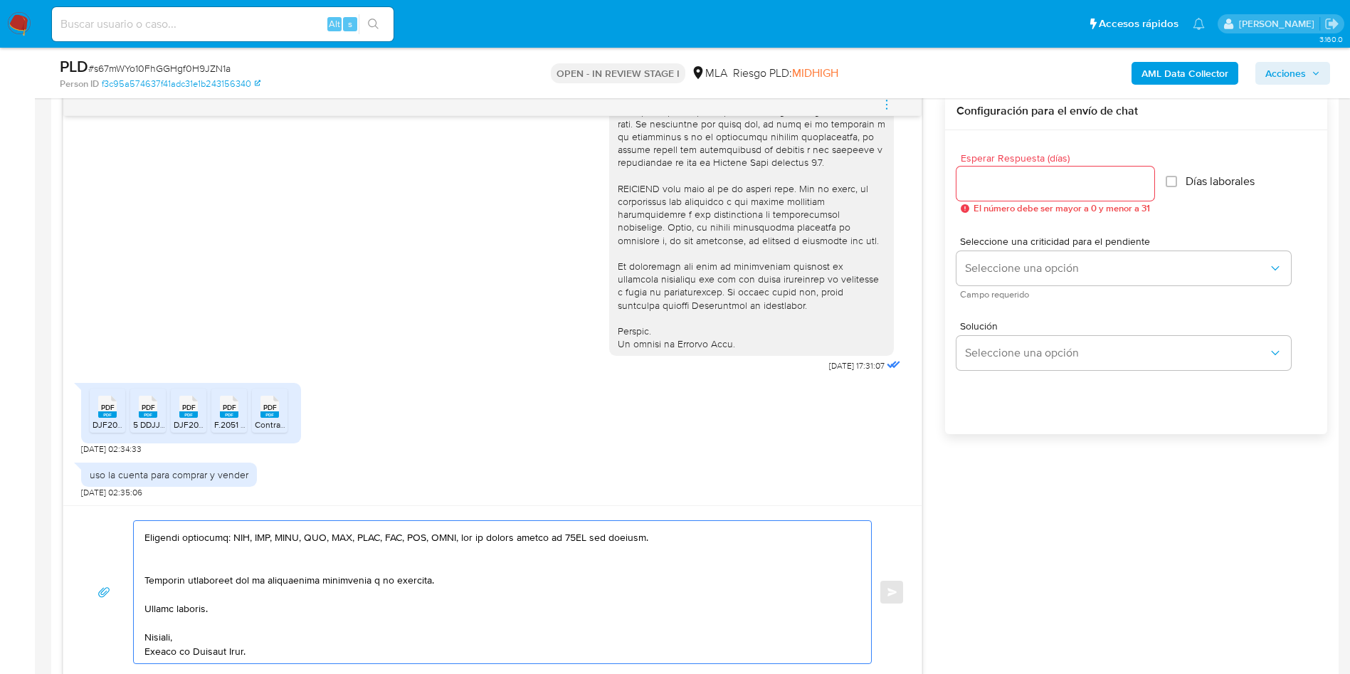
click at [162, 564] on textarea at bounding box center [498, 592] width 709 height 142
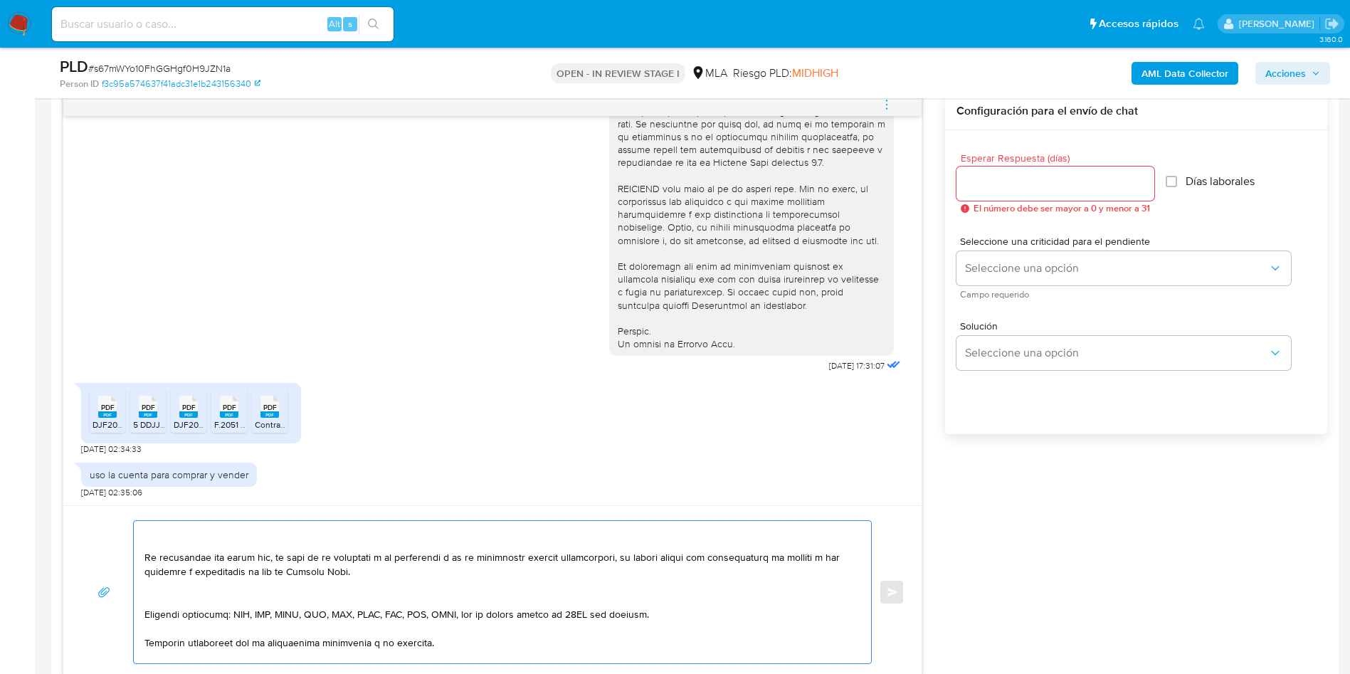
scroll to position [287, 0]
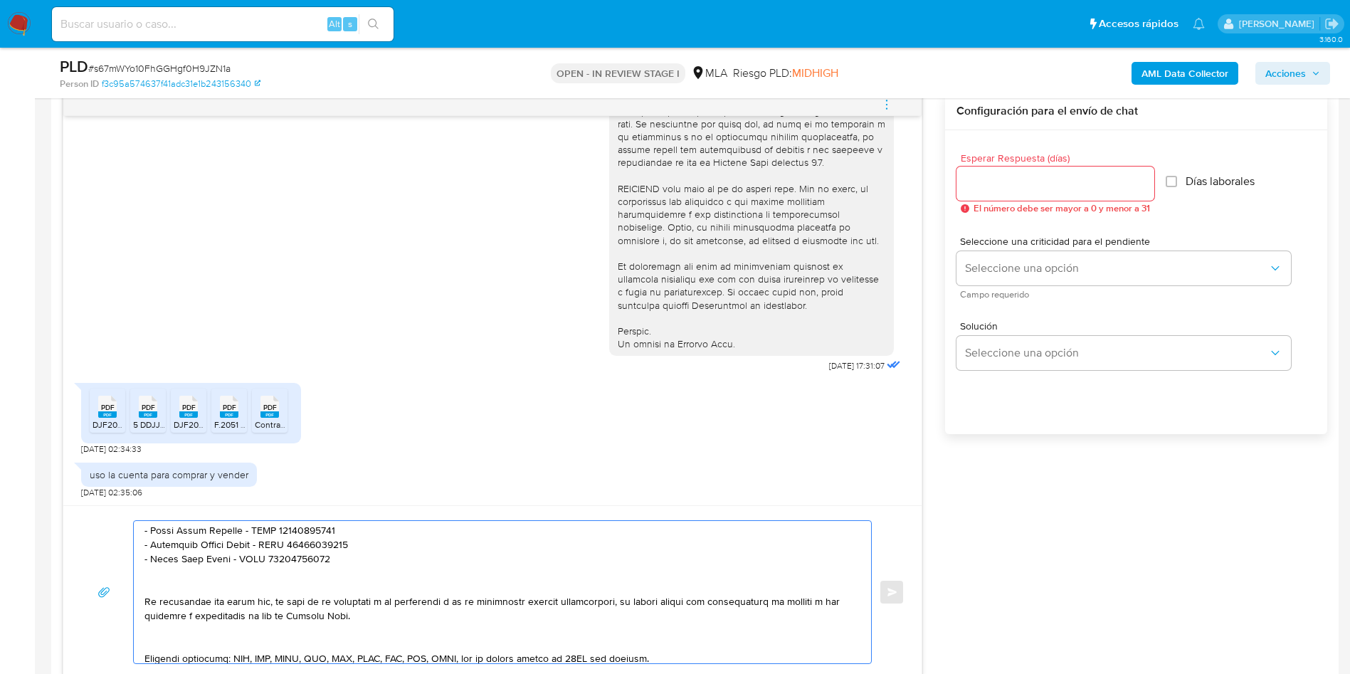
click at [158, 634] on textarea at bounding box center [498, 592] width 709 height 142
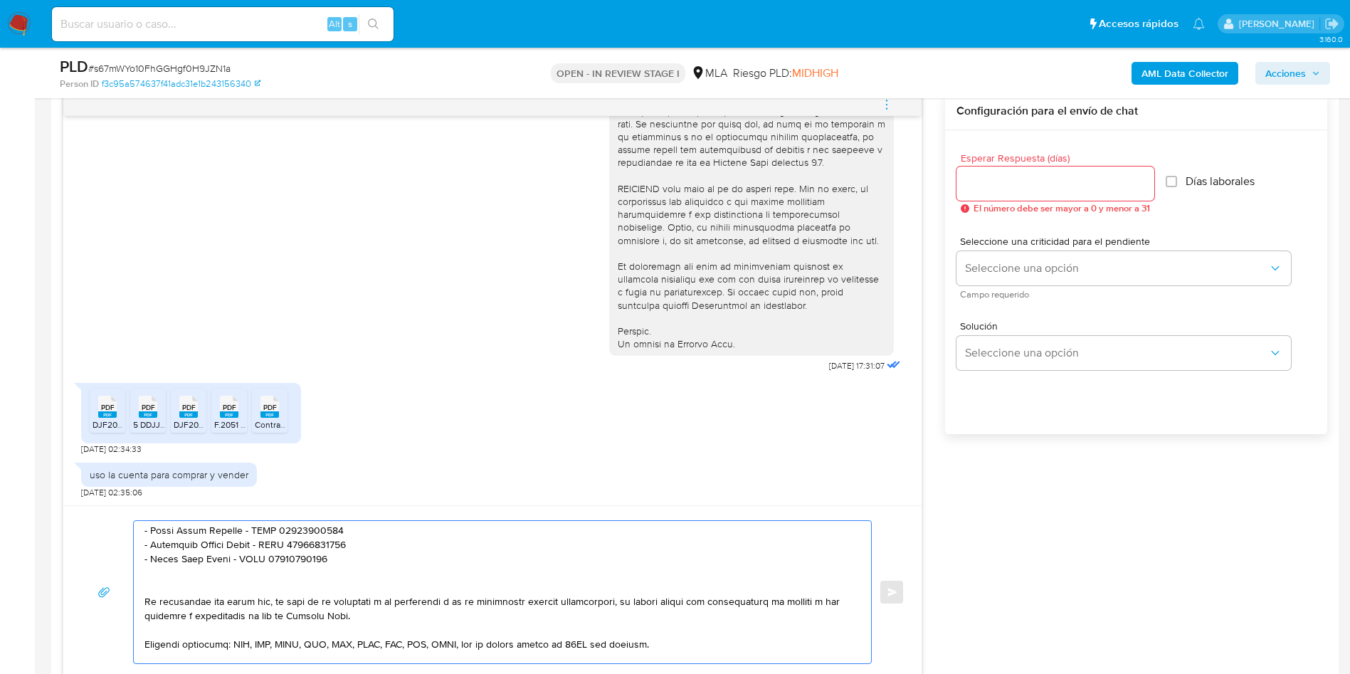
click at [159, 593] on textarea at bounding box center [498, 592] width 709 height 142
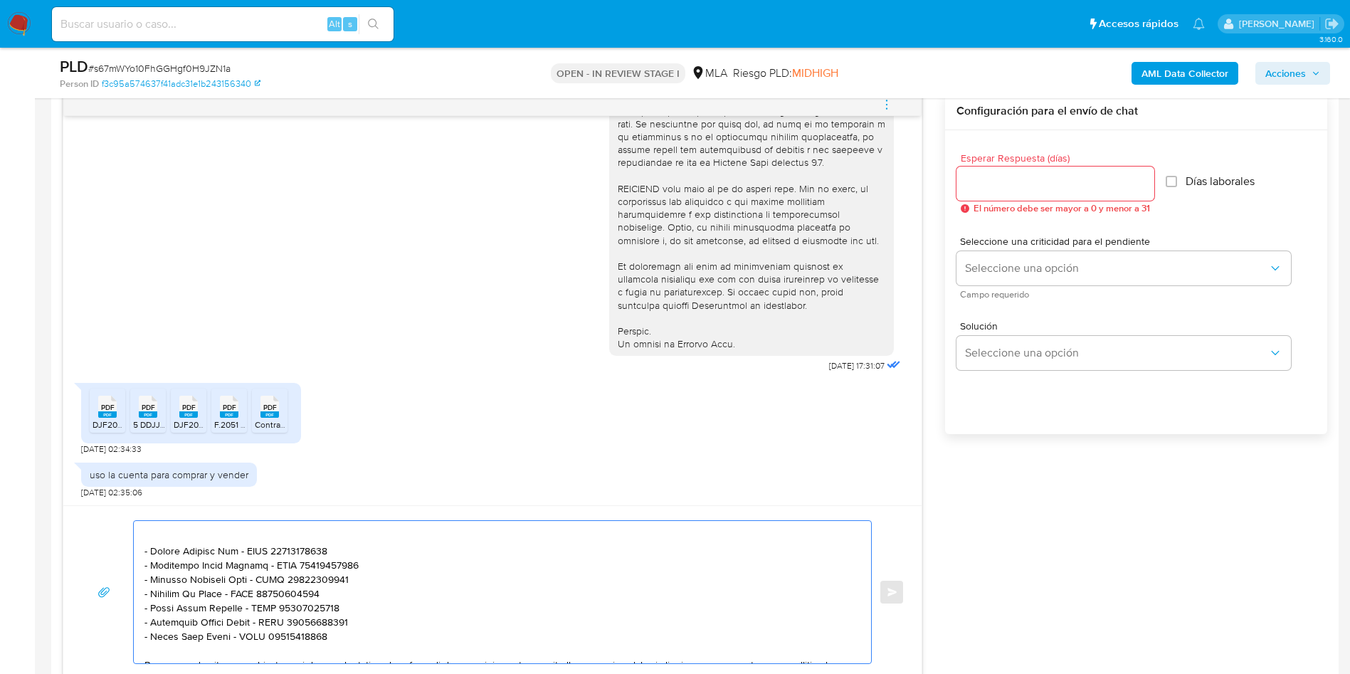
scroll to position [181, 0]
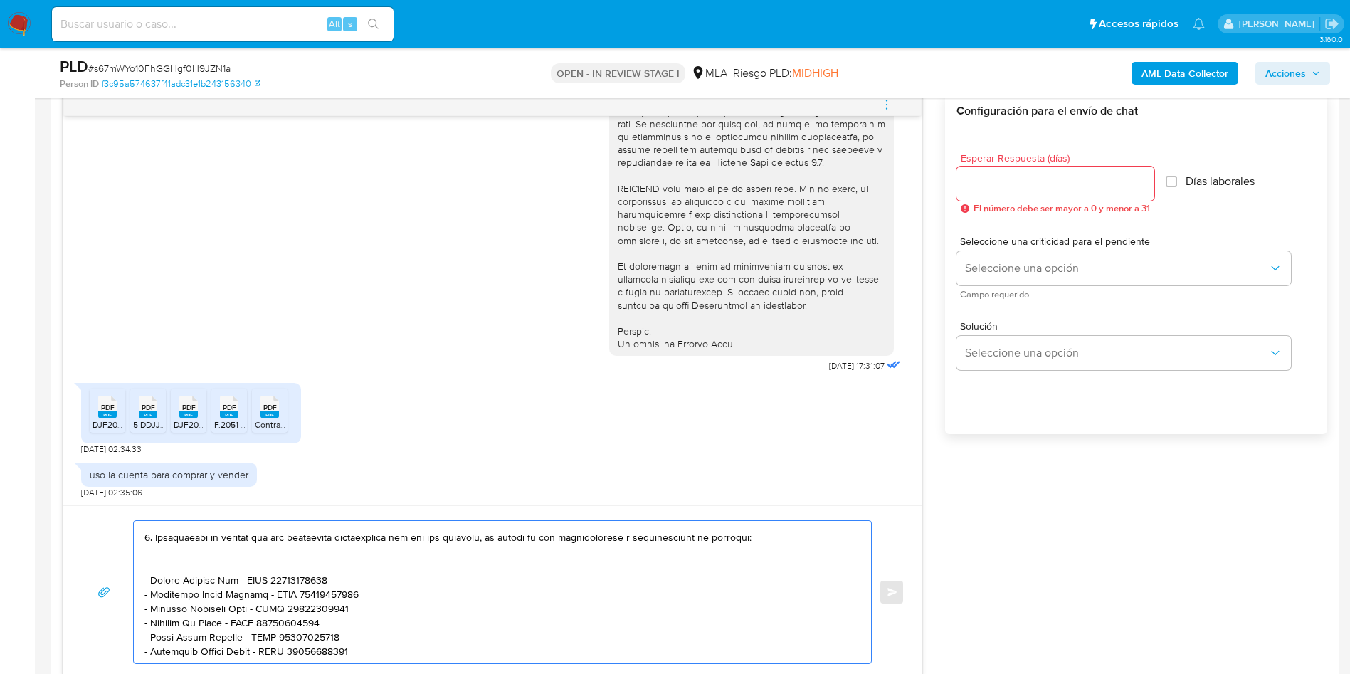
click at [179, 568] on textarea at bounding box center [498, 592] width 709 height 142
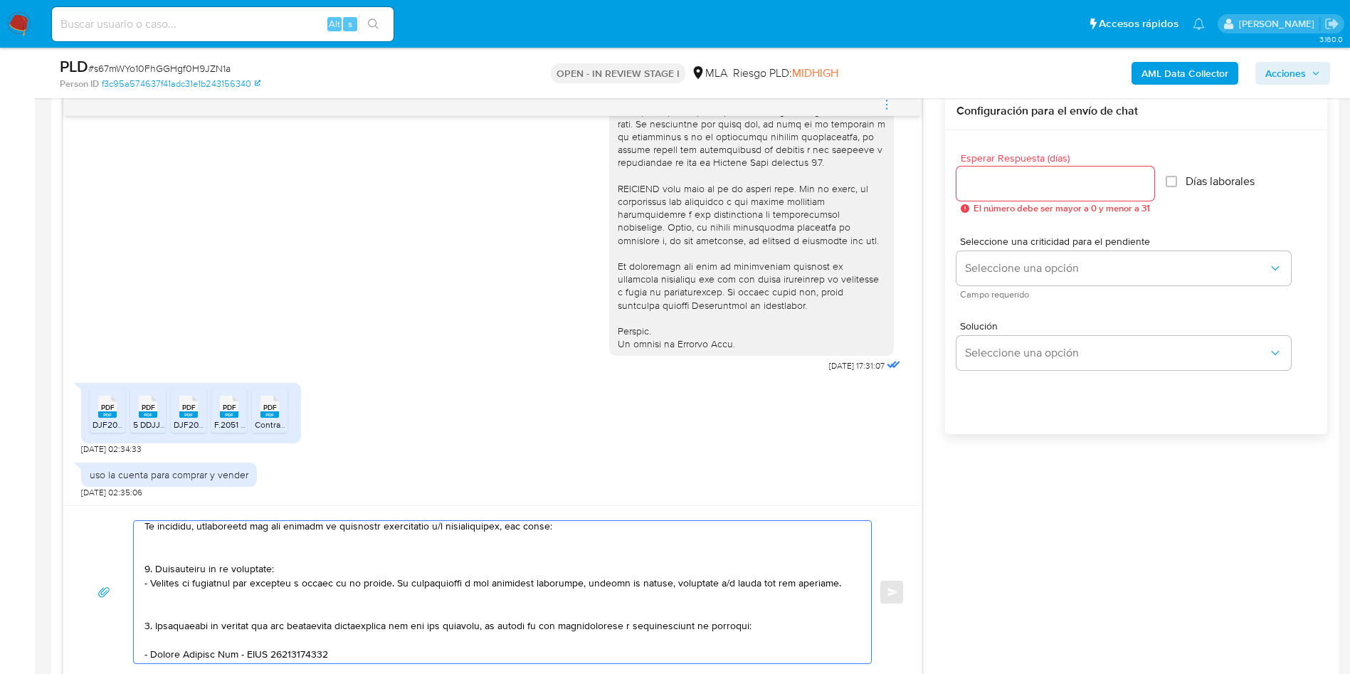
scroll to position [74, 0]
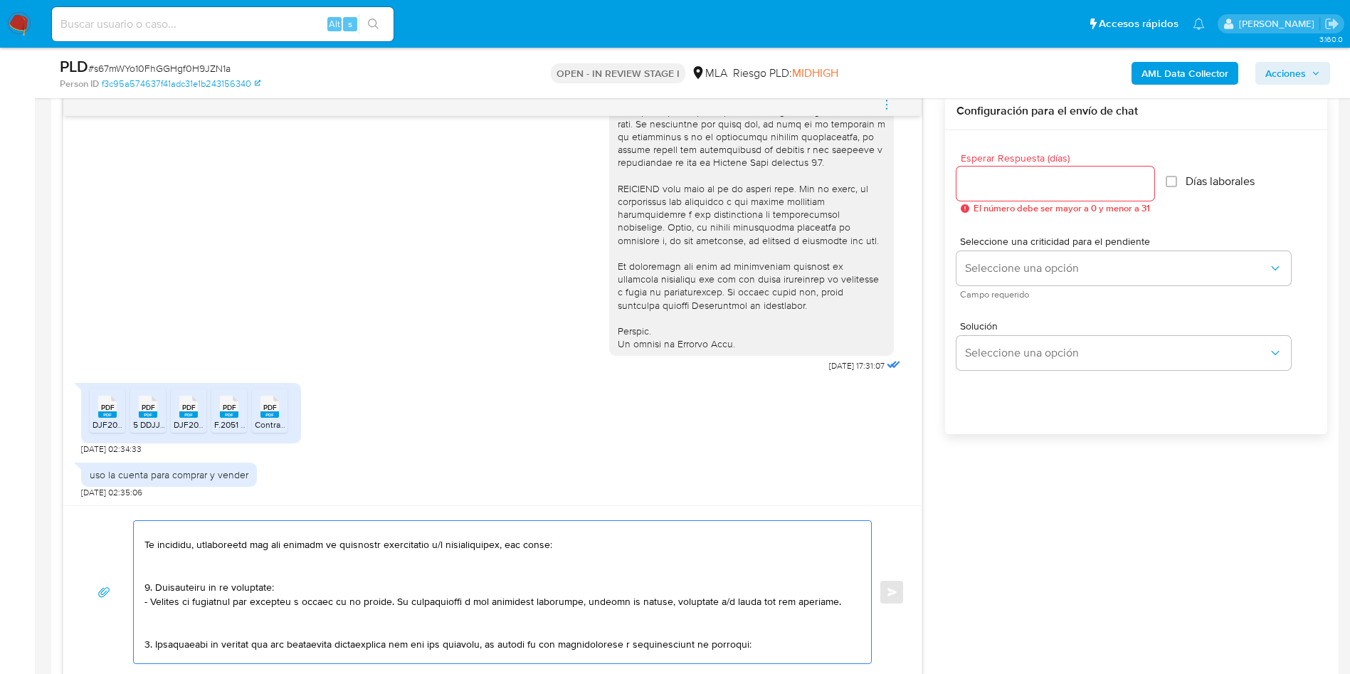
click at [159, 628] on textarea at bounding box center [498, 592] width 709 height 142
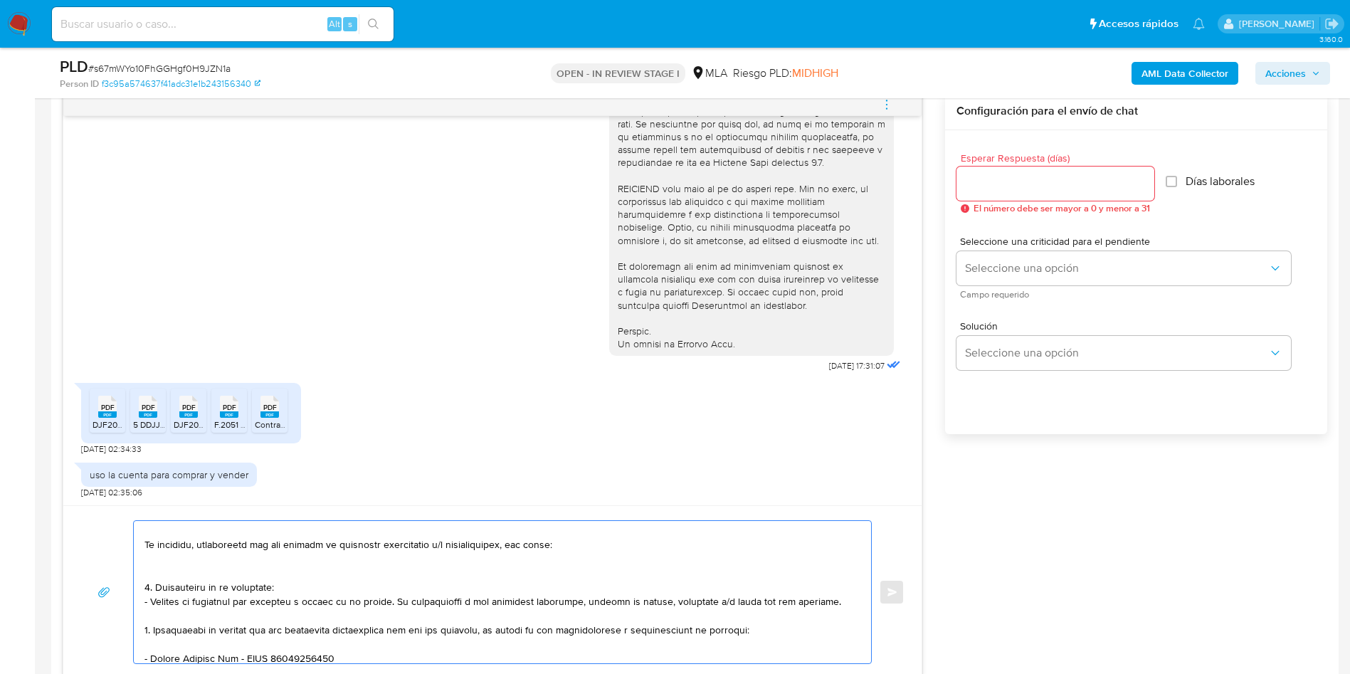
click at [169, 564] on textarea at bounding box center [498, 592] width 709 height 142
click at [169, 578] on textarea at bounding box center [498, 592] width 709 height 142
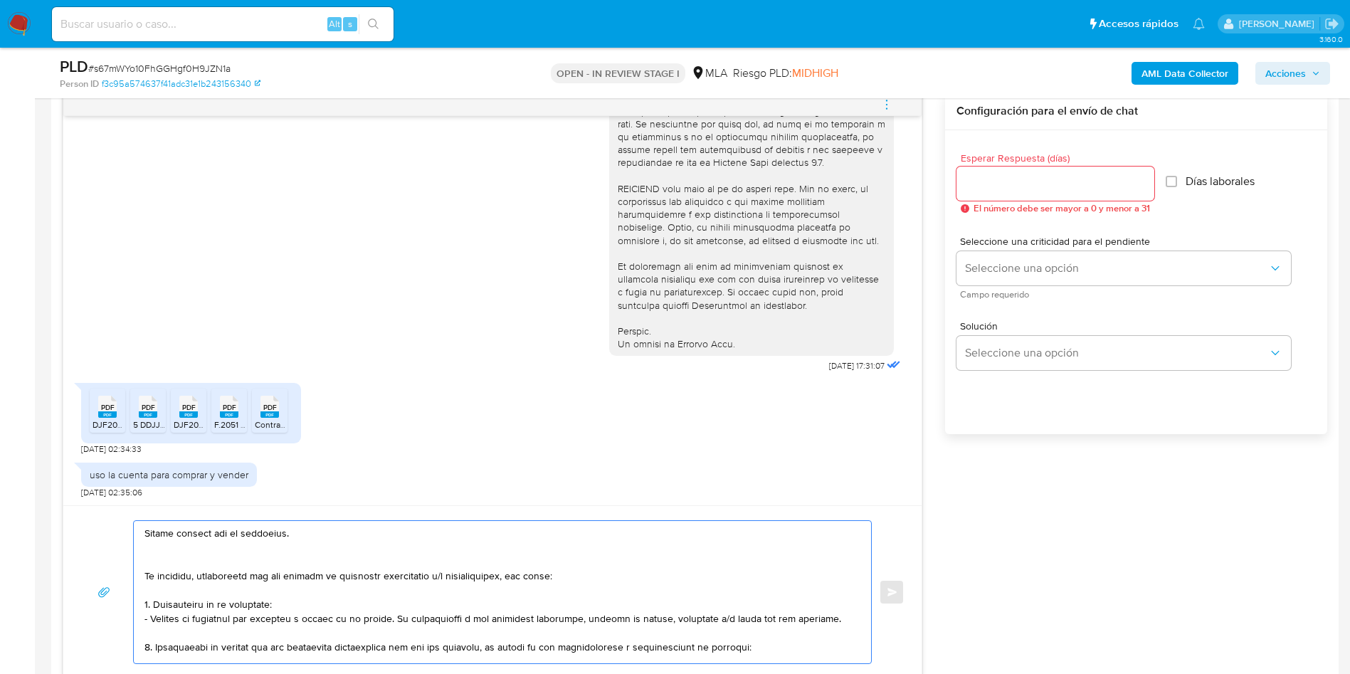
scroll to position [0, 0]
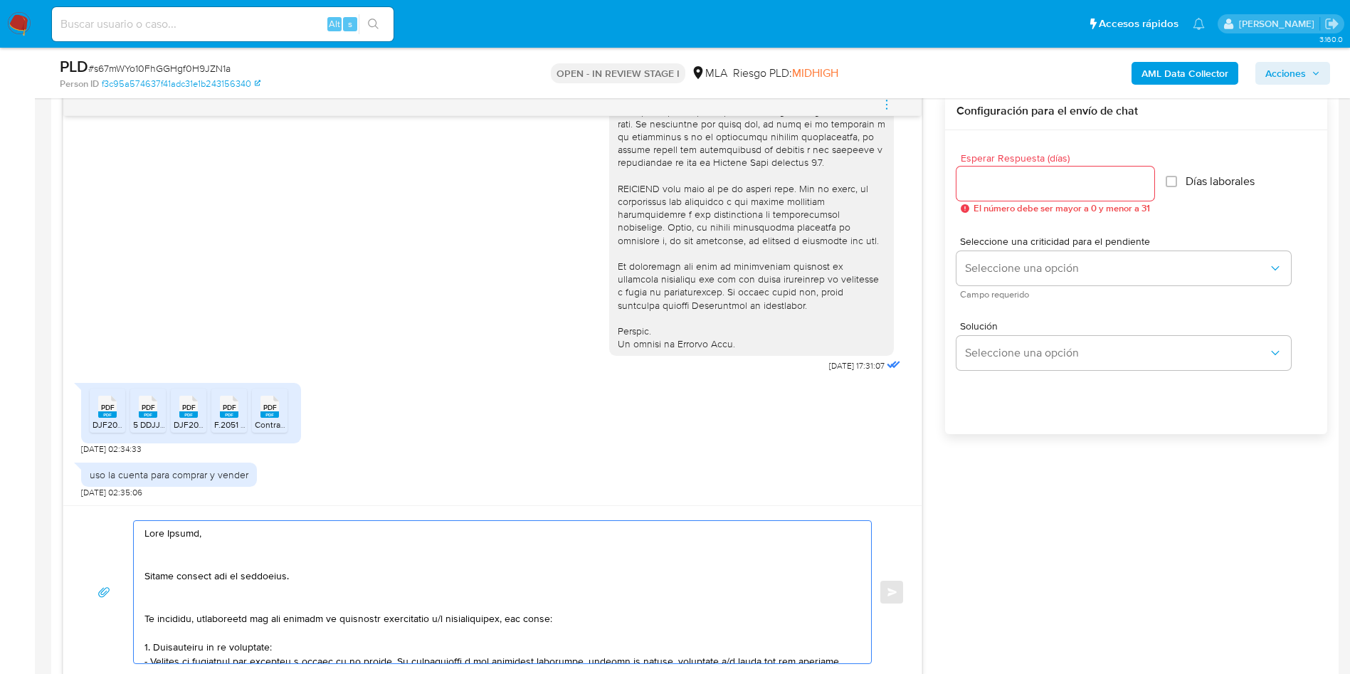
click at [173, 601] on textarea at bounding box center [498, 592] width 709 height 142
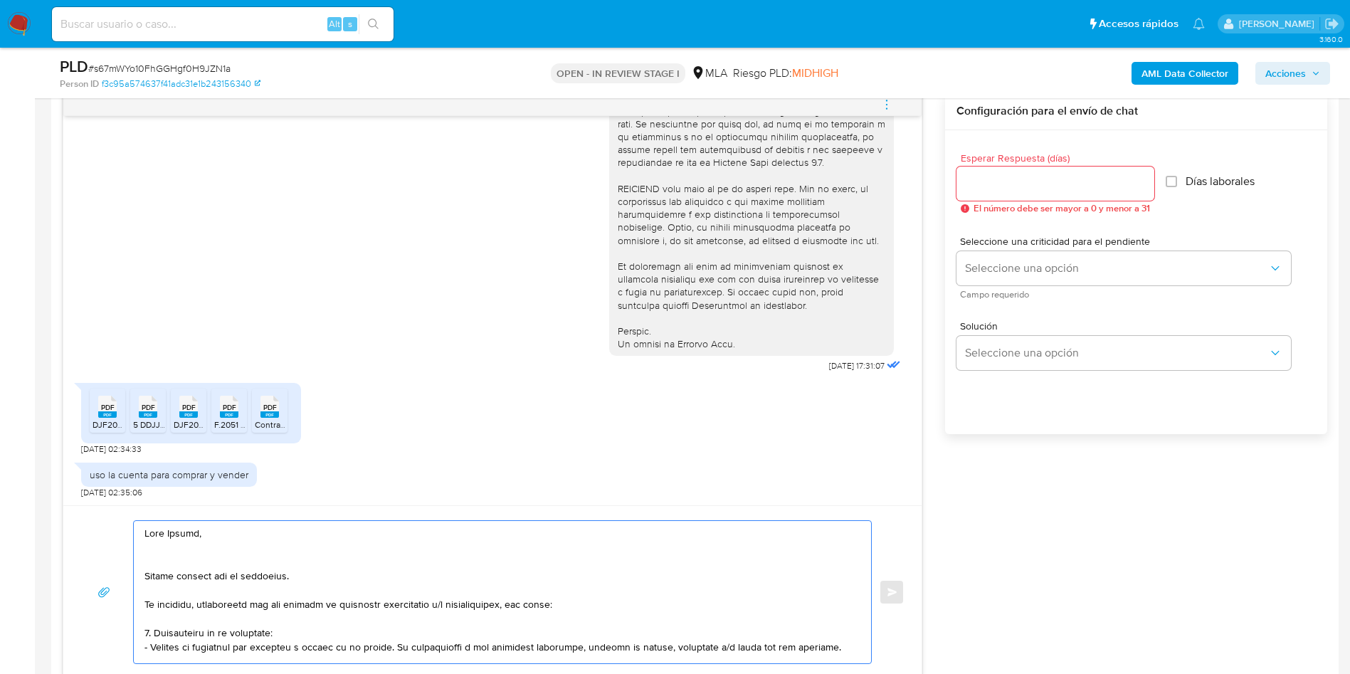
click at [169, 557] on textarea at bounding box center [498, 592] width 709 height 142
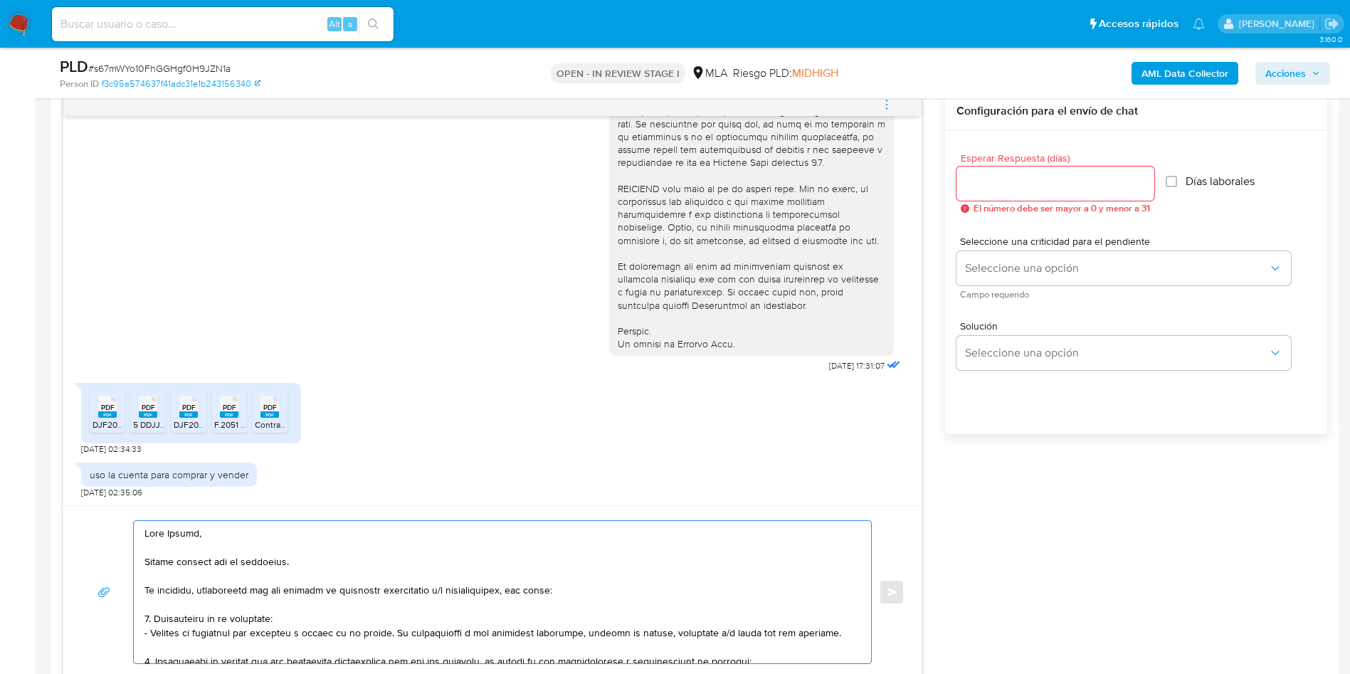
type textarea "Hola Javier, Muchas gracias por tu respuesta. No obstante, necesitamos que nos …"
click at [1056, 191] on input "Esperar Respuesta (días)" at bounding box center [1055, 183] width 198 height 18
type input "2"
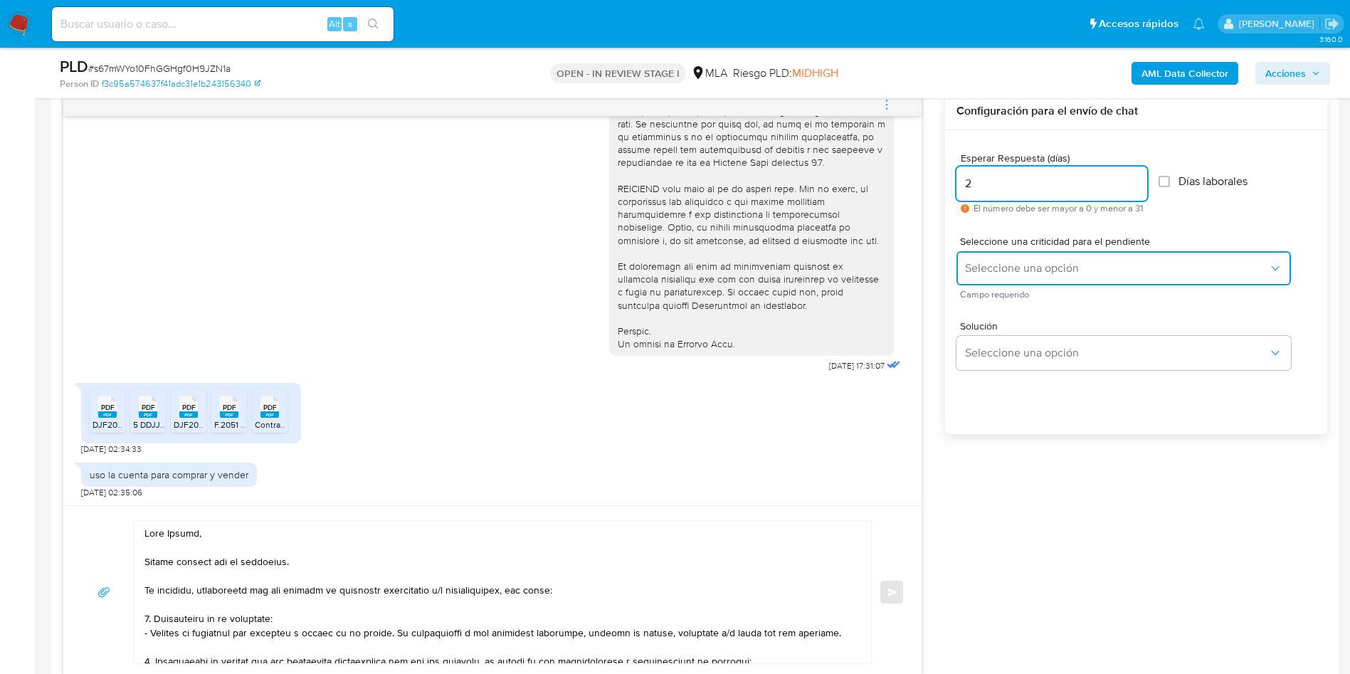
click at [999, 259] on button "Seleccione una opción" at bounding box center [1123, 268] width 334 height 34
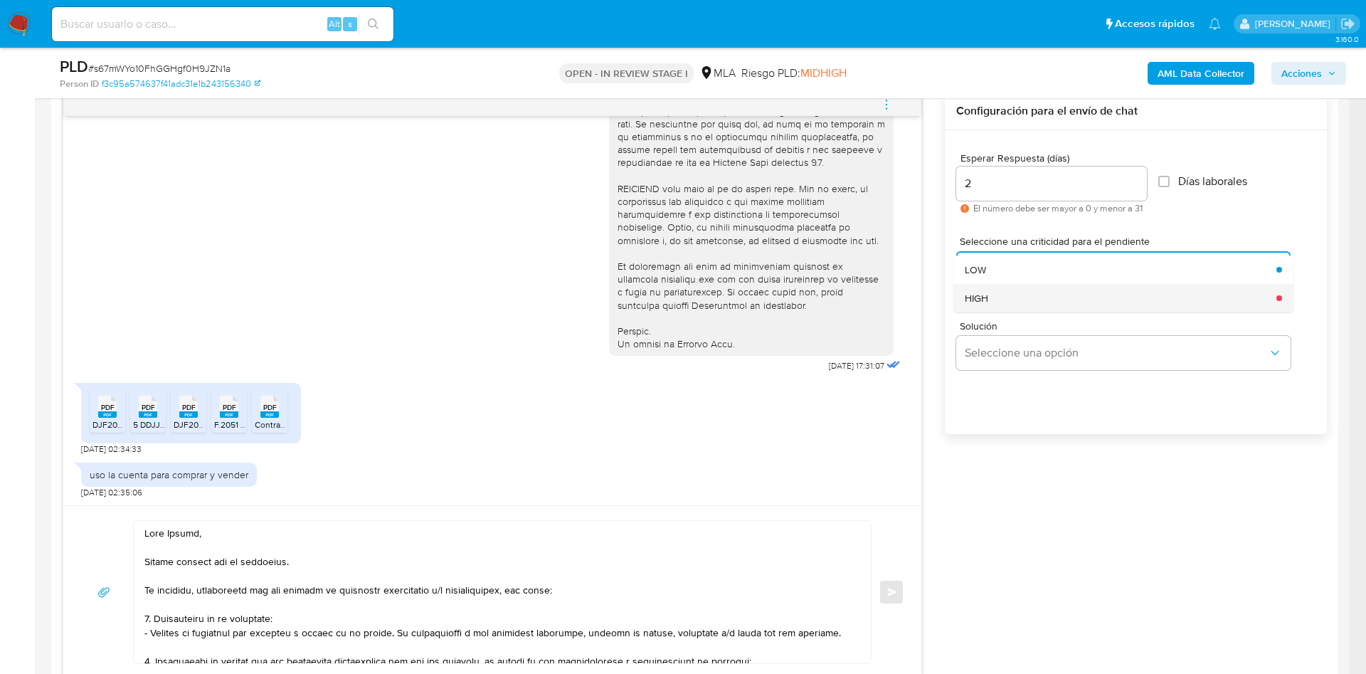
click at [1010, 311] on div "HIGH" at bounding box center [1116, 298] width 303 height 28
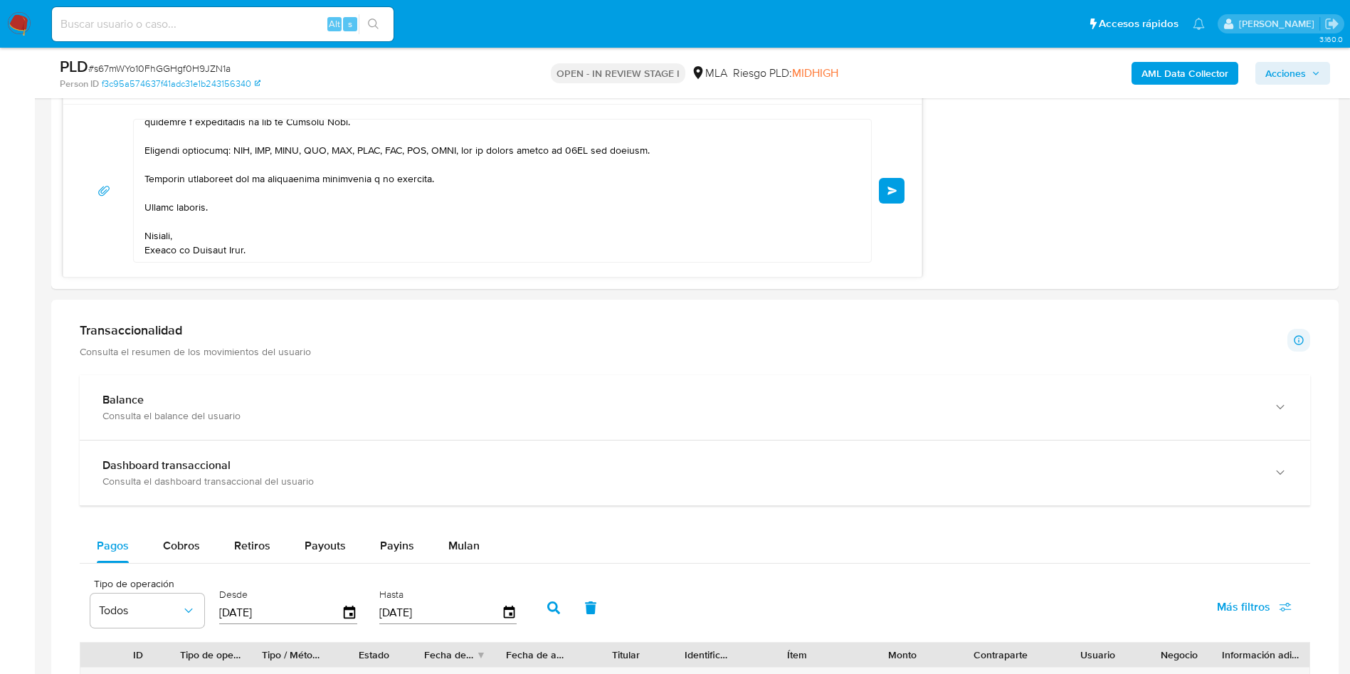
scroll to position [961, 0]
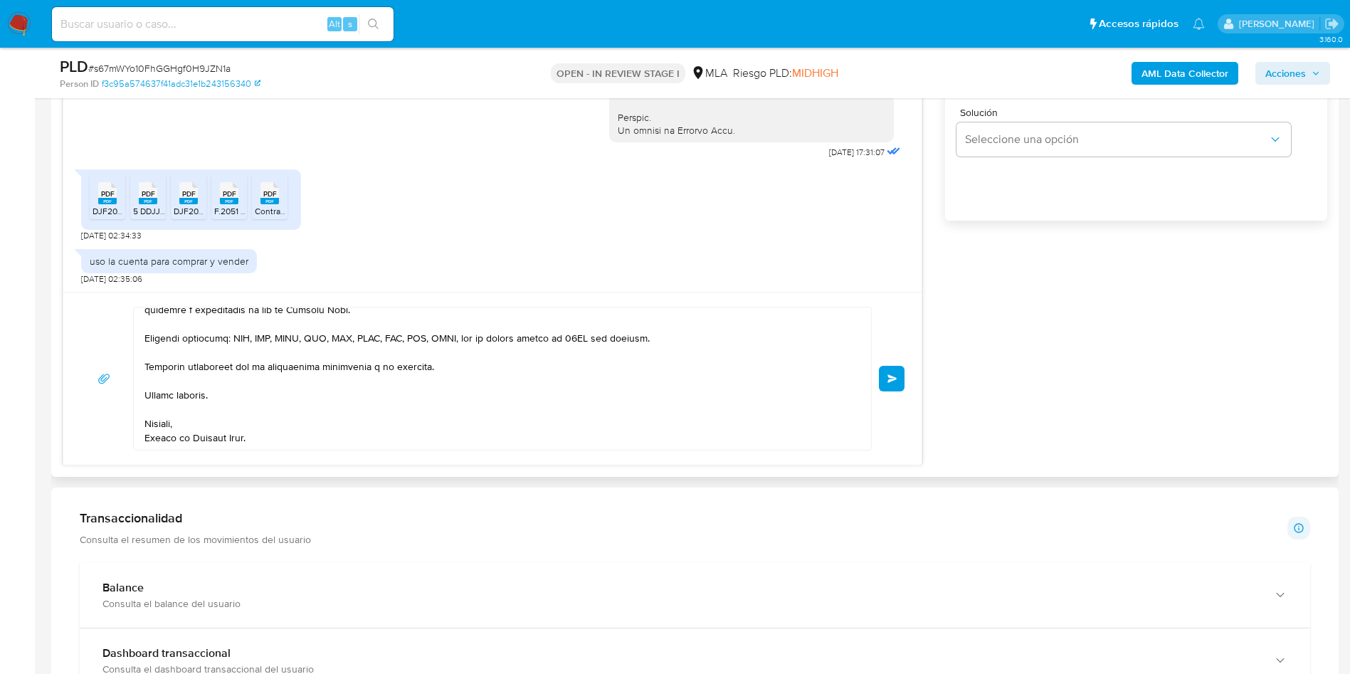
click at [895, 379] on span "Enviar" at bounding box center [892, 378] width 10 height 9
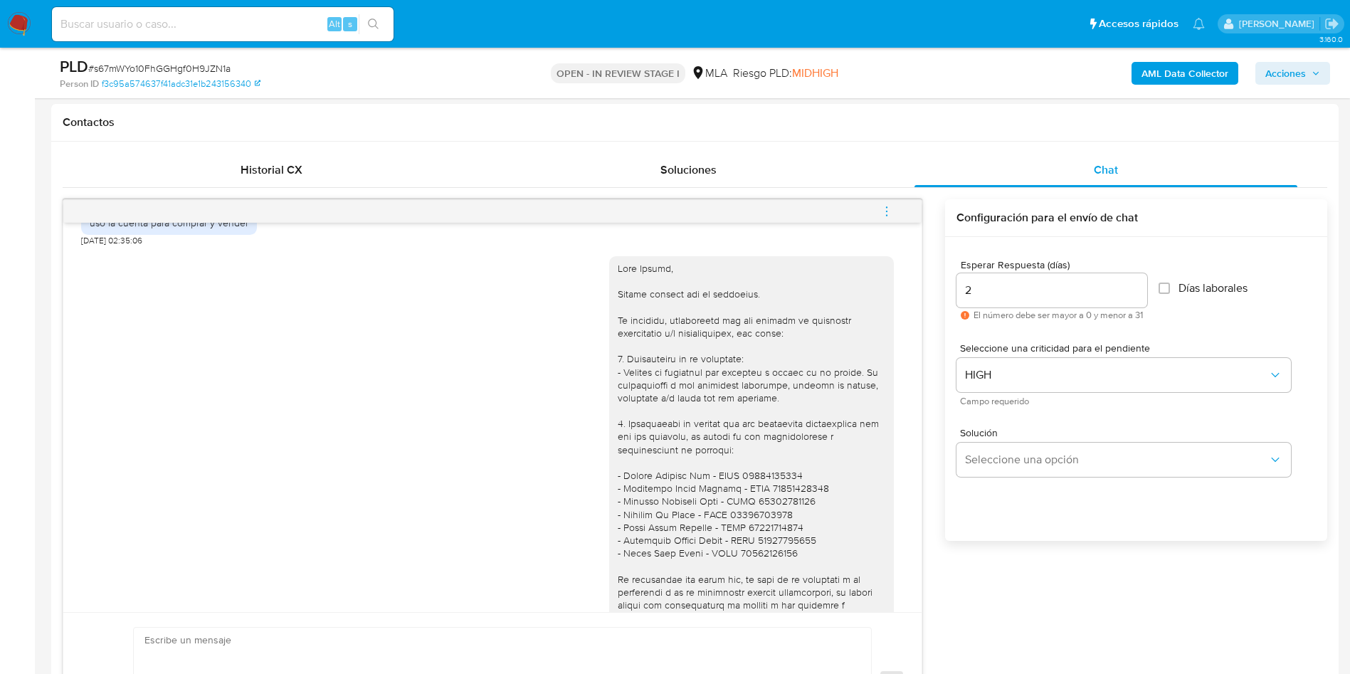
scroll to position [671, 0]
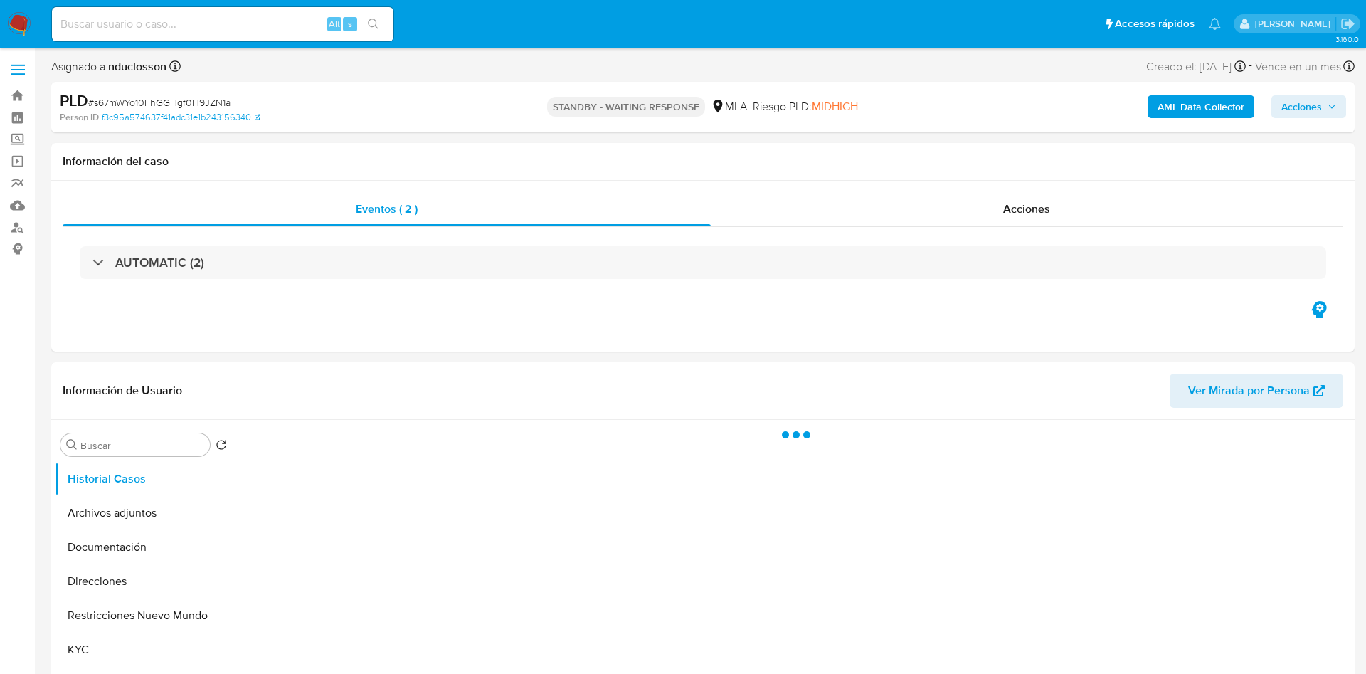
select select "10"
